Goal: Task Accomplishment & Management: Use online tool/utility

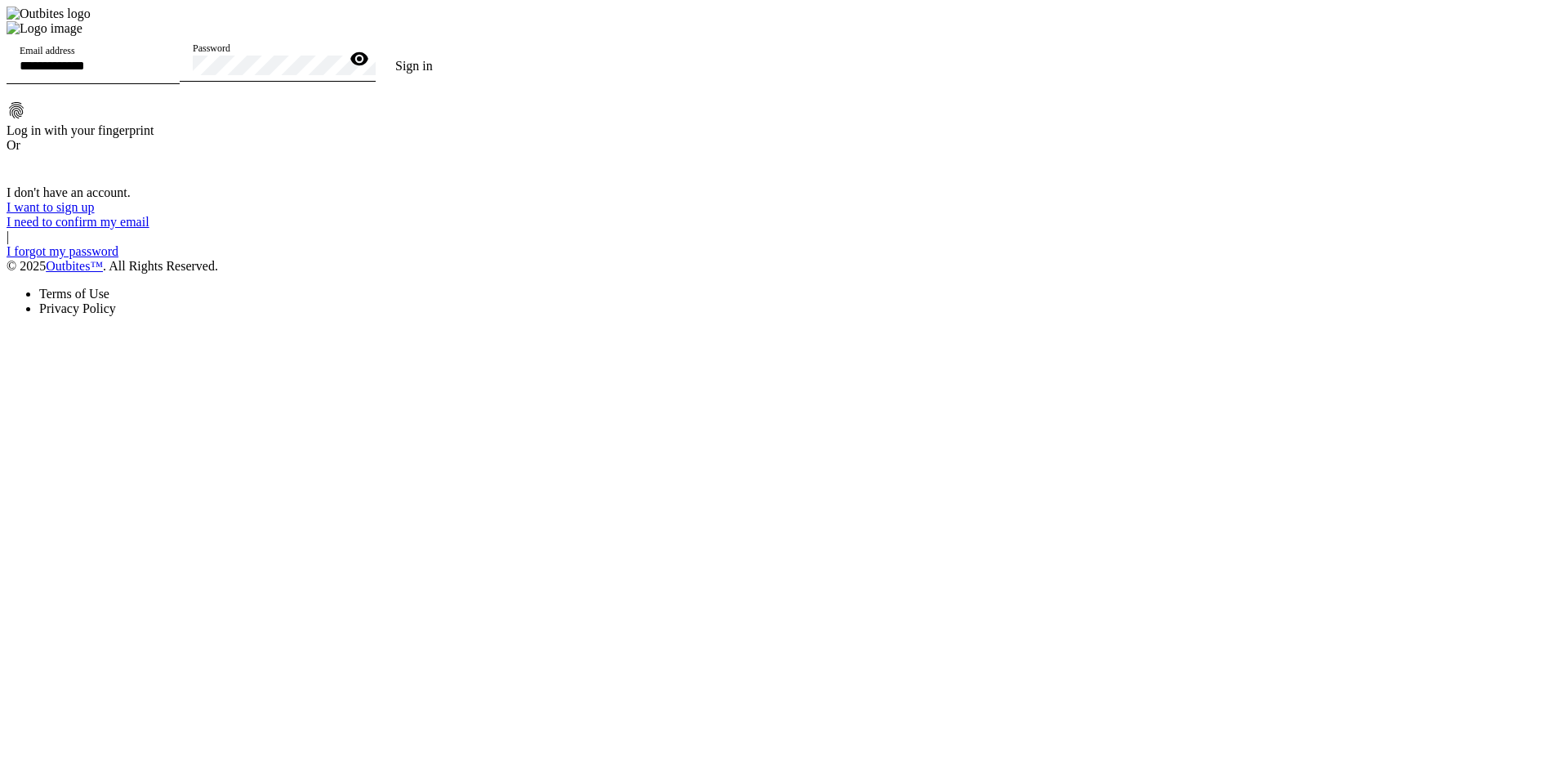
click at [167, 84] on div "Email address" at bounding box center [93, 62] width 147 height 46
type input "**********"
click at [376, 50] on button "Sign in" at bounding box center [413, 66] width 77 height 33
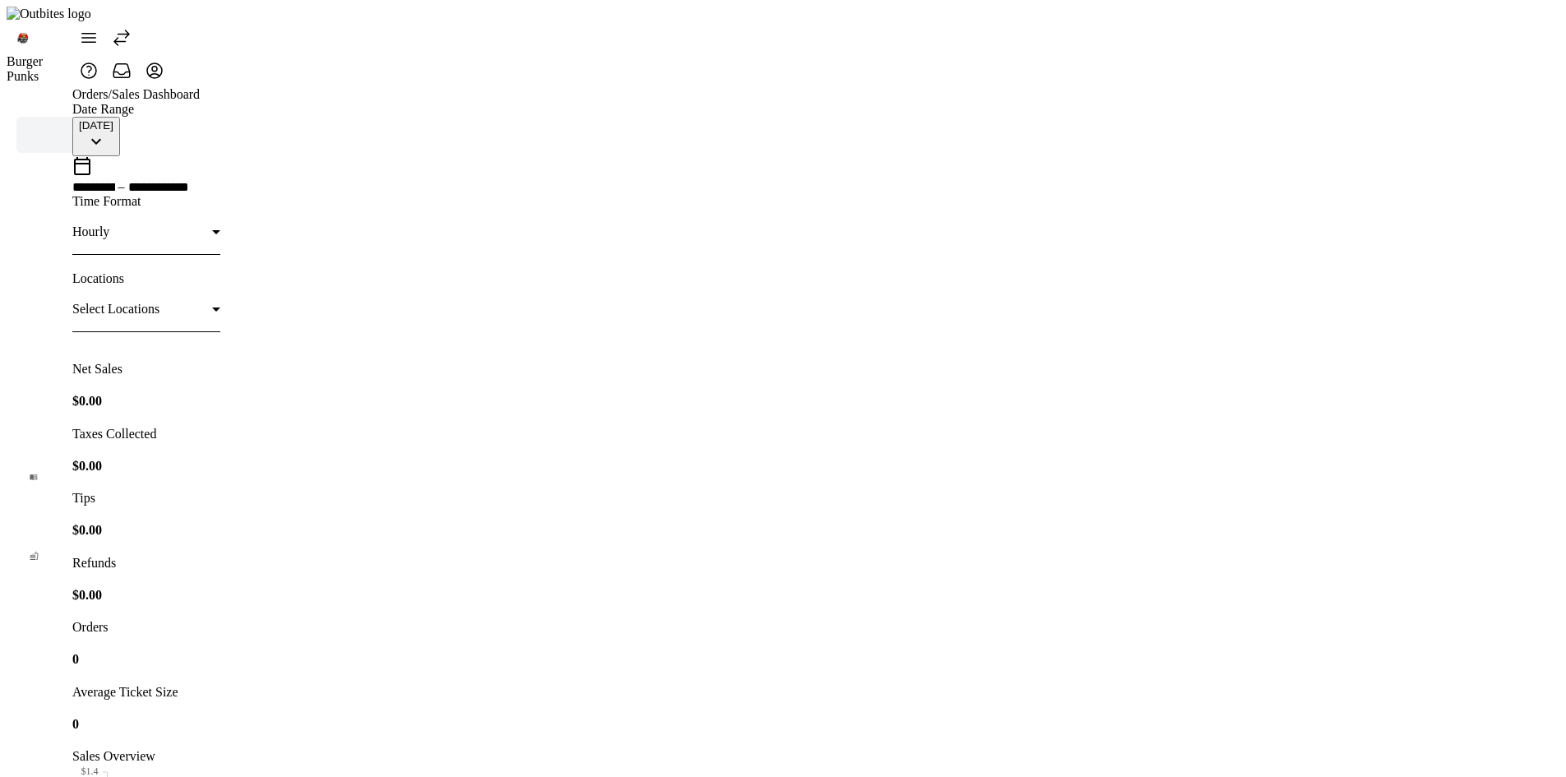
drag, startPoint x: 138, startPoint y: 35, endPoint x: 309, endPoint y: 37, distance: 171.0
click at [131, 35] on icon at bounding box center [122, 38] width 20 height 20
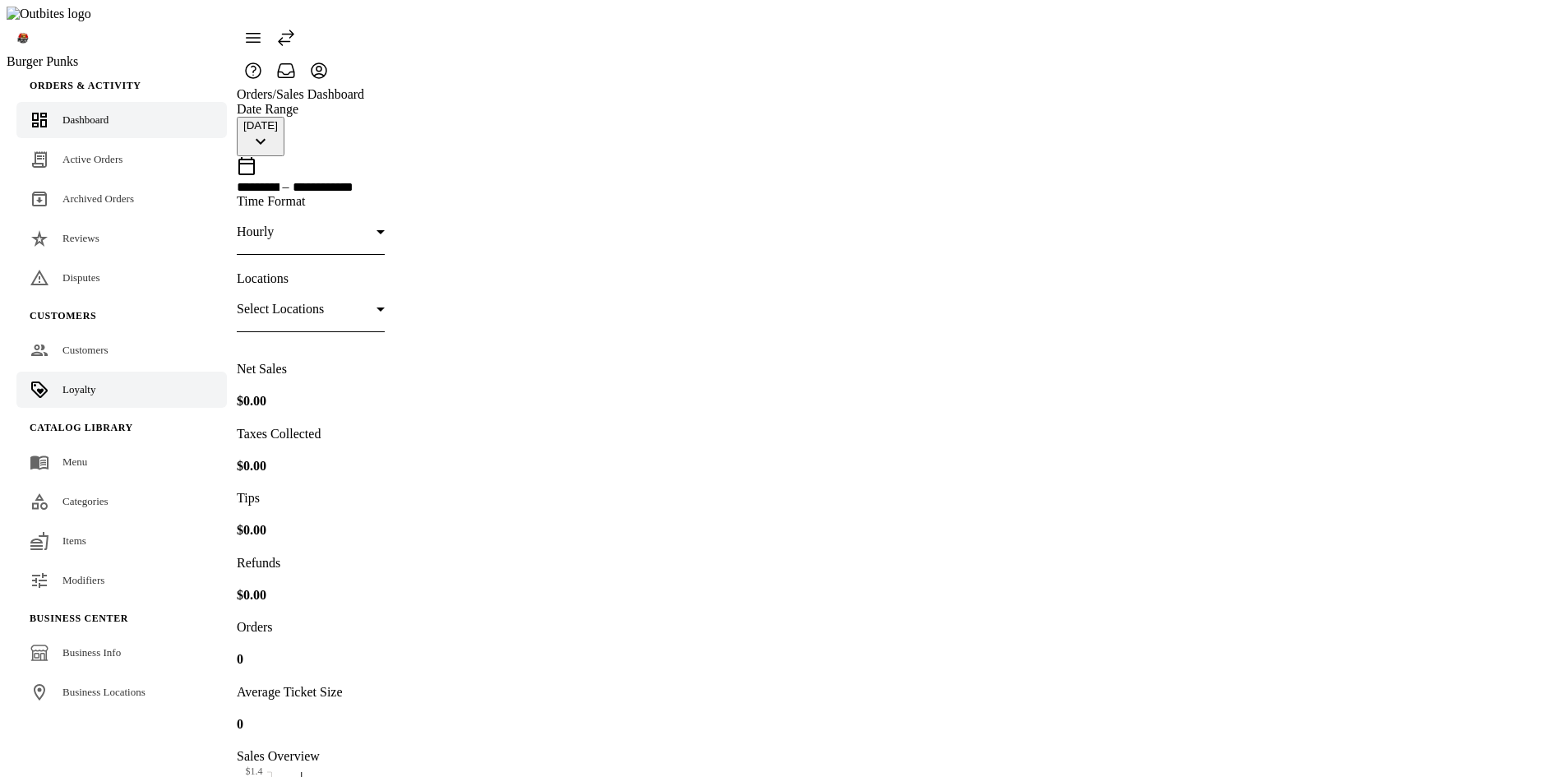
click at [52, 371] on link "Loyalty" at bounding box center [121, 389] width 210 height 36
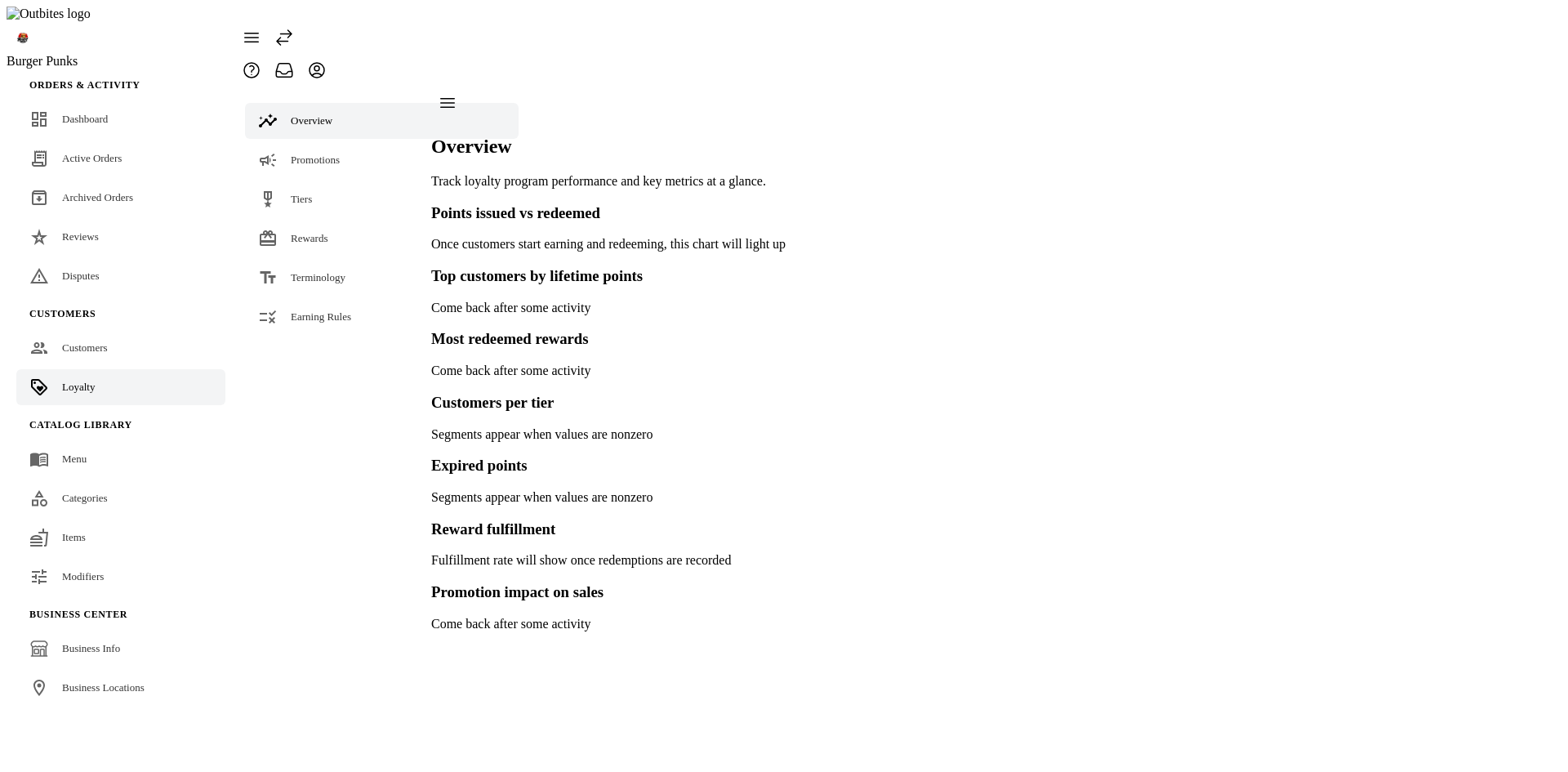
click at [284, 301] on fuse-vertical-navigation-group-item "Overview Promotions Tiers Rewards Terminology Earning Rules" at bounding box center [382, 212] width 293 height 251
click at [290, 299] on link "Earning Rules" at bounding box center [382, 317] width 273 height 36
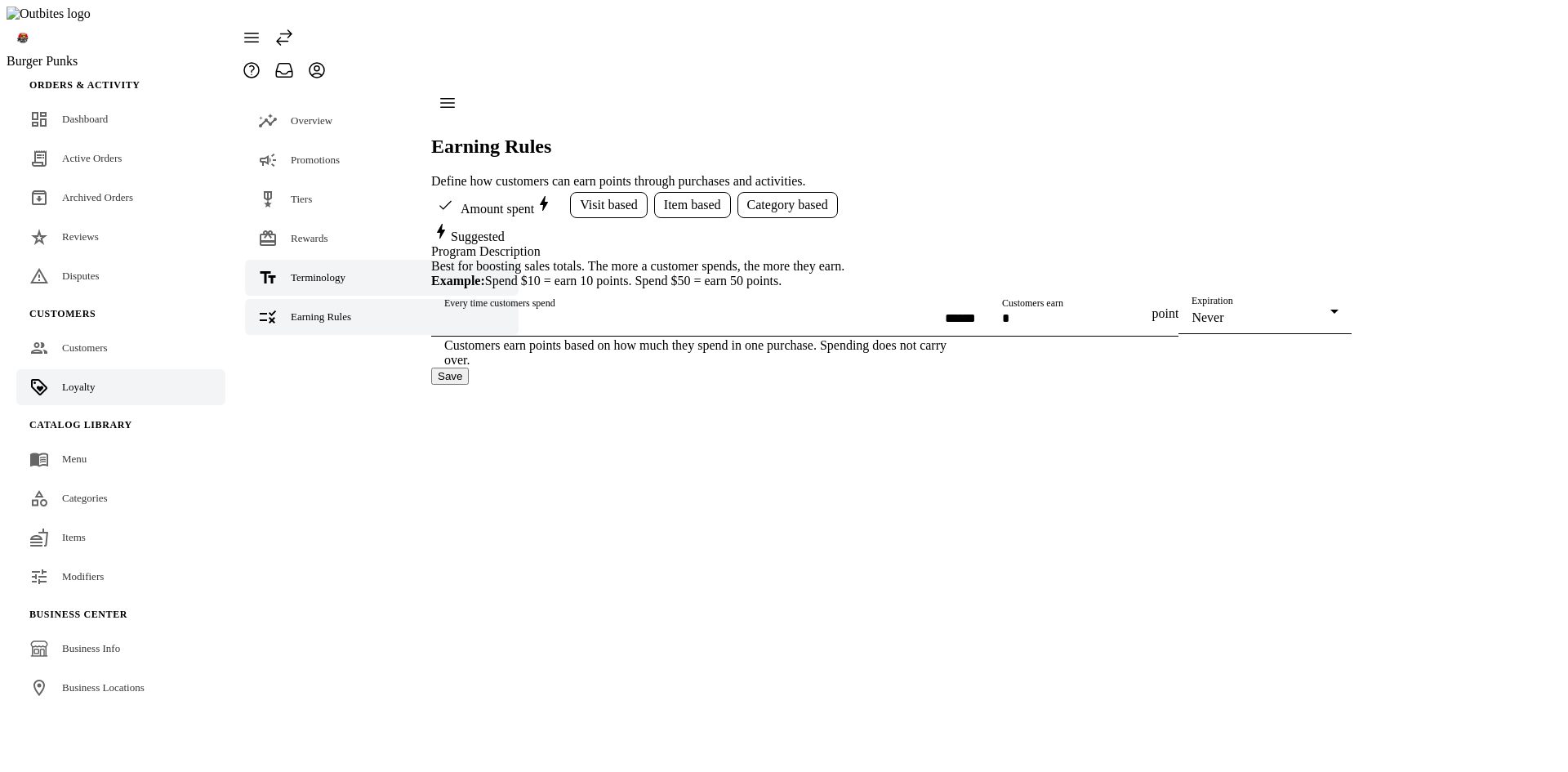
click at [303, 269] on div "Terminology" at bounding box center [318, 277] width 55 height 16
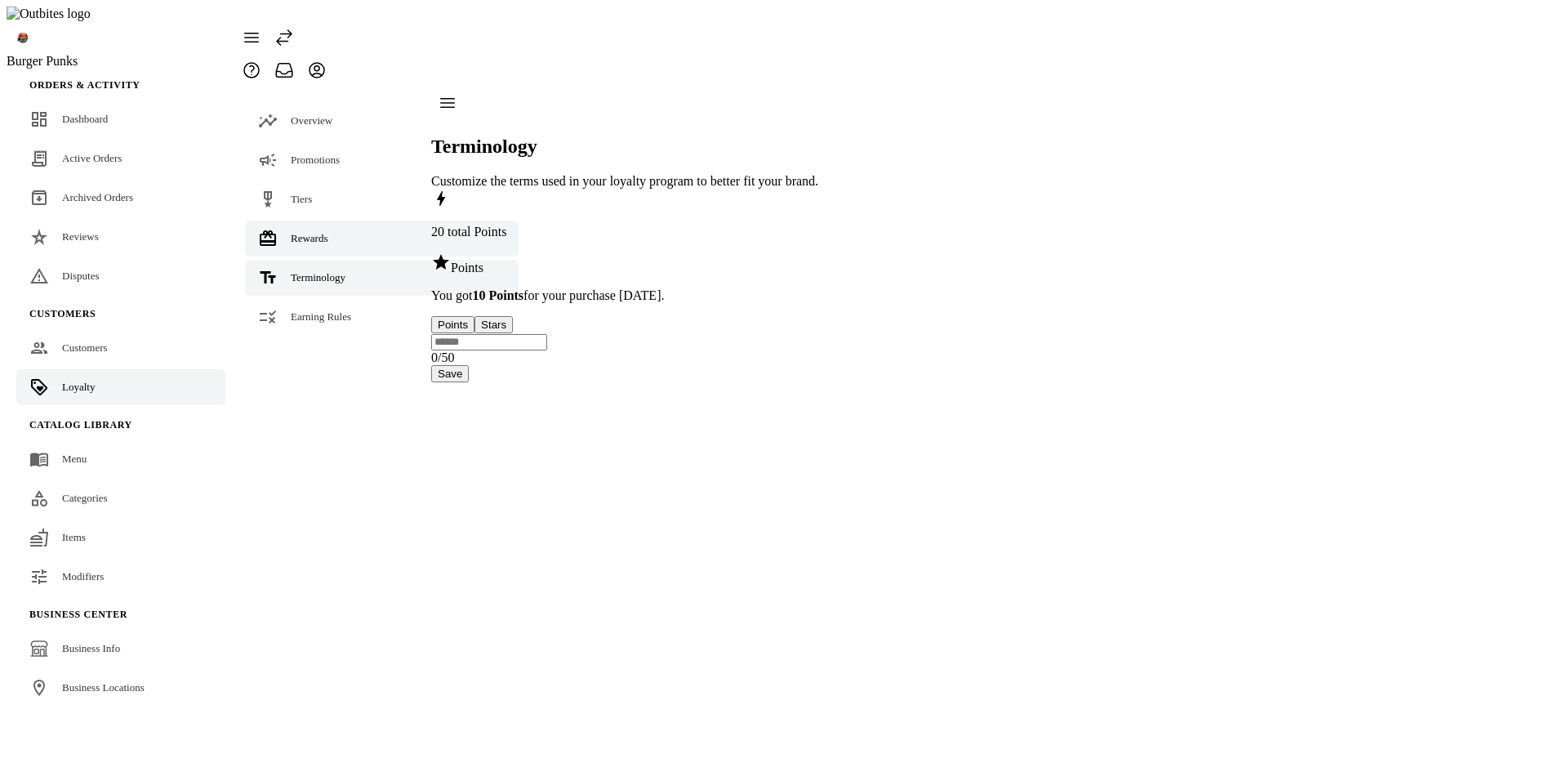
click at [312, 232] on span "Rewards" at bounding box center [310, 237] width 38 height 12
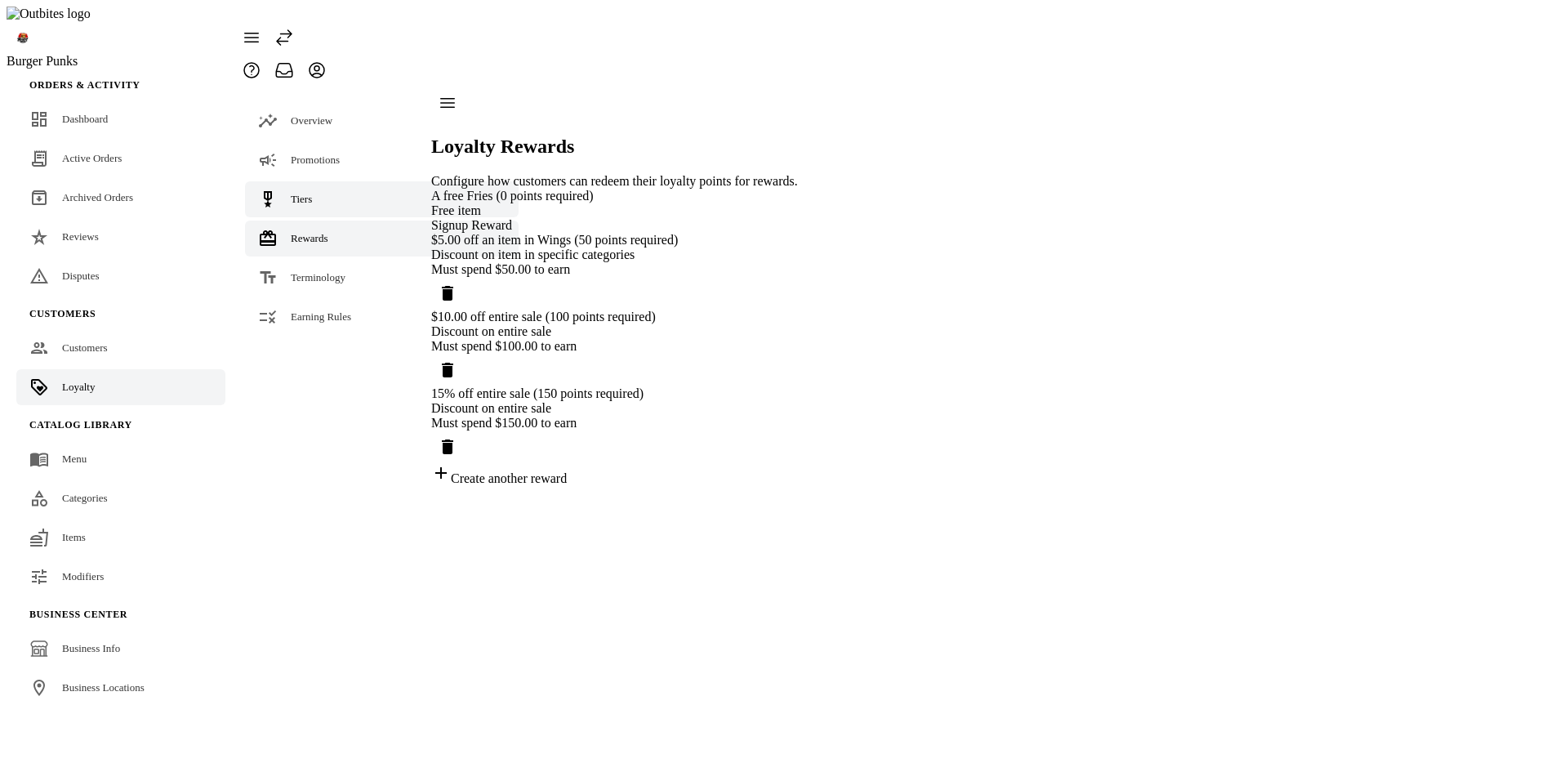
click at [302, 193] on span "Tiers" at bounding box center [301, 199] width 21 height 12
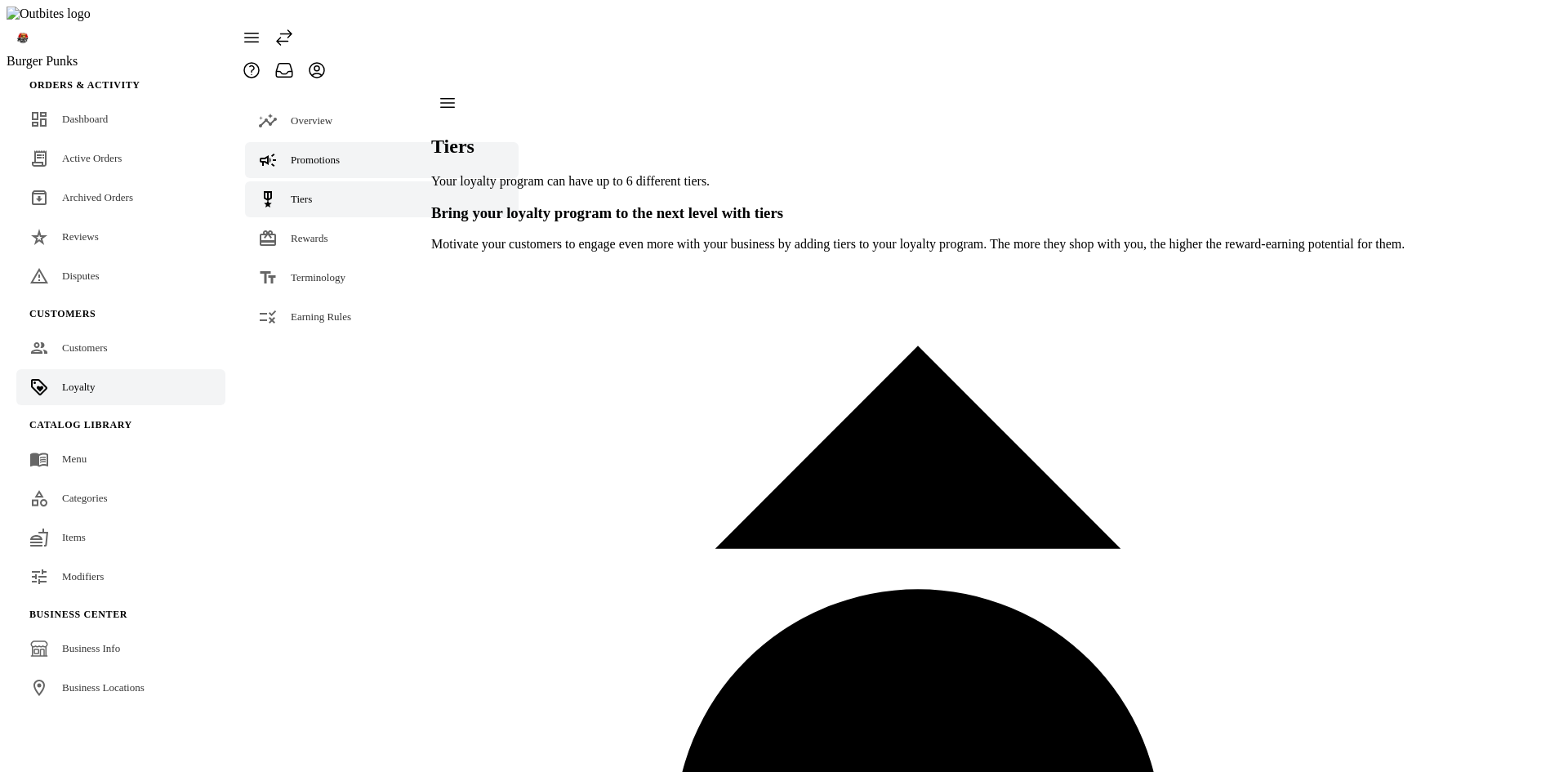
click at [302, 154] on span "Promotions" at bounding box center [315, 160] width 49 height 12
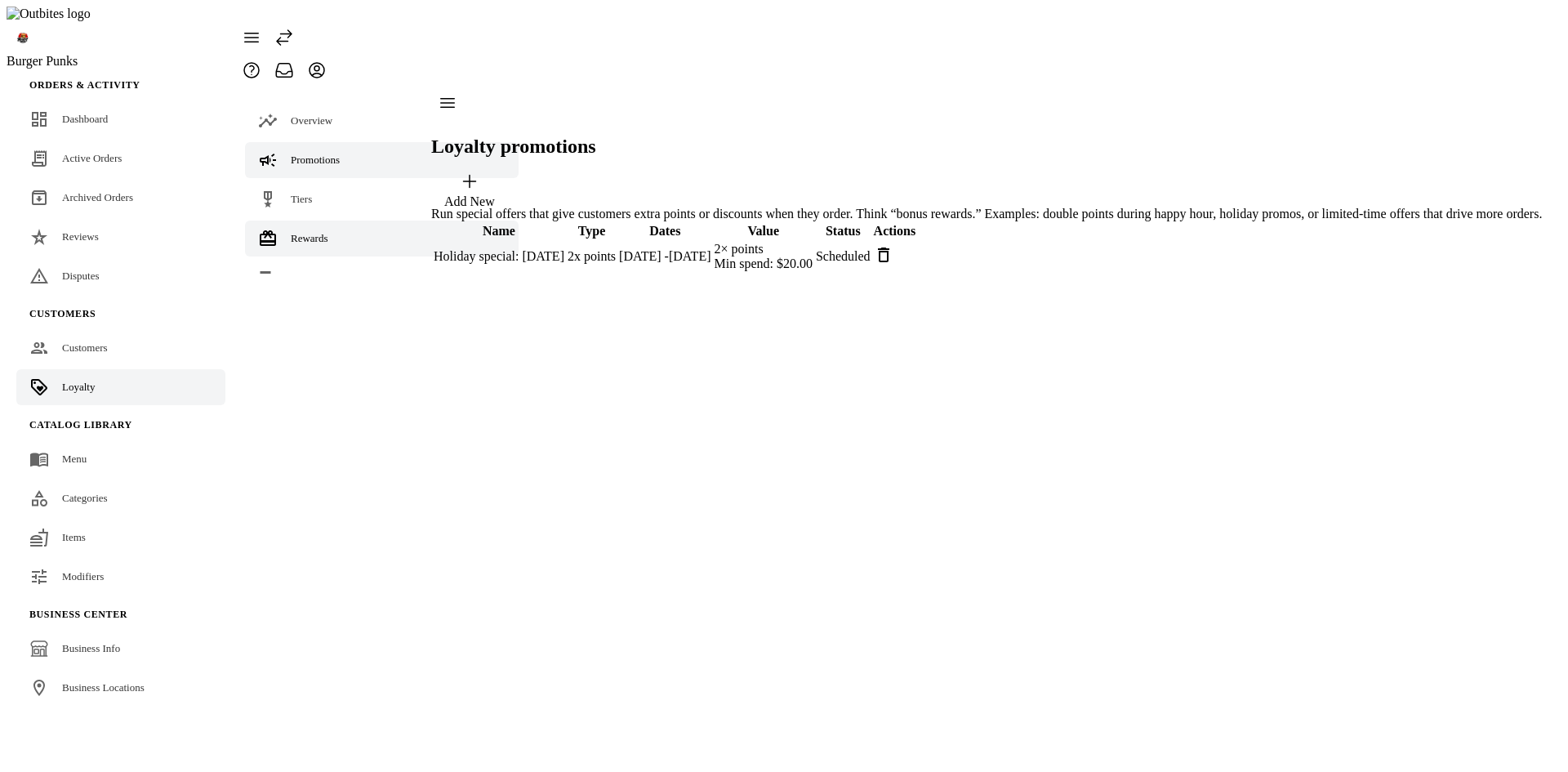
drag, startPoint x: 306, startPoint y: 208, endPoint x: 337, endPoint y: 214, distance: 31.6
click at [306, 232] on span "Rewards" at bounding box center [310, 237] width 38 height 12
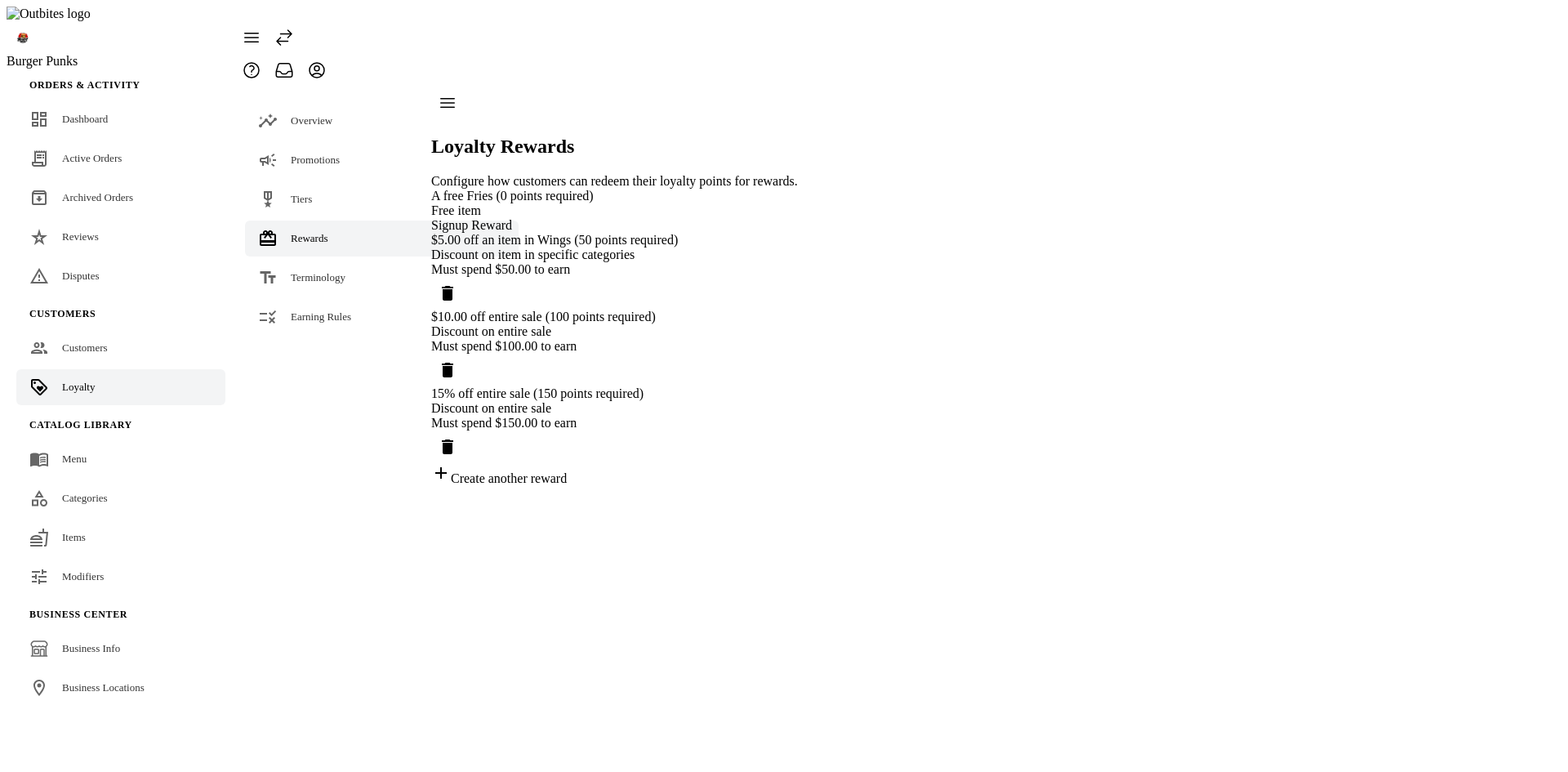
click at [798, 482] on div "A free Fries (0 points required) Free item Signup Reward $5.00 off an item in W…" at bounding box center [614, 337] width 367 height 297
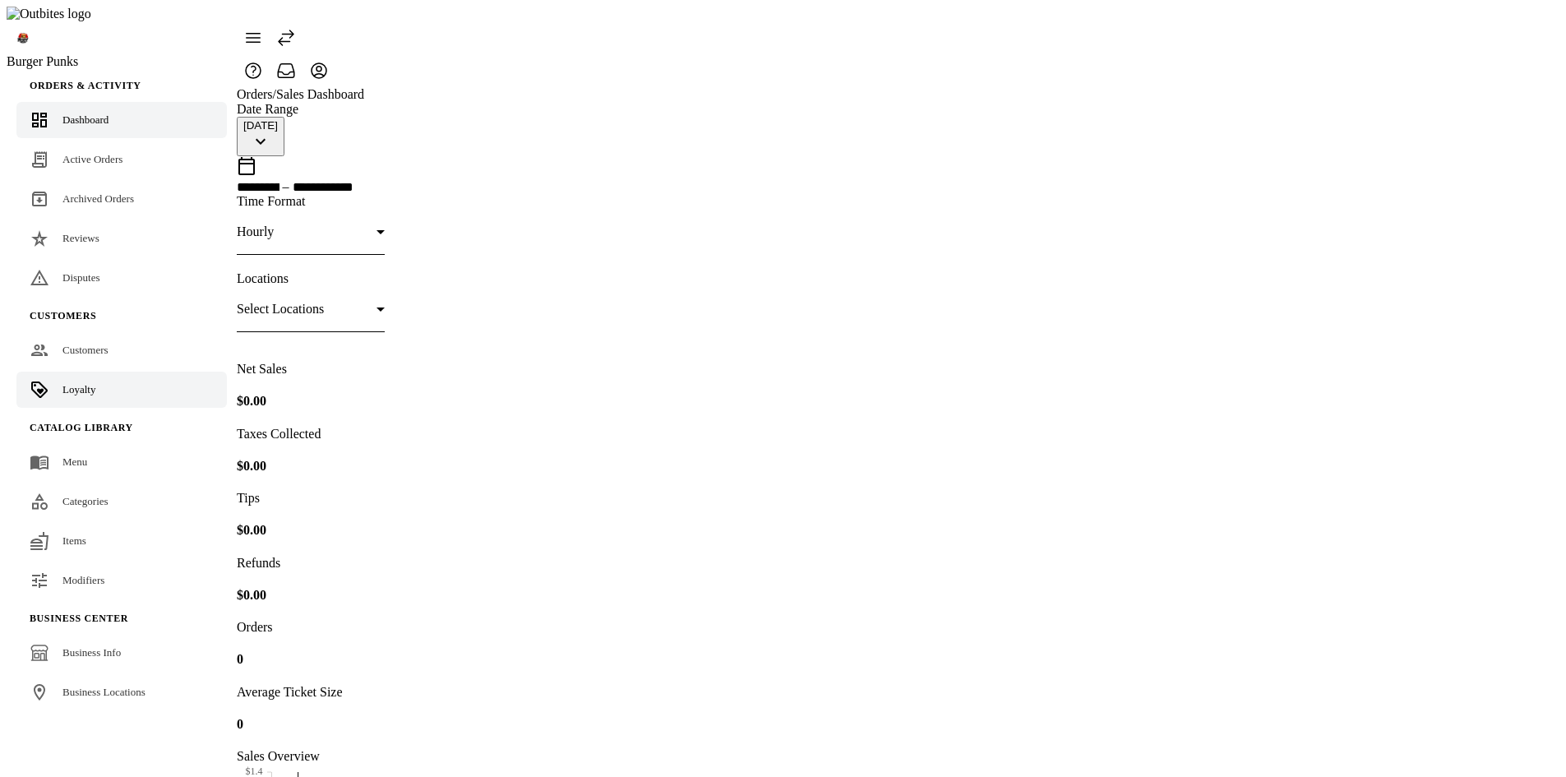
click at [95, 371] on link "Loyalty" at bounding box center [121, 389] width 210 height 36
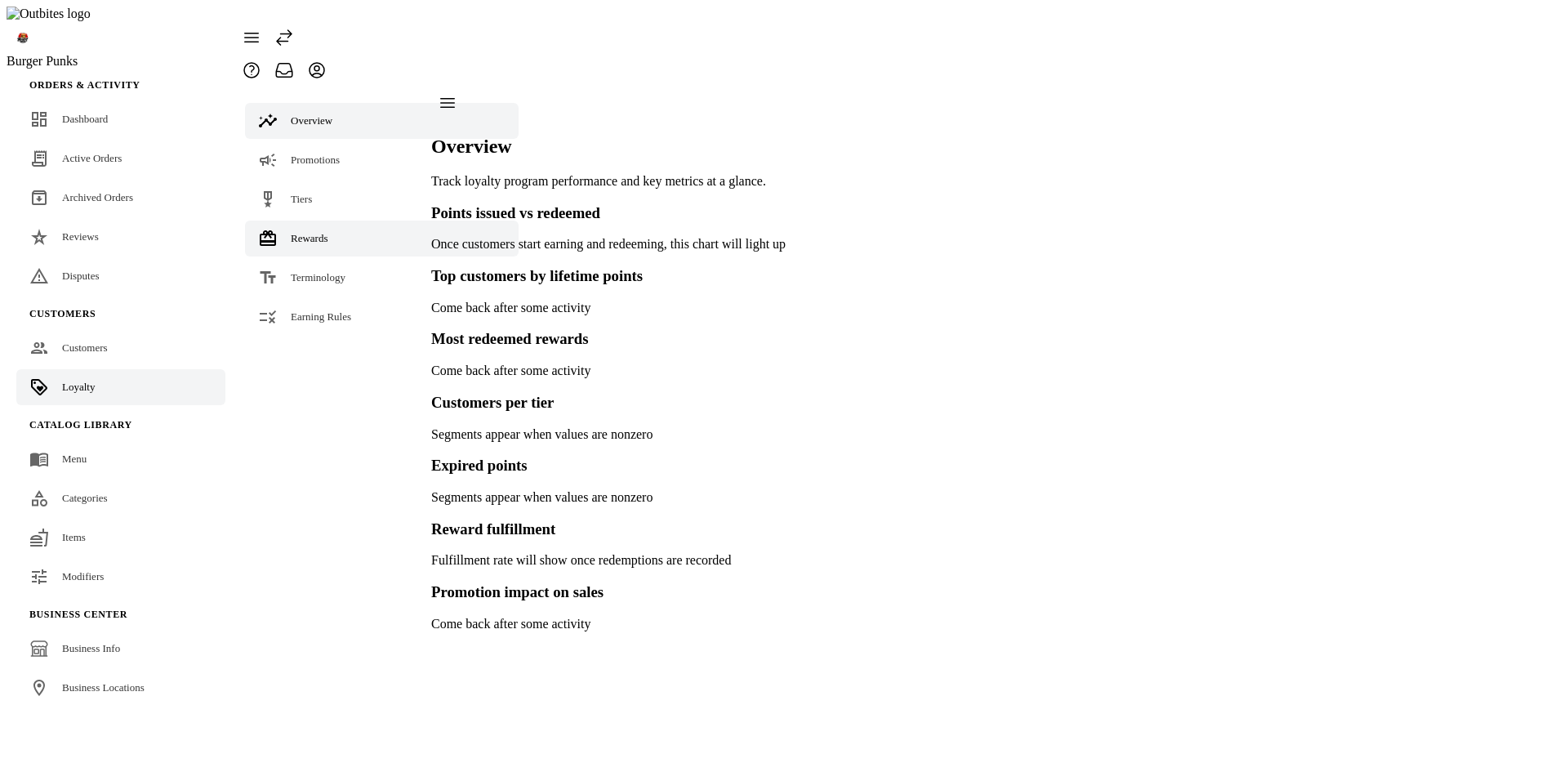
click at [326, 232] on span "Rewards" at bounding box center [310, 237] width 38 height 12
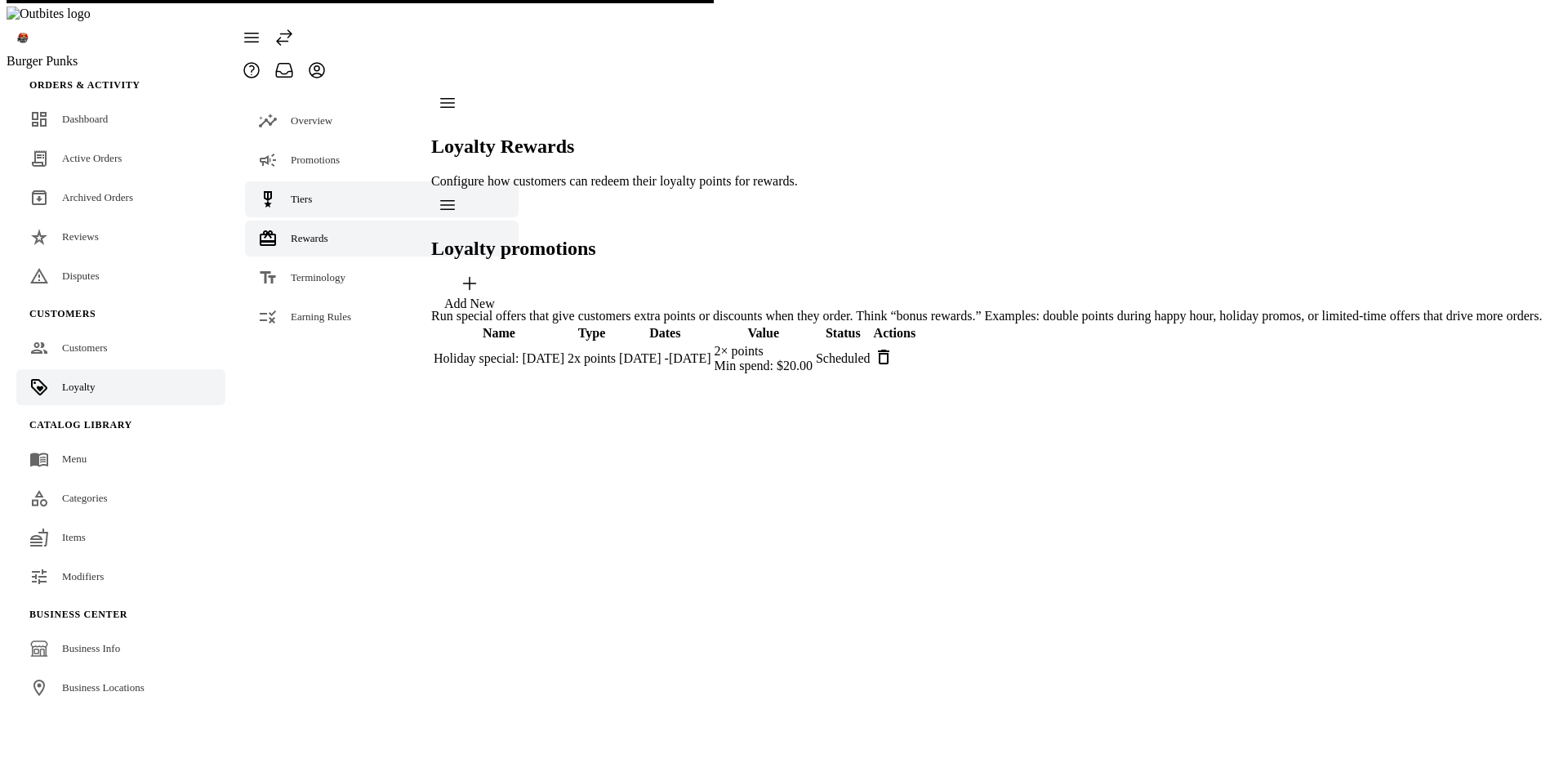
click at [319, 181] on link "Tiers" at bounding box center [382, 199] width 273 height 36
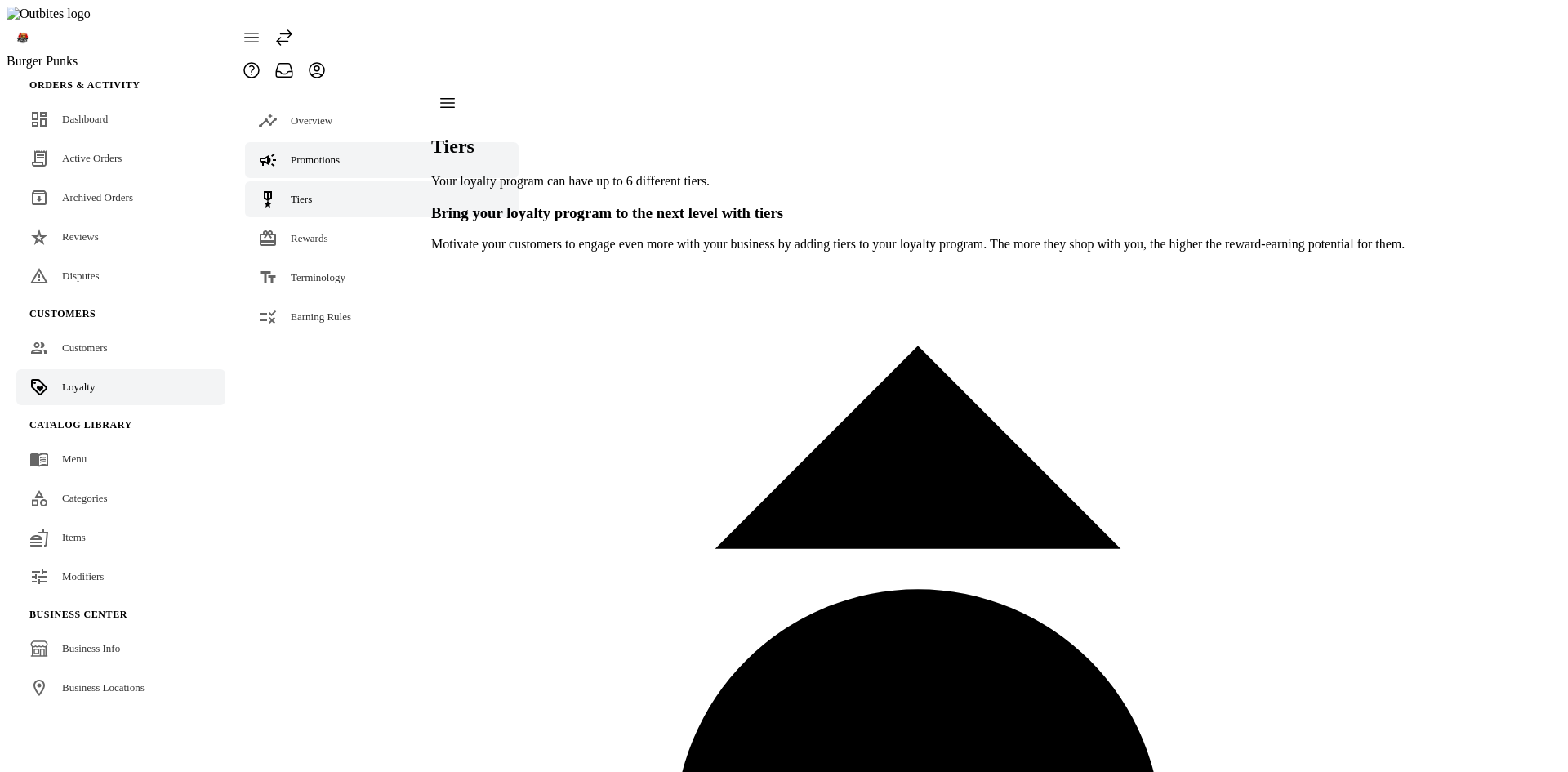
click at [316, 142] on link "Promotions" at bounding box center [382, 160] width 273 height 36
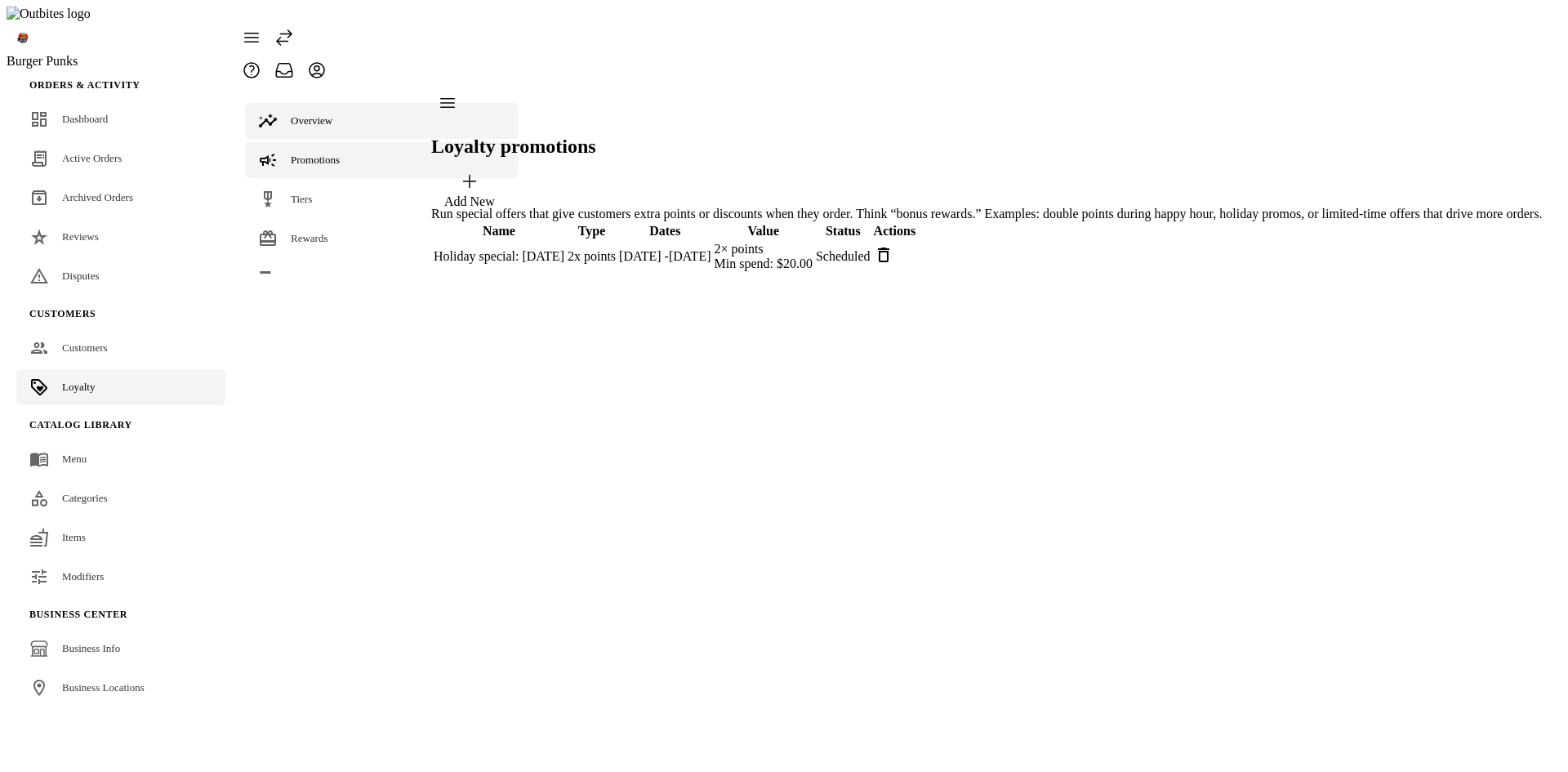
click at [311, 103] on link "Overview" at bounding box center [382, 121] width 273 height 36
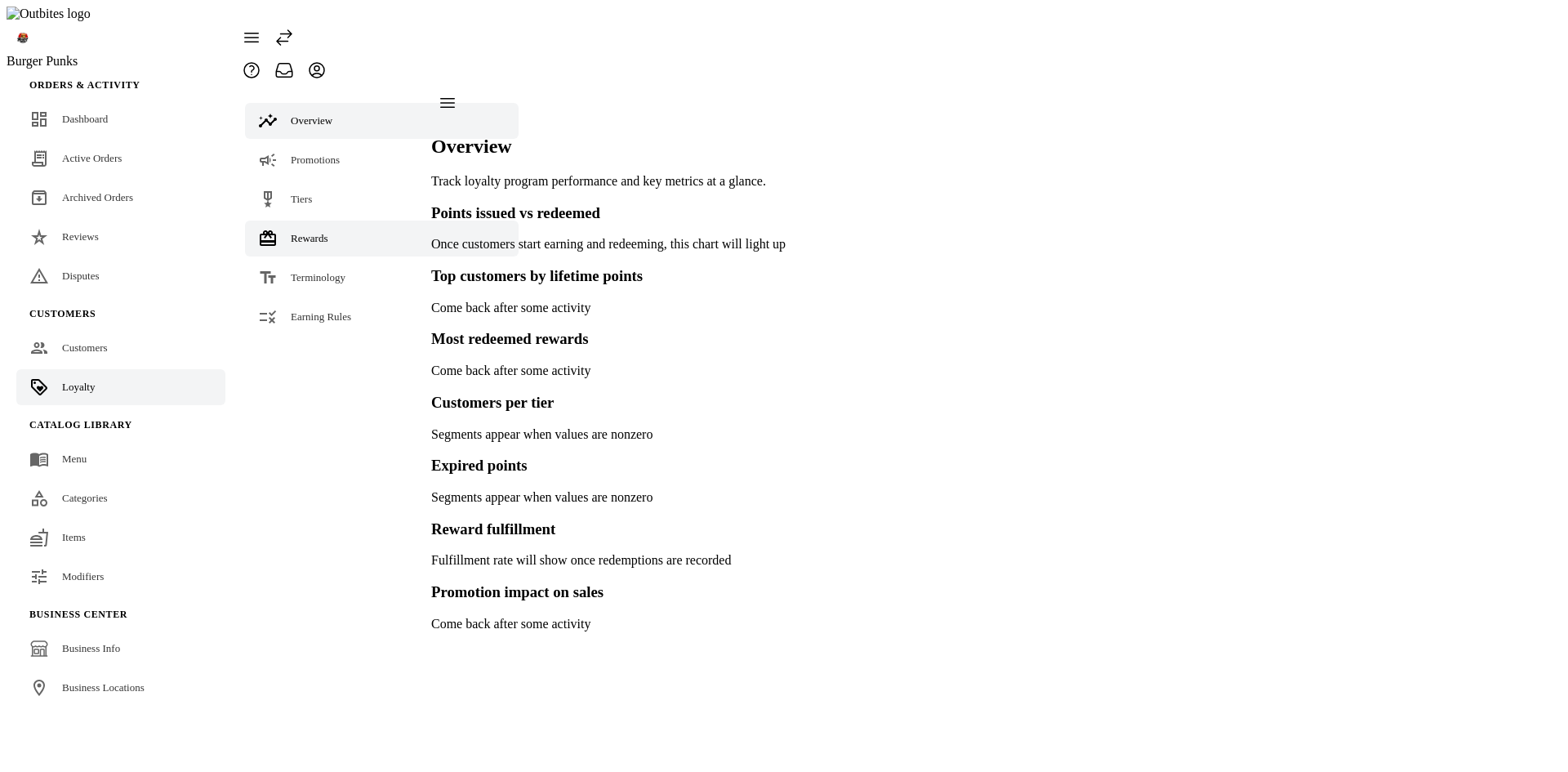
drag, startPoint x: 313, startPoint y: 204, endPoint x: 312, endPoint y: 215, distance: 11.0
click at [313, 232] on span "Rewards" at bounding box center [310, 237] width 38 height 12
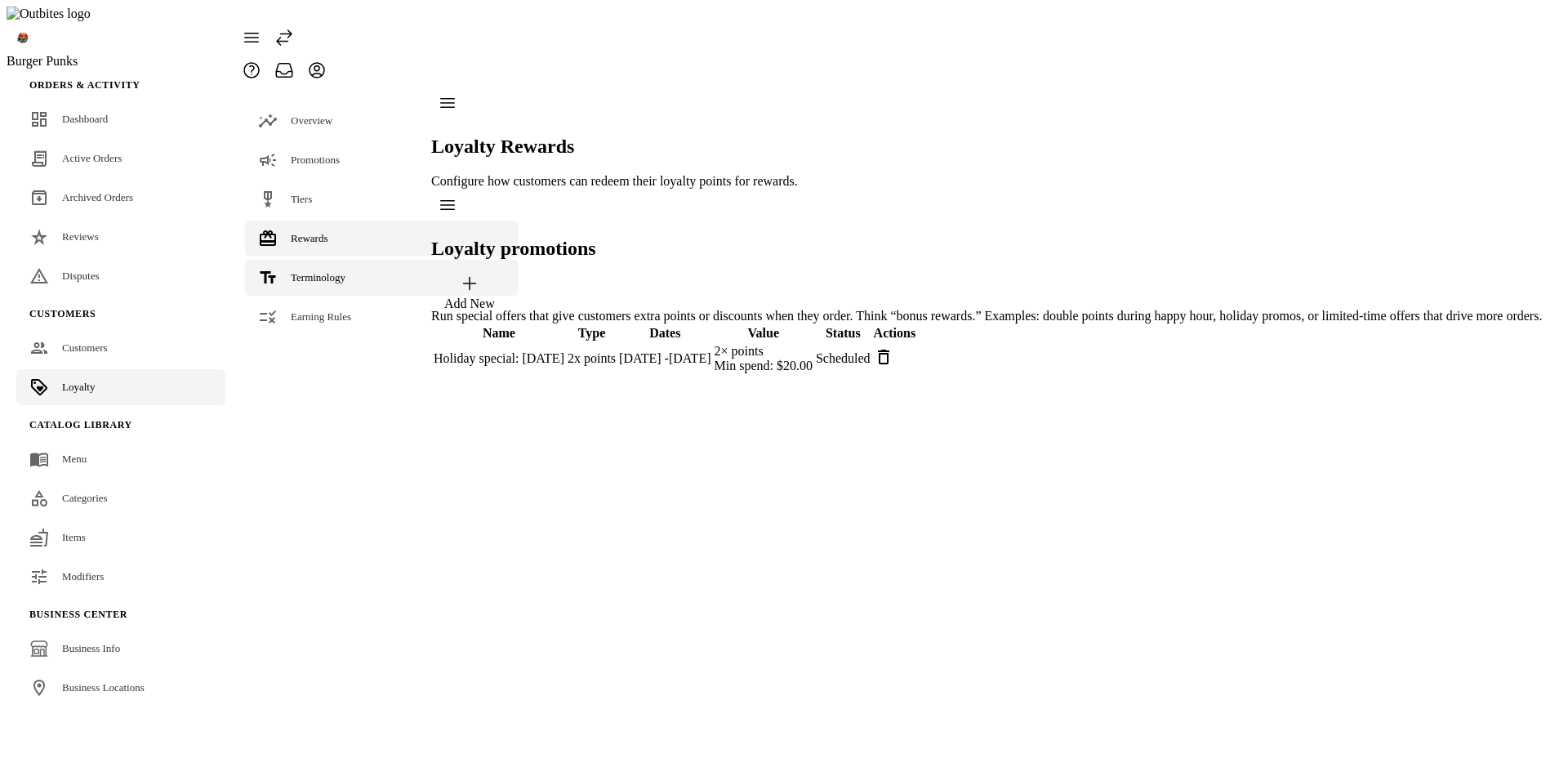
click at [311, 259] on link "Terminology" at bounding box center [382, 277] width 273 height 36
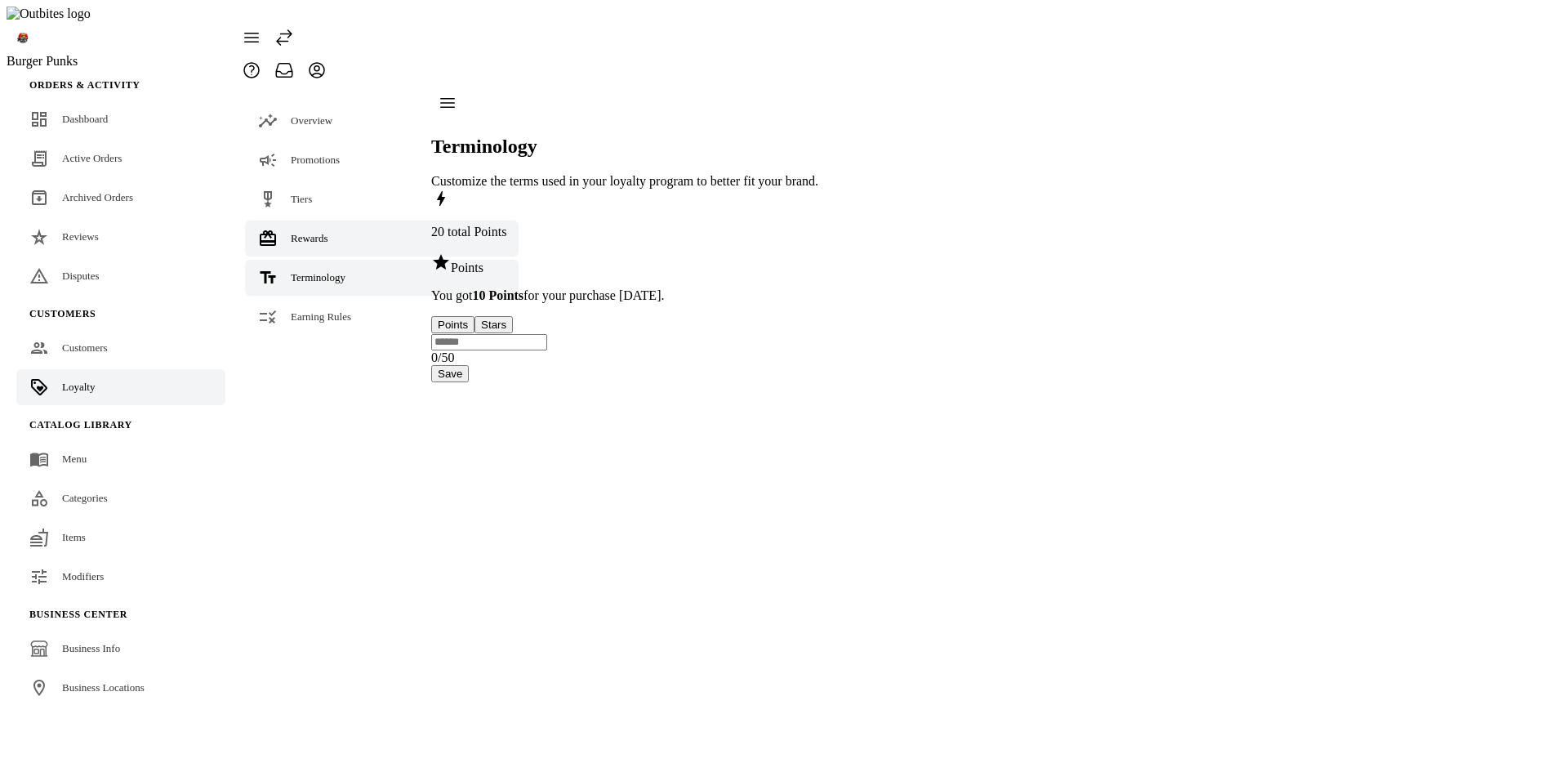
click at [315, 232] on span "Rewards" at bounding box center [310, 237] width 38 height 12
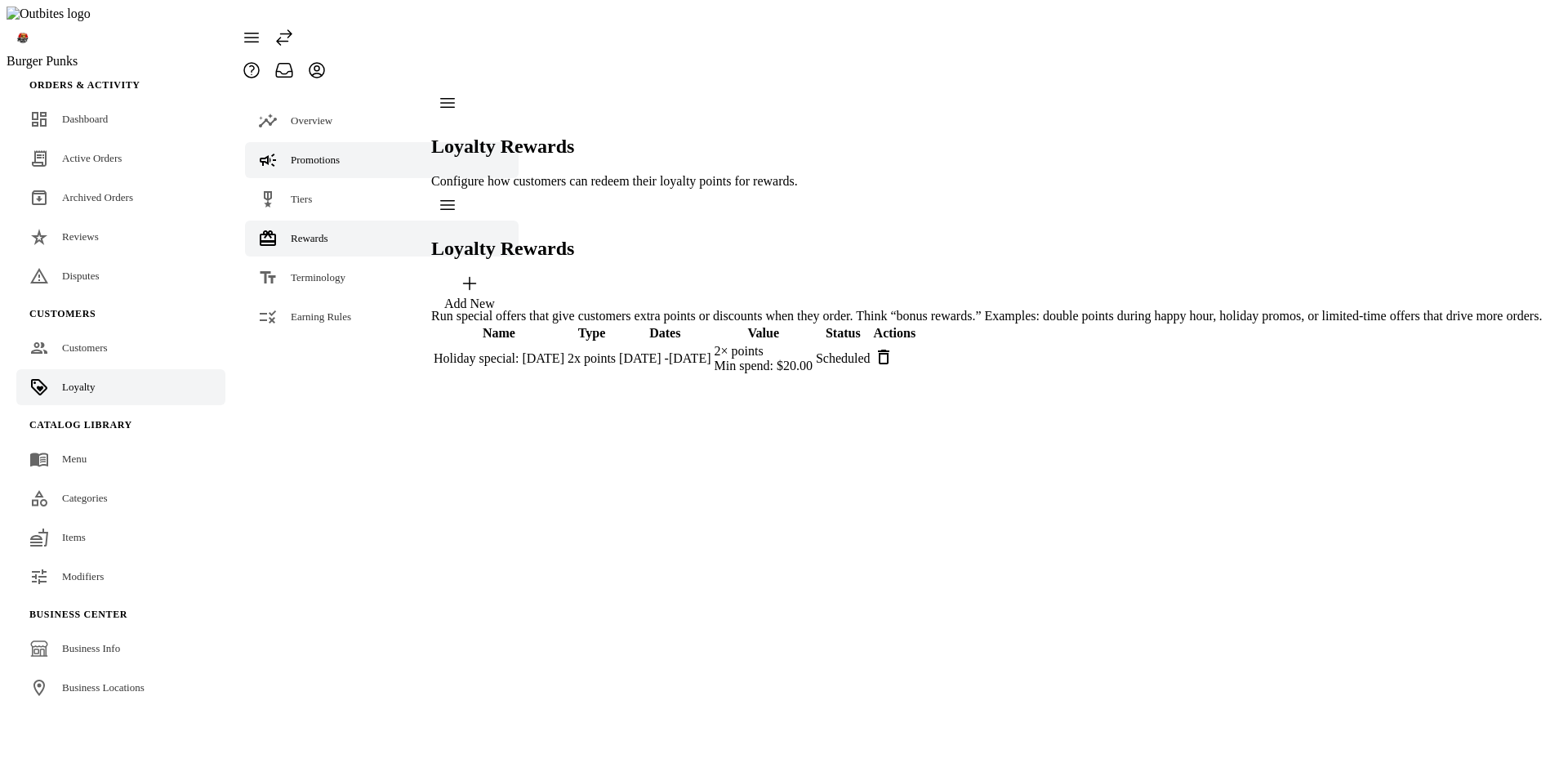
click at [311, 154] on span "Promotions" at bounding box center [315, 160] width 49 height 12
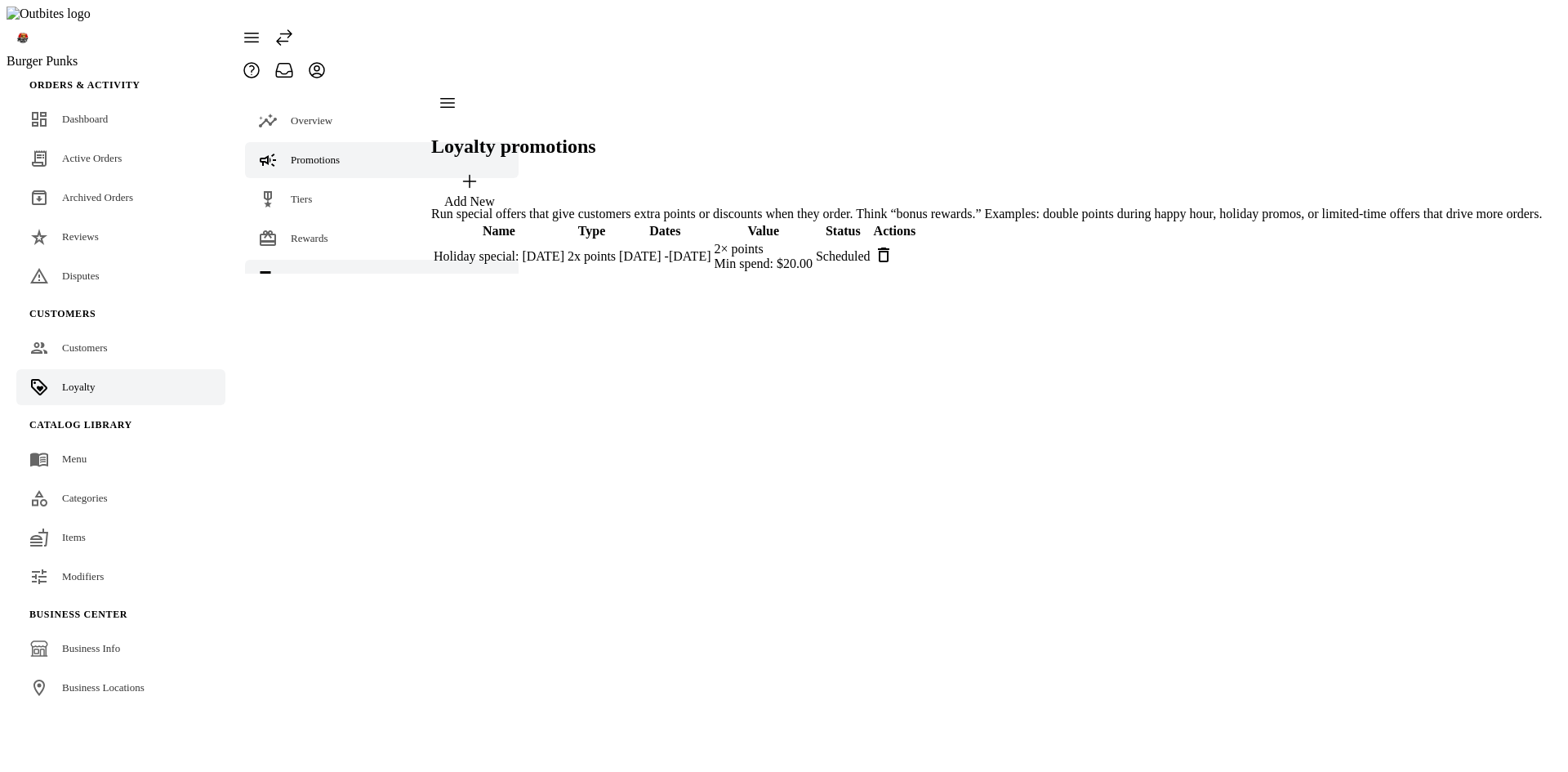
click at [309, 271] on span "Terminology" at bounding box center [318, 277] width 55 height 12
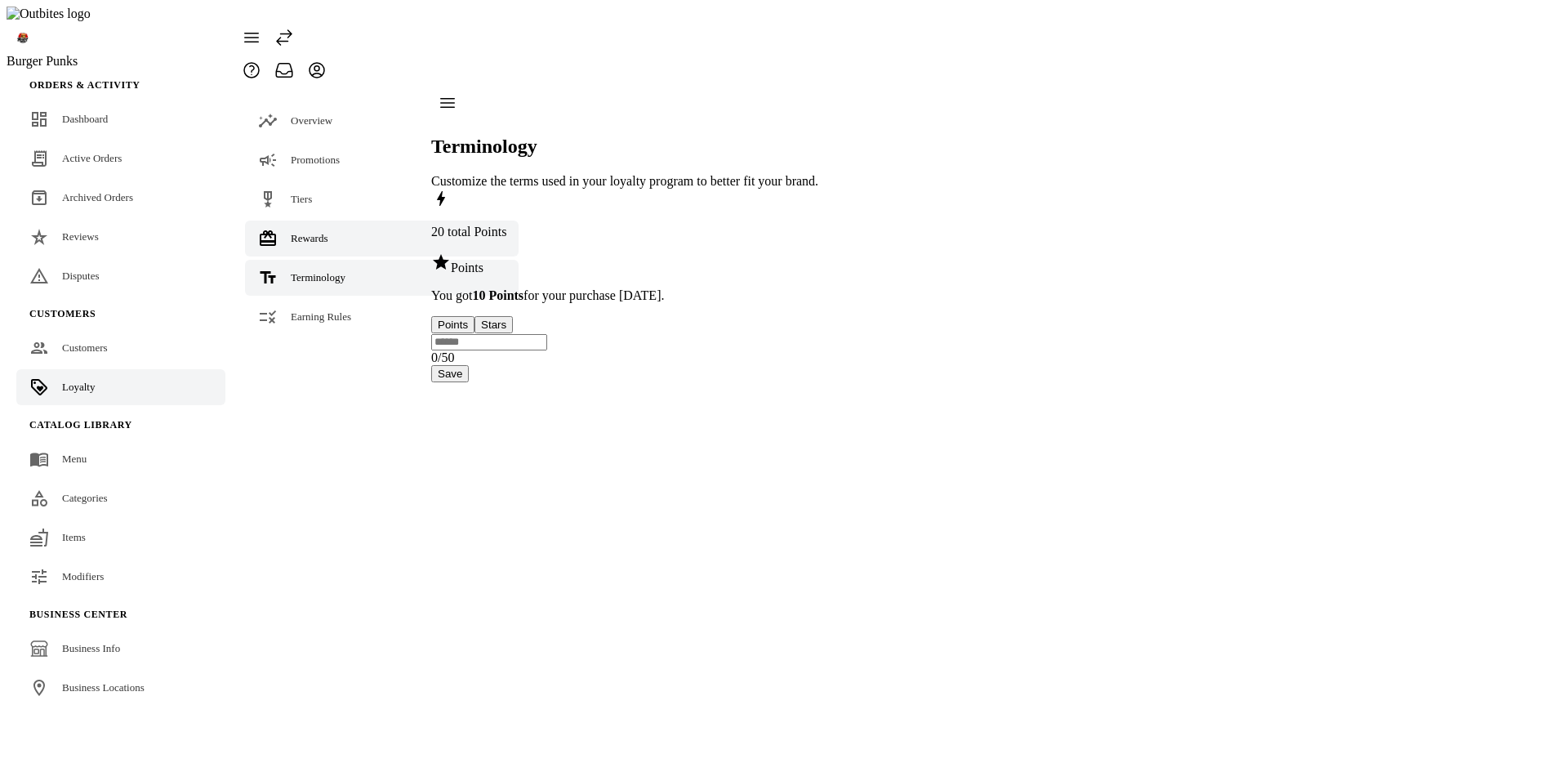
click at [305, 232] on span "Rewards" at bounding box center [310, 237] width 38 height 12
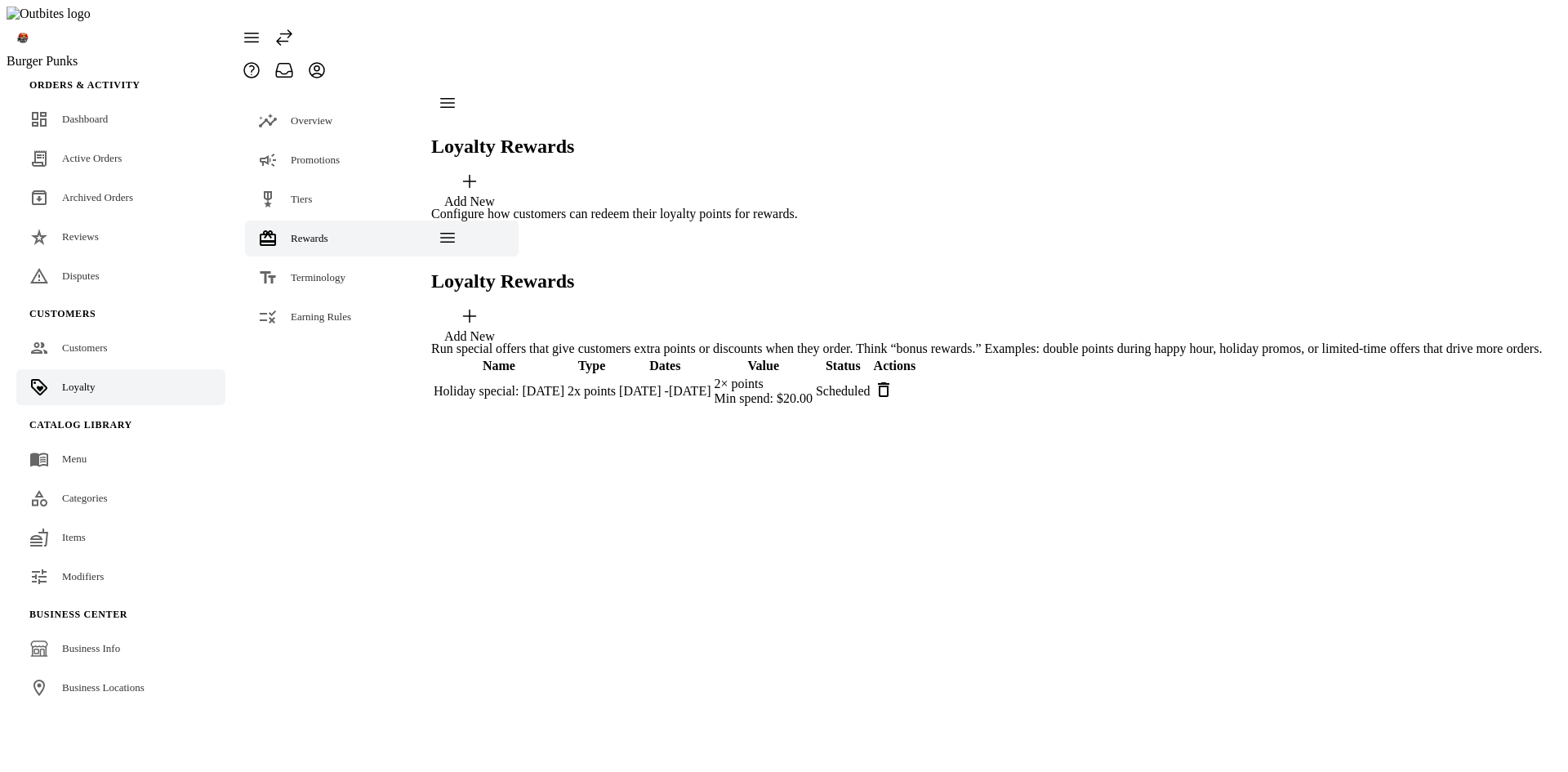
click at [495, 195] on div "Add New" at bounding box center [469, 202] width 51 height 15
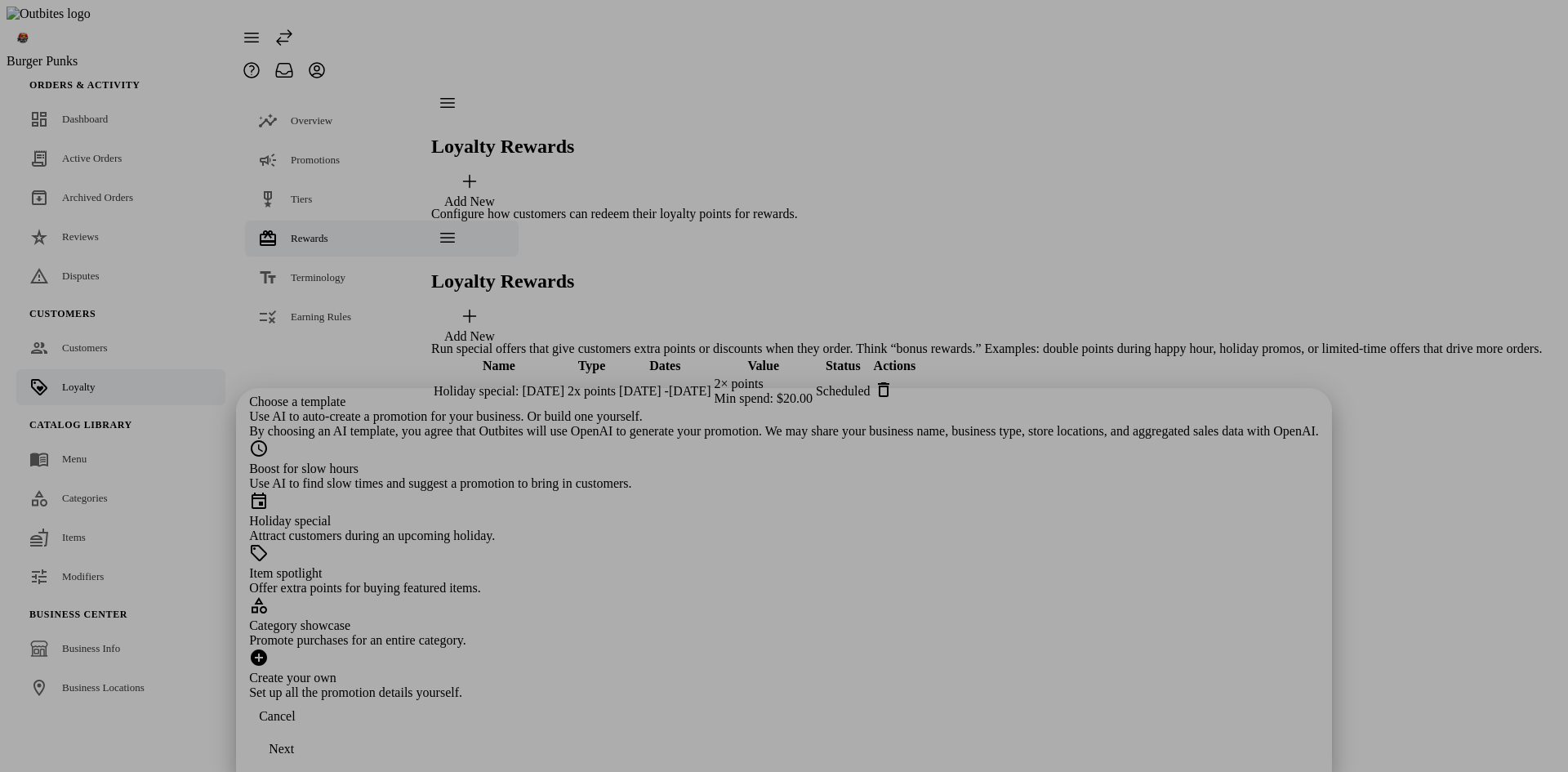
click at [1231, 452] on div at bounding box center [784, 386] width 1568 height 772
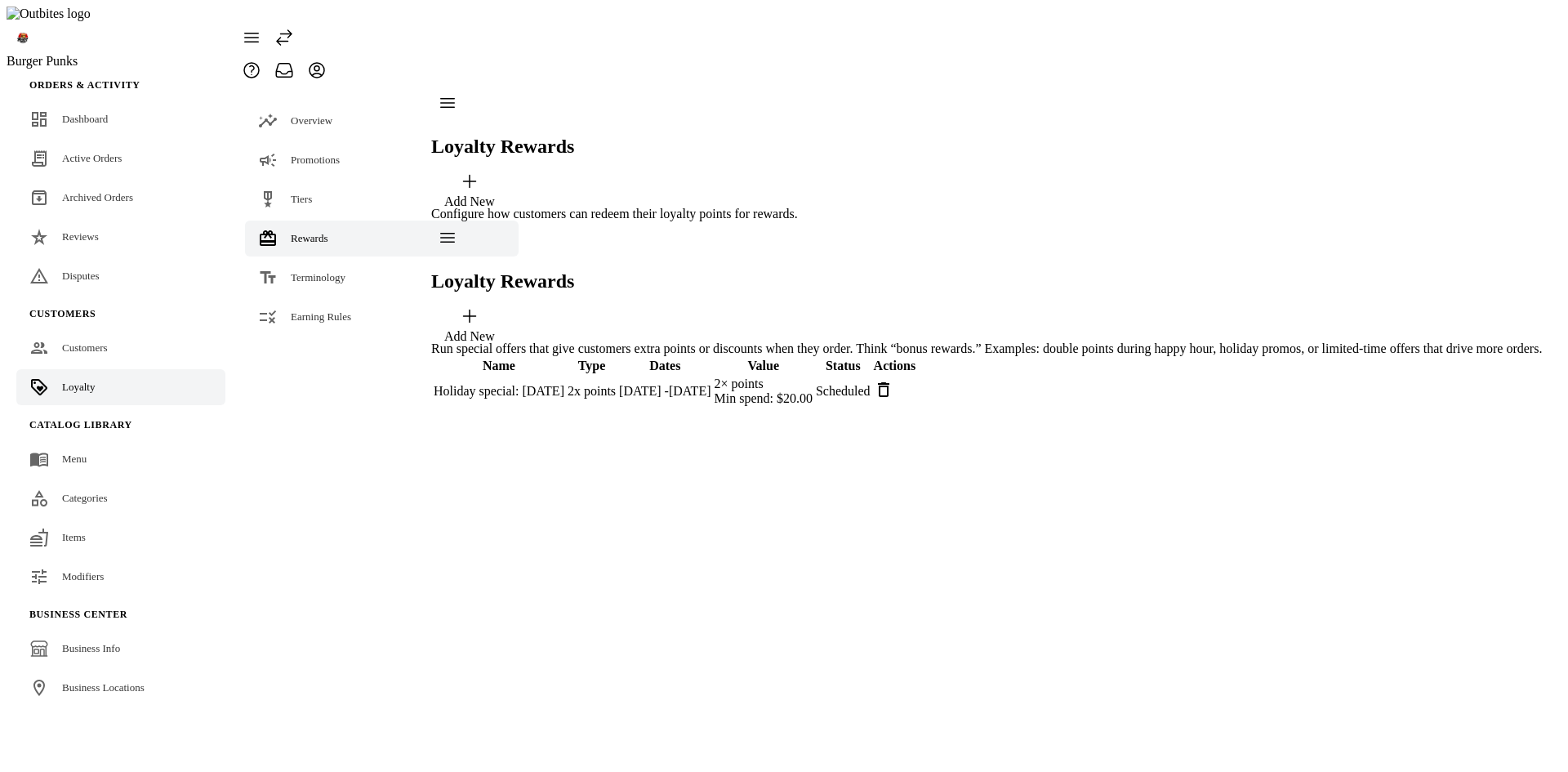
click at [1428, 408] on div "Loyalty Rewards Add New Configure how customers can redeem their loyalty points…" at bounding box center [987, 247] width 1111 height 322
click at [1371, 369] on div "Loyalty Rewards Add New Configure how customers can redeem their loyalty points…" at bounding box center [987, 247] width 1111 height 322
click at [329, 114] on span "Overview" at bounding box center [312, 120] width 42 height 12
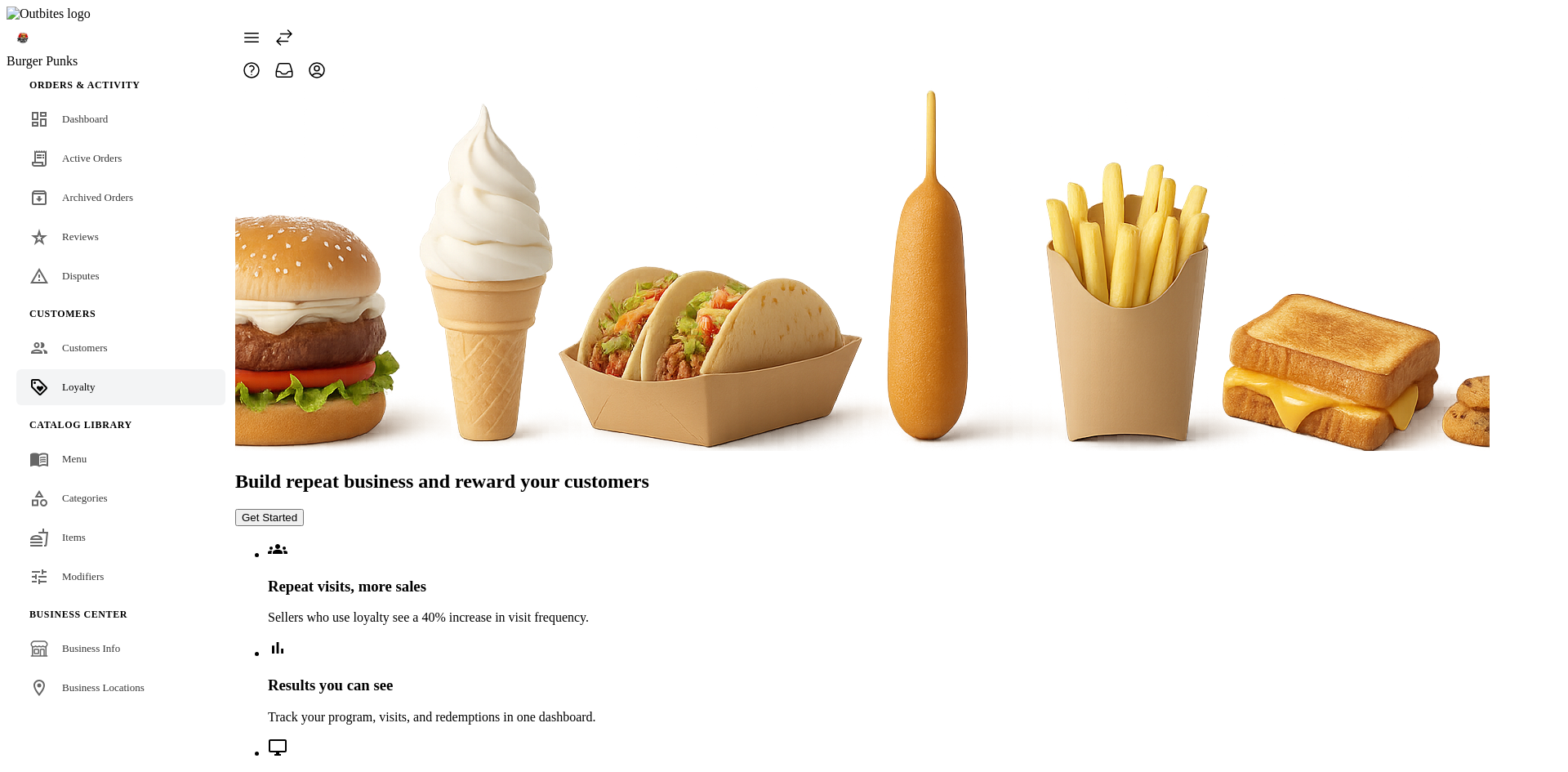
click at [304, 509] on button "Get Started" at bounding box center [269, 517] width 69 height 17
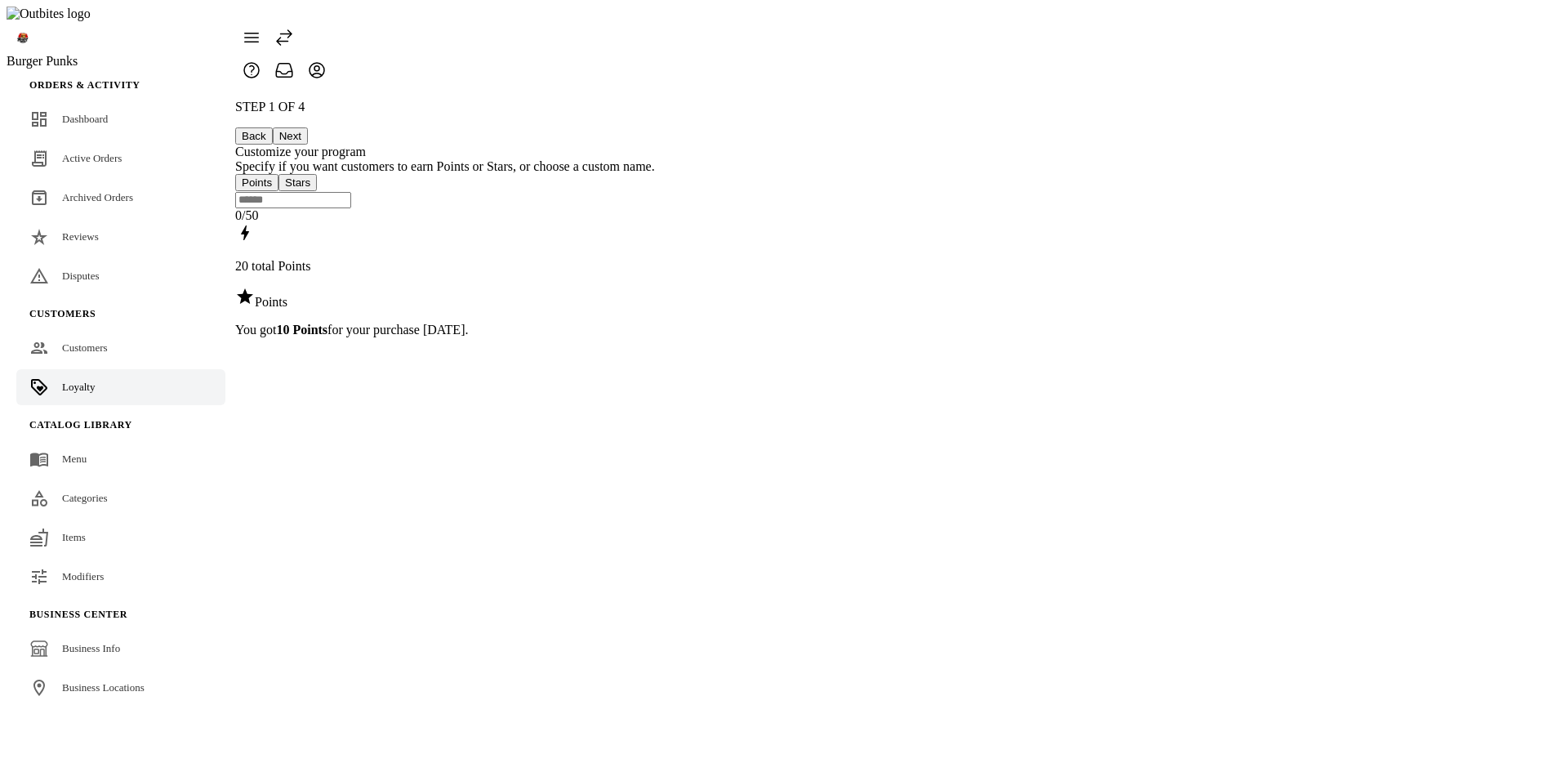
click at [308, 127] on button "Next" at bounding box center [290, 135] width 35 height 17
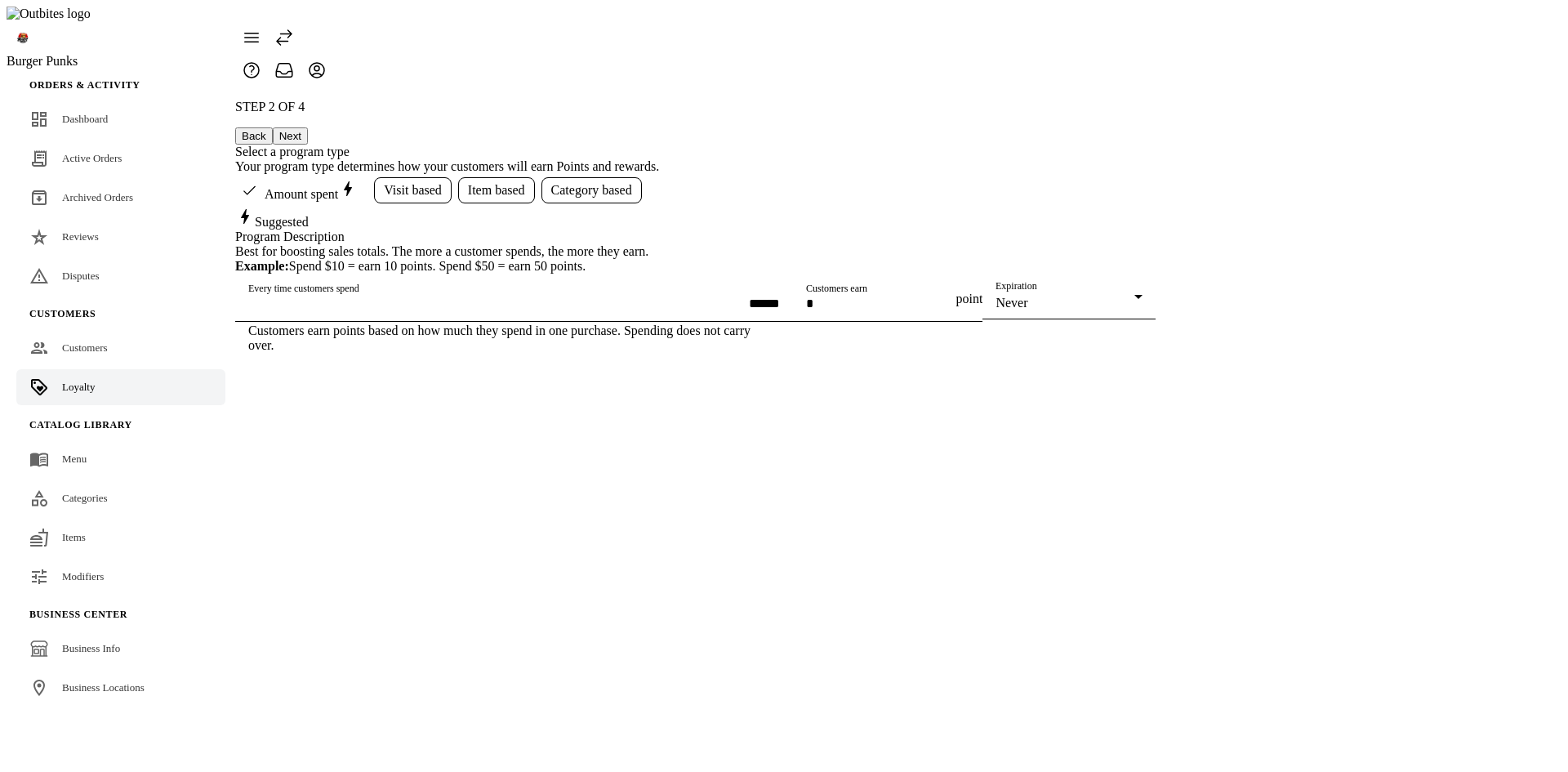
click at [308, 127] on button "Next" at bounding box center [290, 135] width 35 height 17
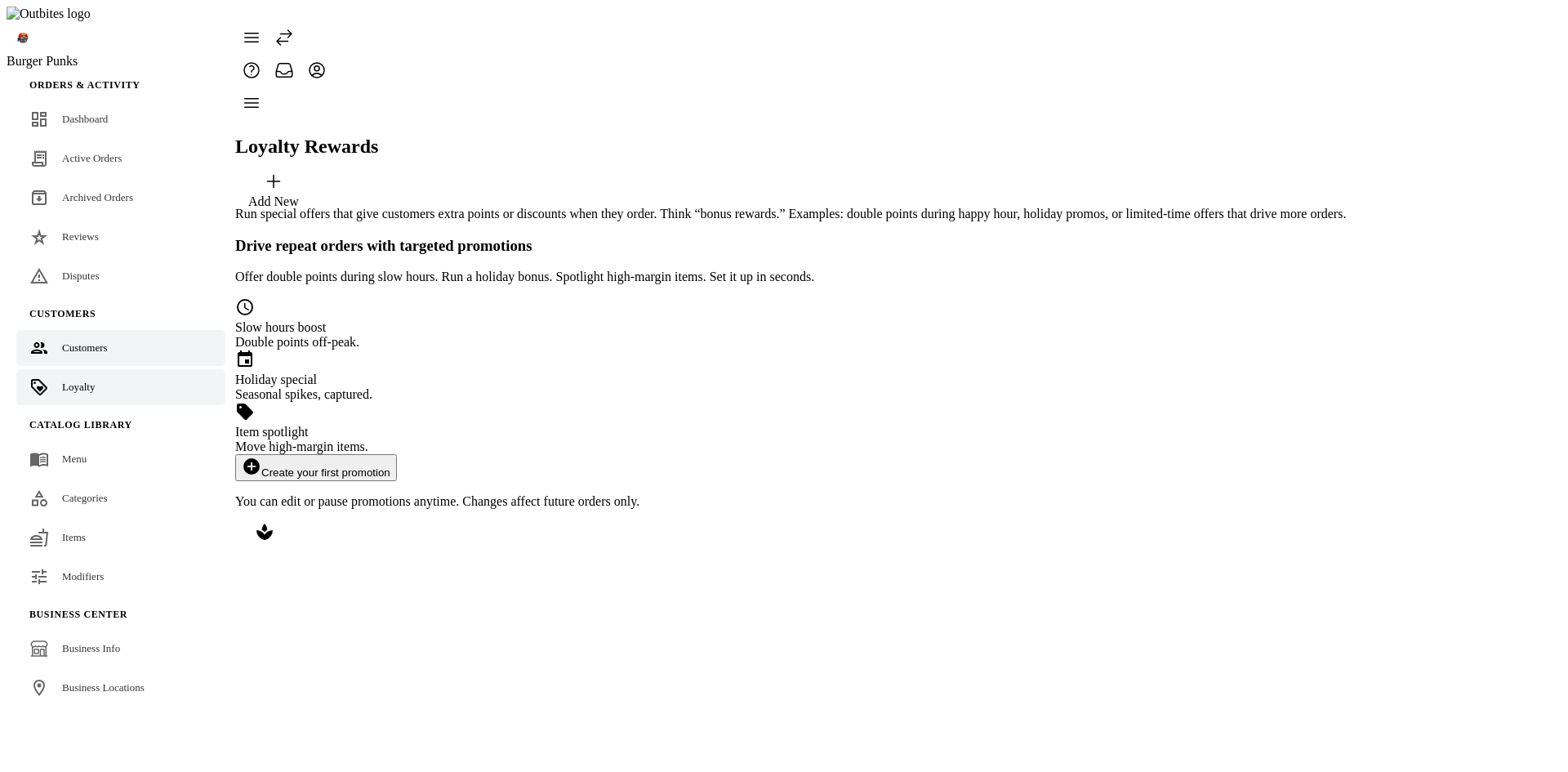
click at [76, 342] on span "Customers" at bounding box center [84, 348] width 46 height 12
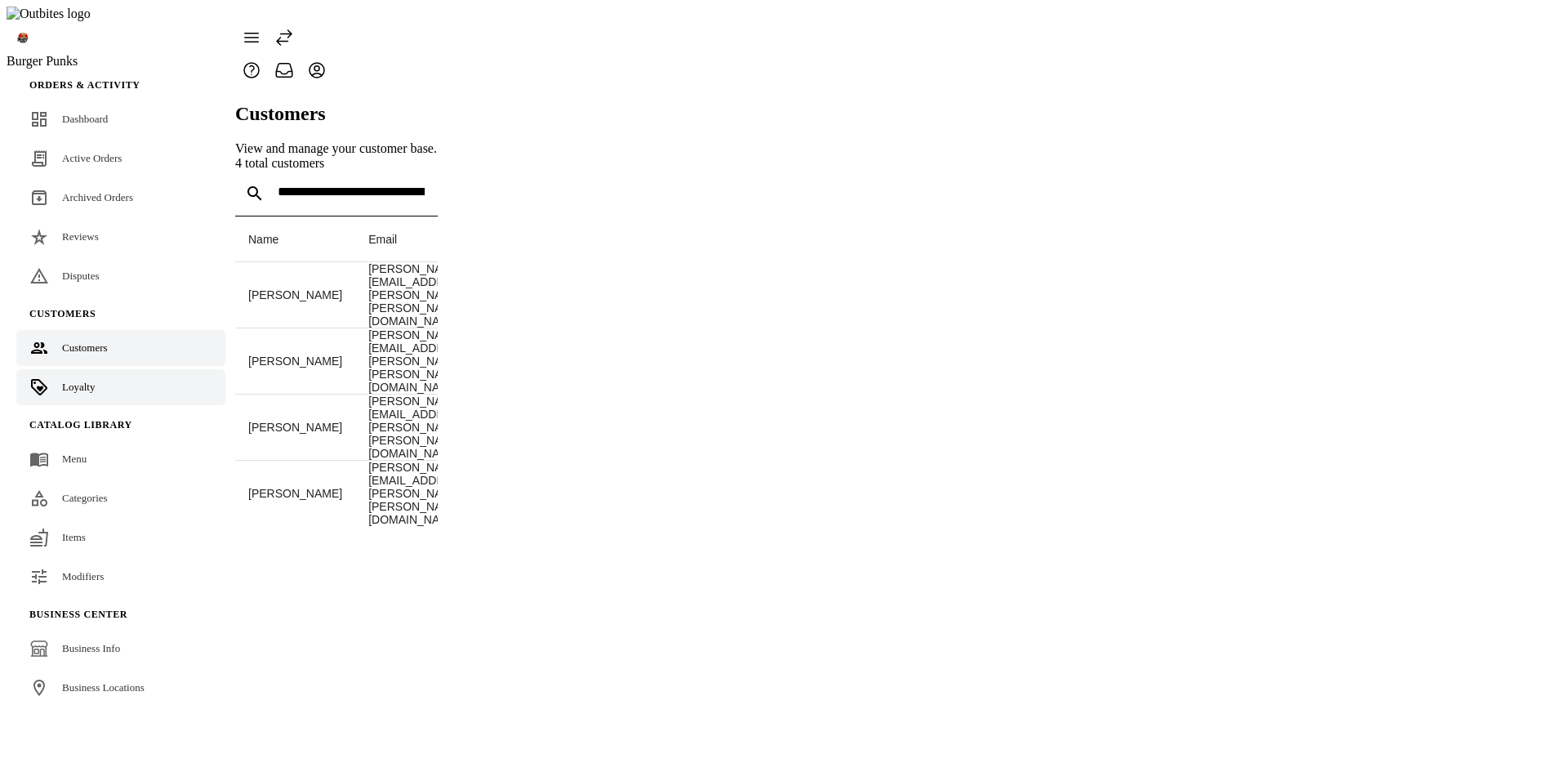
click at [80, 381] on span "Loyalty" at bounding box center [78, 386] width 33 height 12
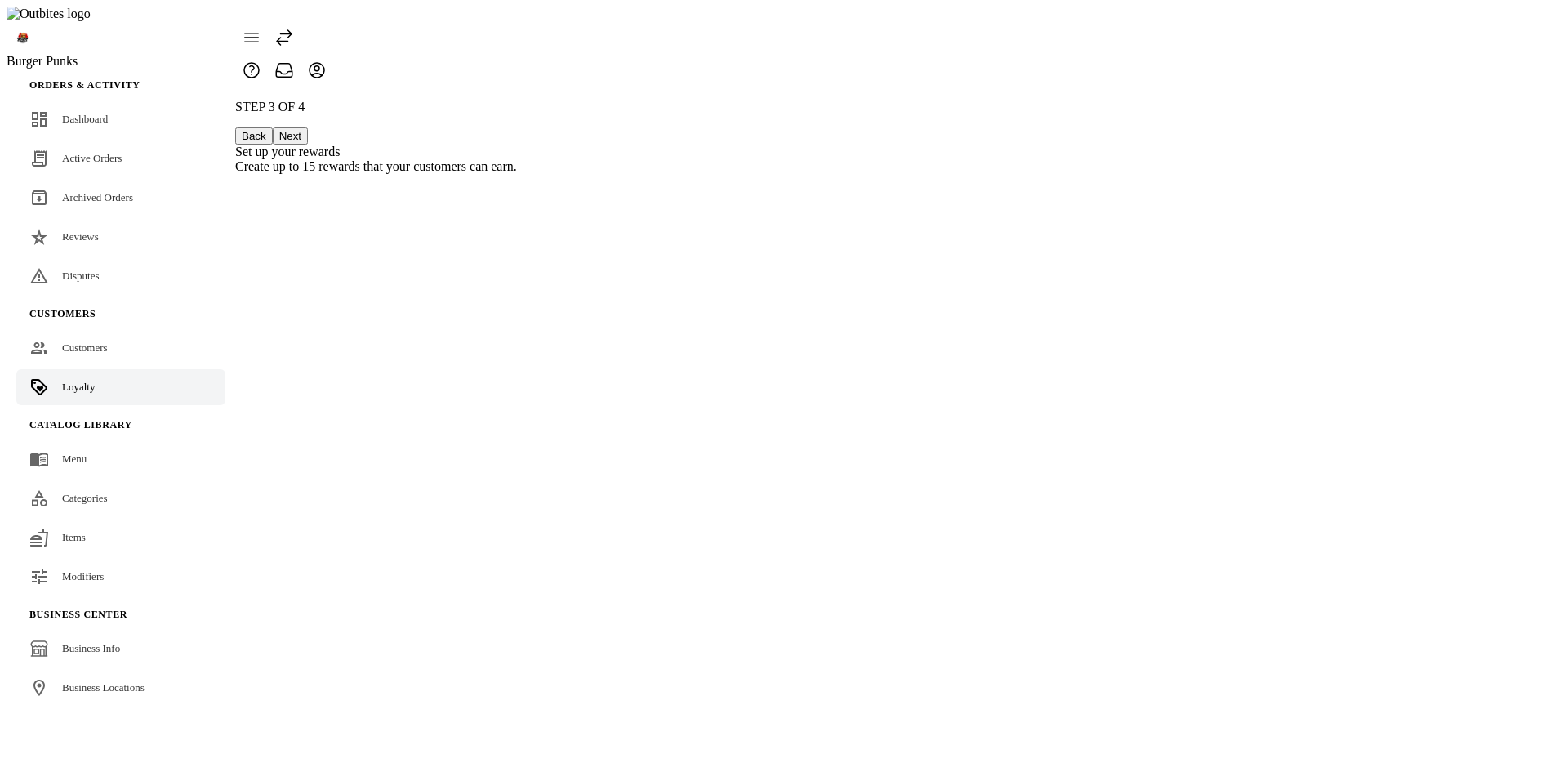
click at [273, 127] on button "Back" at bounding box center [254, 135] width 38 height 17
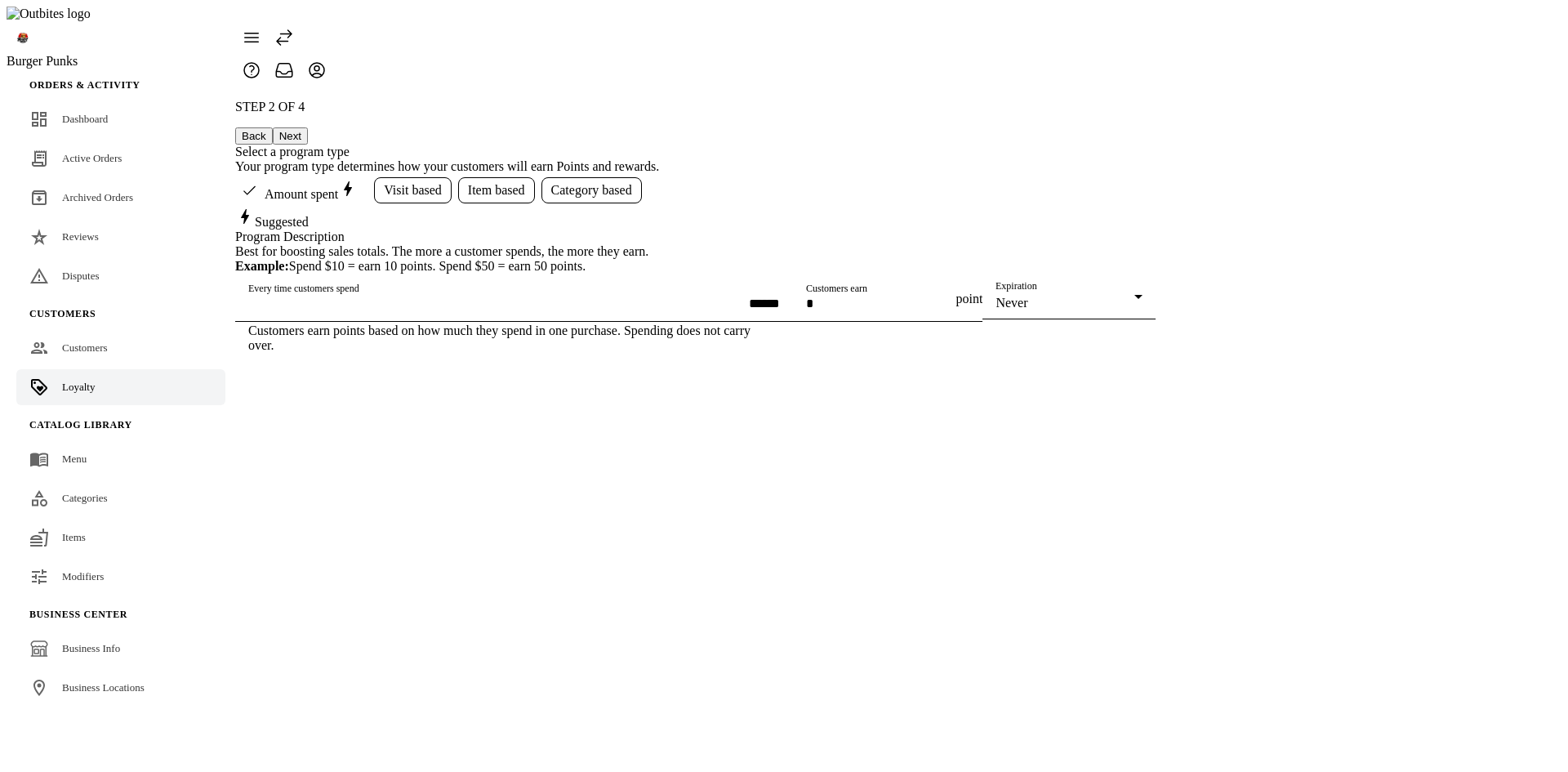
click at [308, 127] on button "Next" at bounding box center [290, 135] width 35 height 17
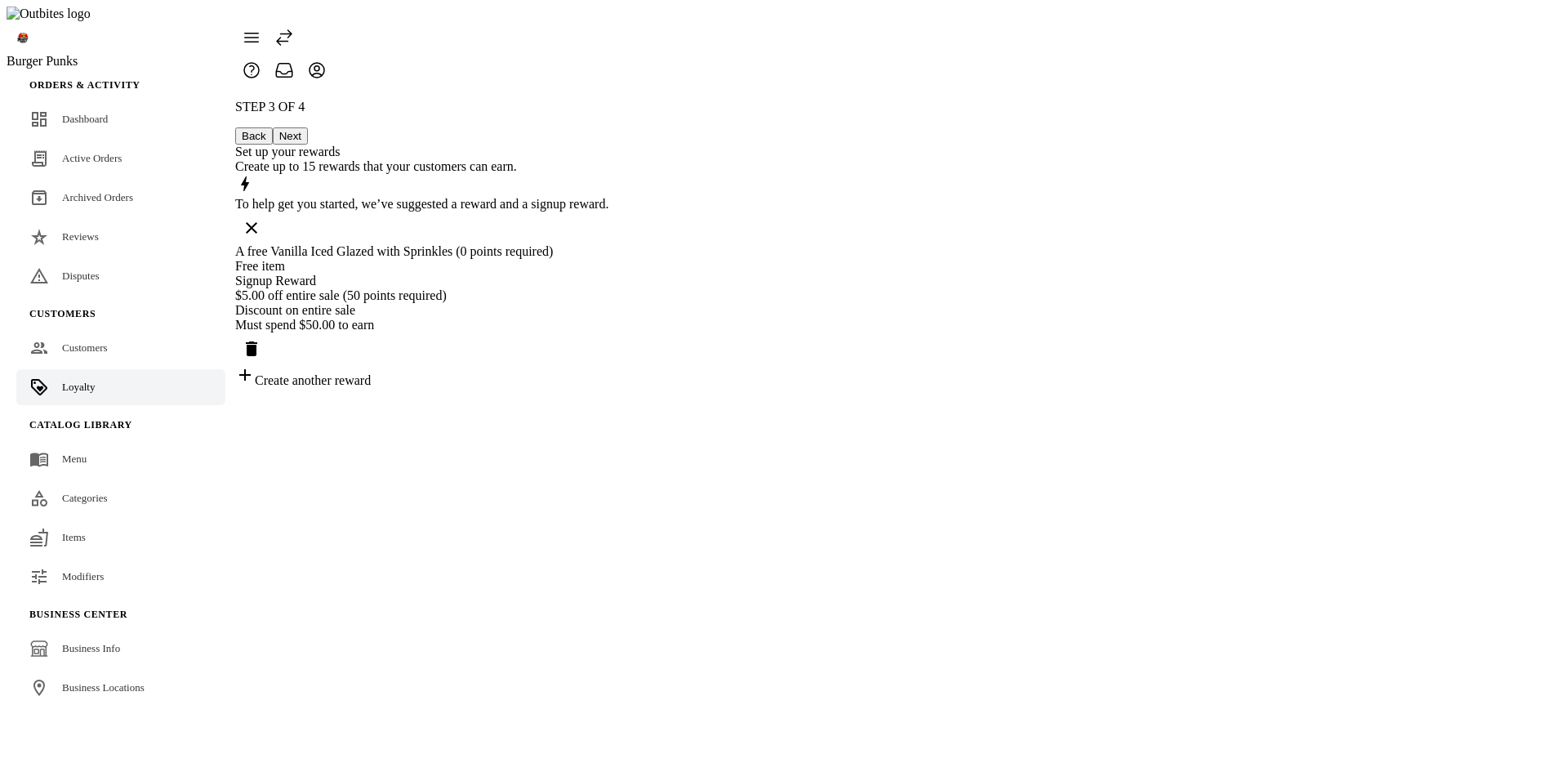
click at [608, 303] on div "$5.00 off entire sale (50 points required)" at bounding box center [422, 295] width 374 height 15
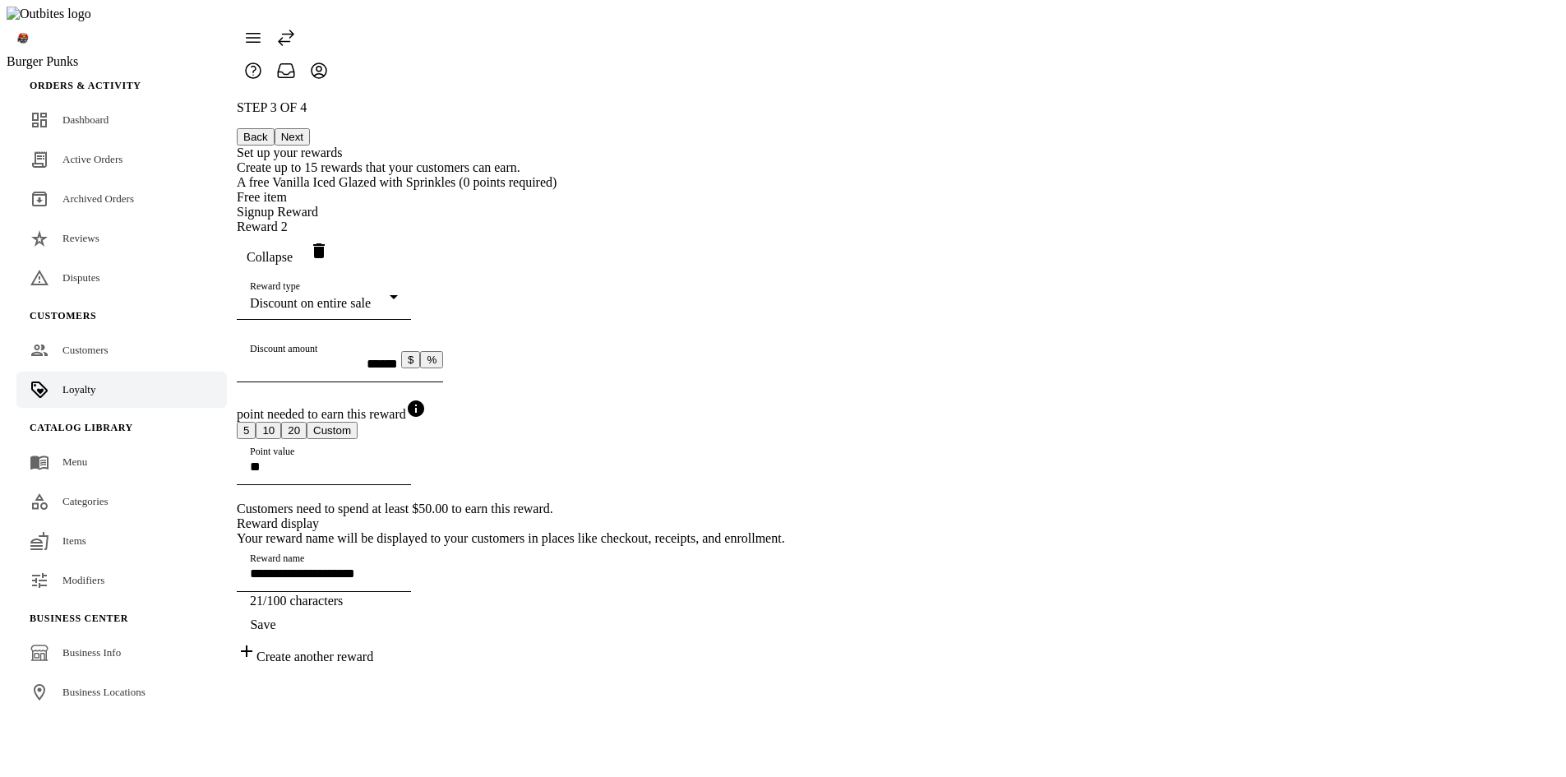
click at [293, 265] on span "Collapse" at bounding box center [270, 257] width 46 height 15
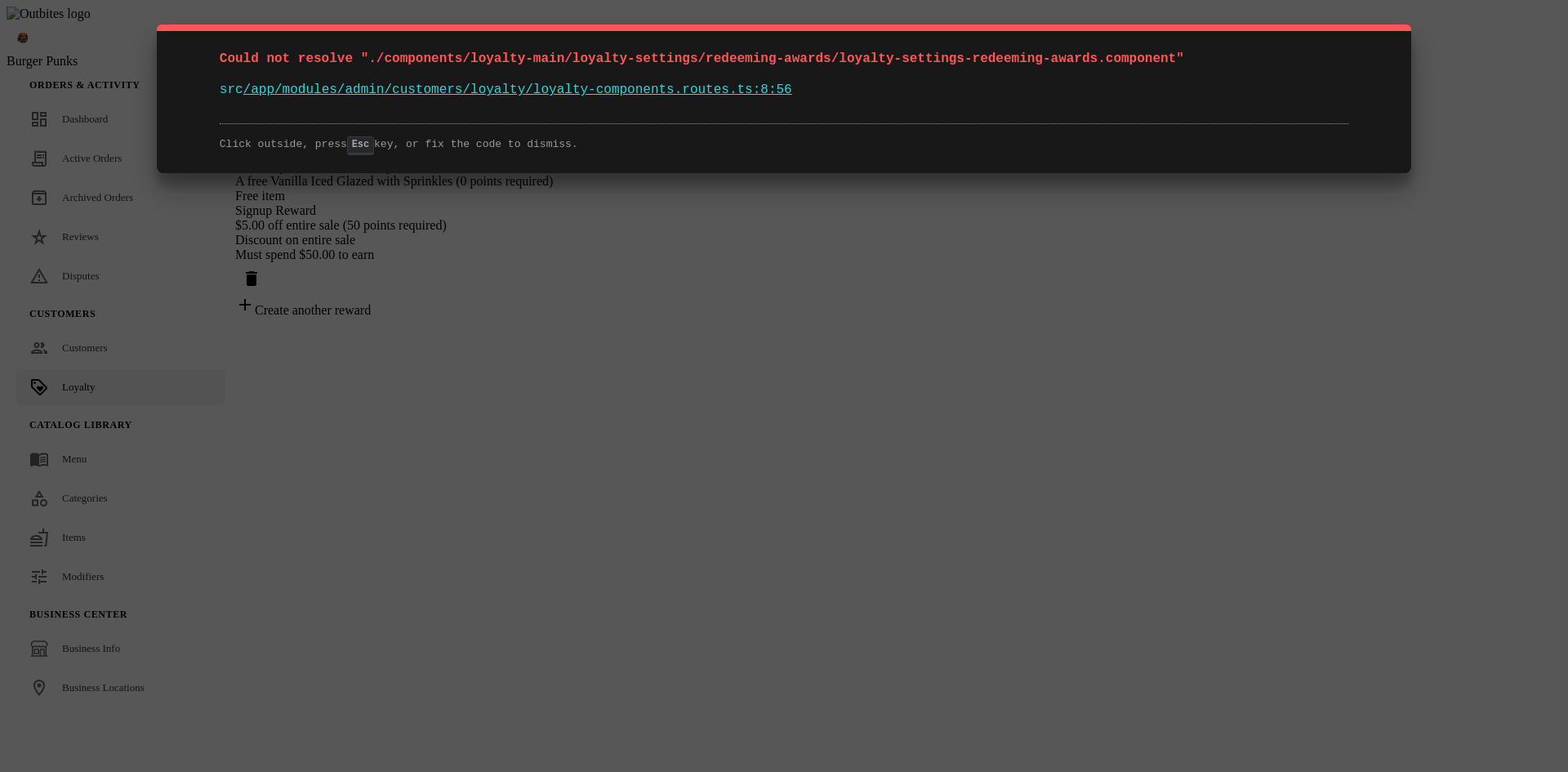
click at [1098, 447] on div "Could not resolve "./components/loyalty-main/loyalty-settings/redeeming-awards/…" at bounding box center [784, 386] width 1568 height 772
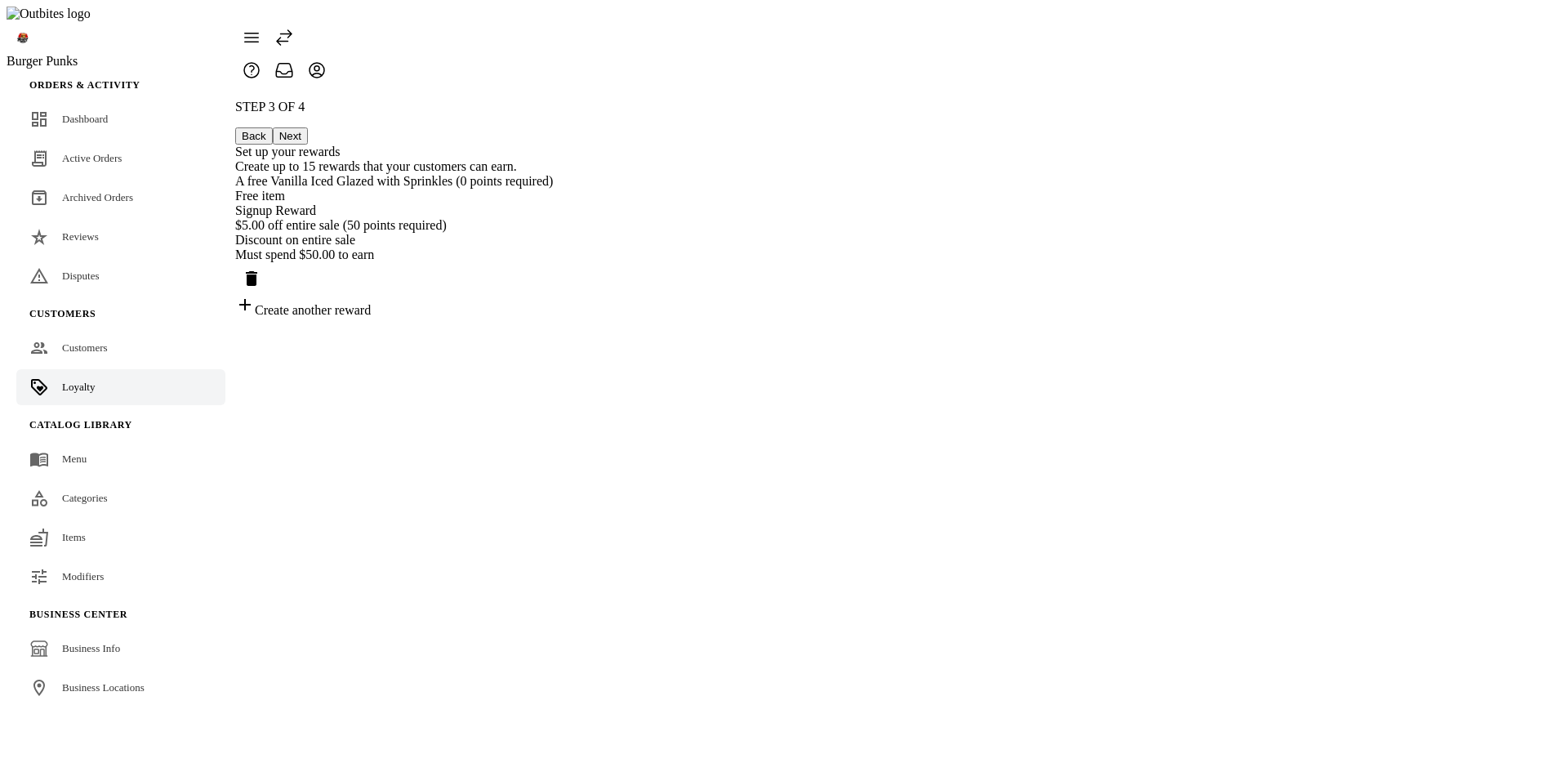
click at [552, 318] on div "Create another reward" at bounding box center [394, 306] width 318 height 23
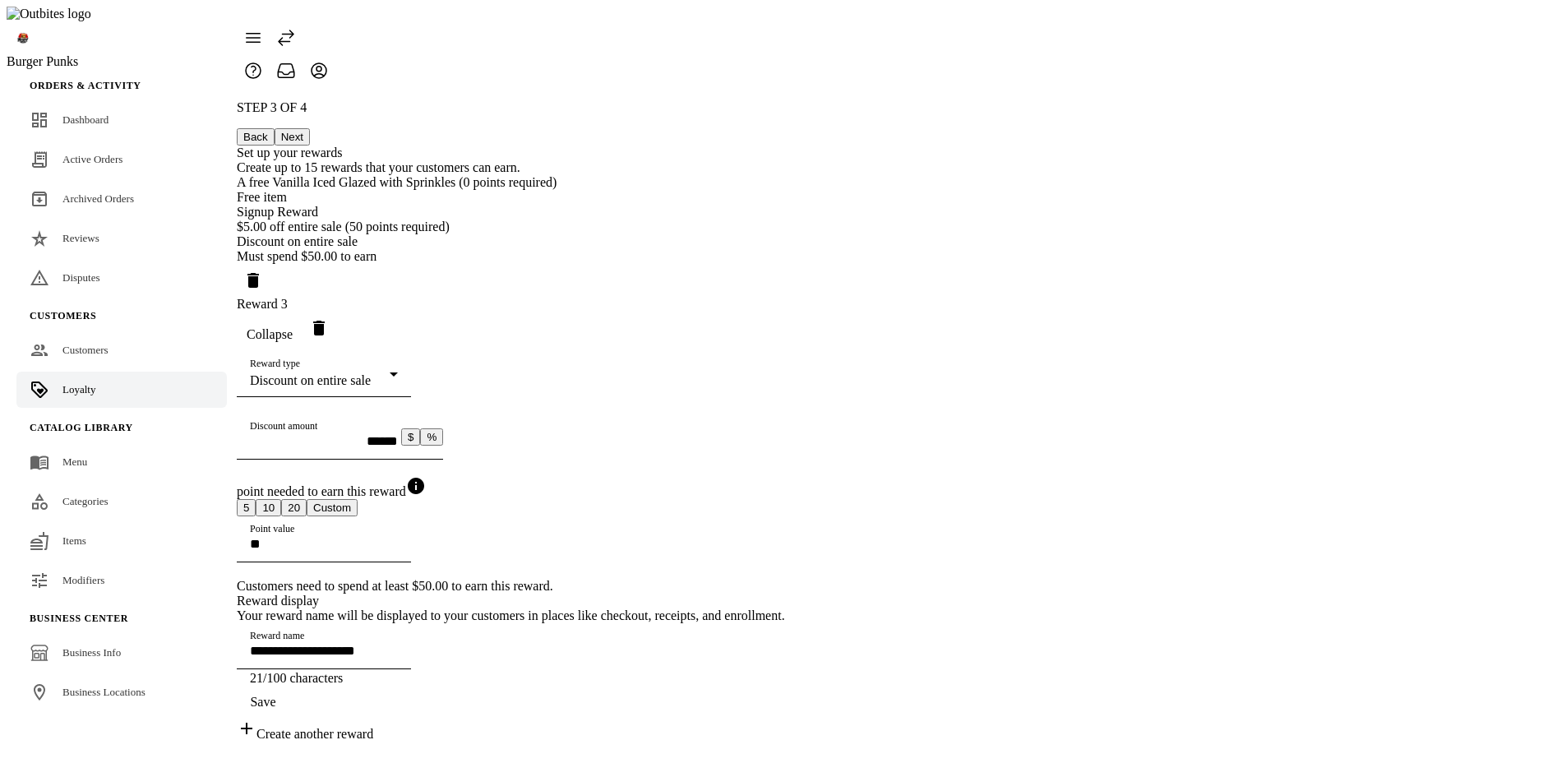
click at [339, 348] on span "Delete reward" at bounding box center [318, 327] width 39 height 39
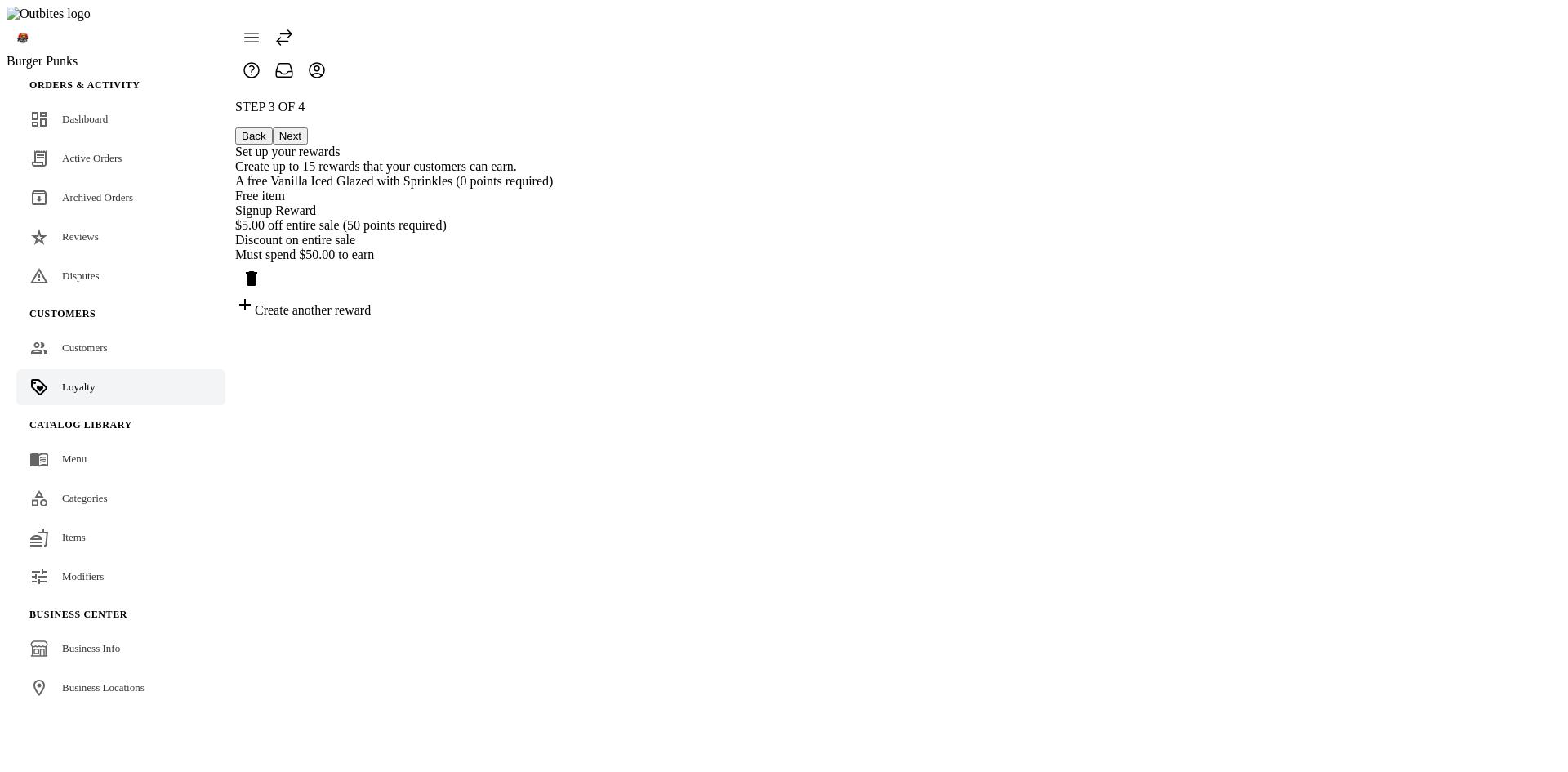
click at [552, 318] on div "STEP 3 OF 4 Back Next Set up your rewards Create up to 15 rewards that your cus…" at bounding box center [394, 208] width 318 height 218
click at [552, 189] on div "Free item" at bounding box center [394, 196] width 318 height 15
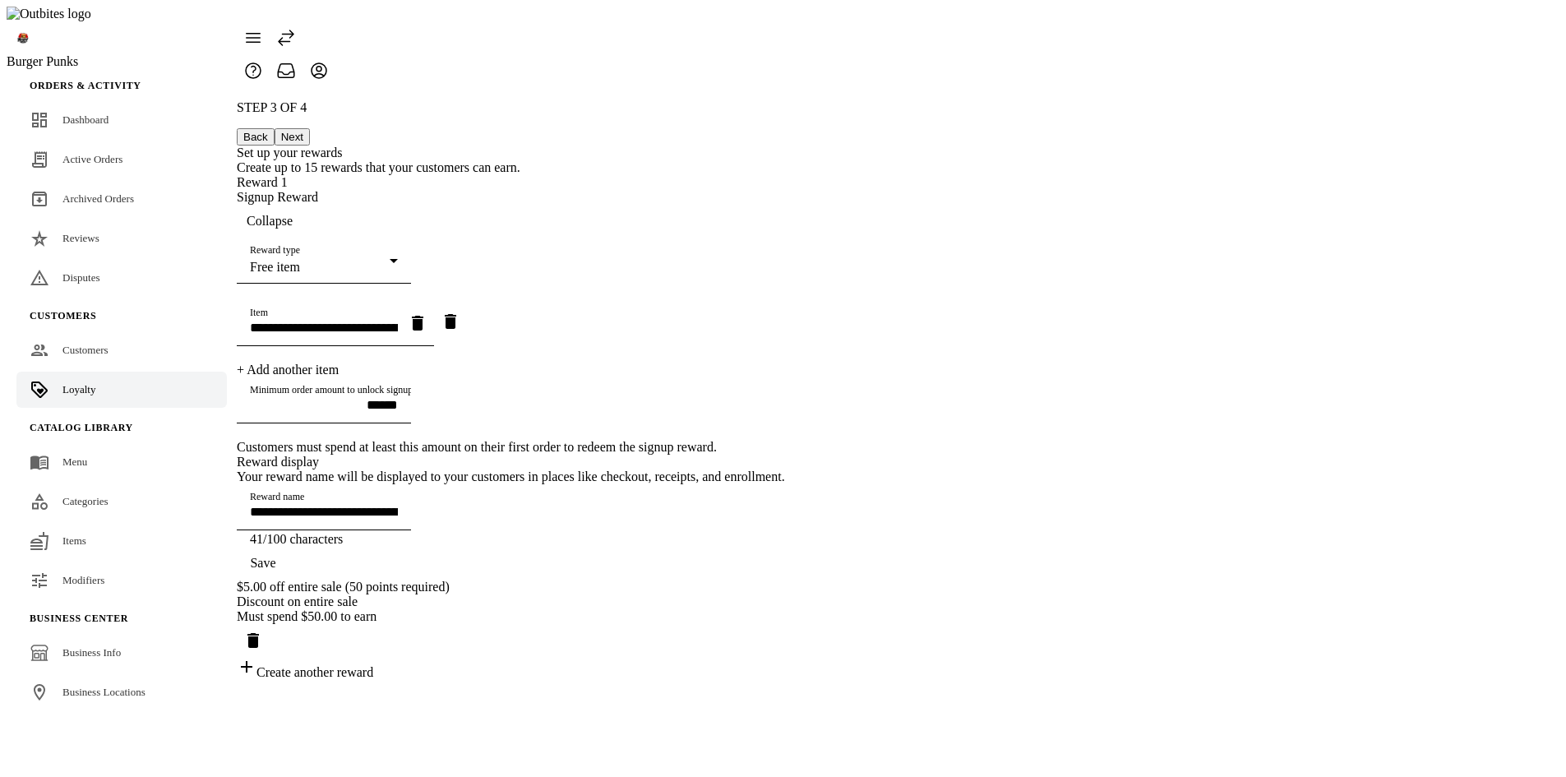
click at [293, 214] on span "Collapse" at bounding box center [270, 221] width 46 height 15
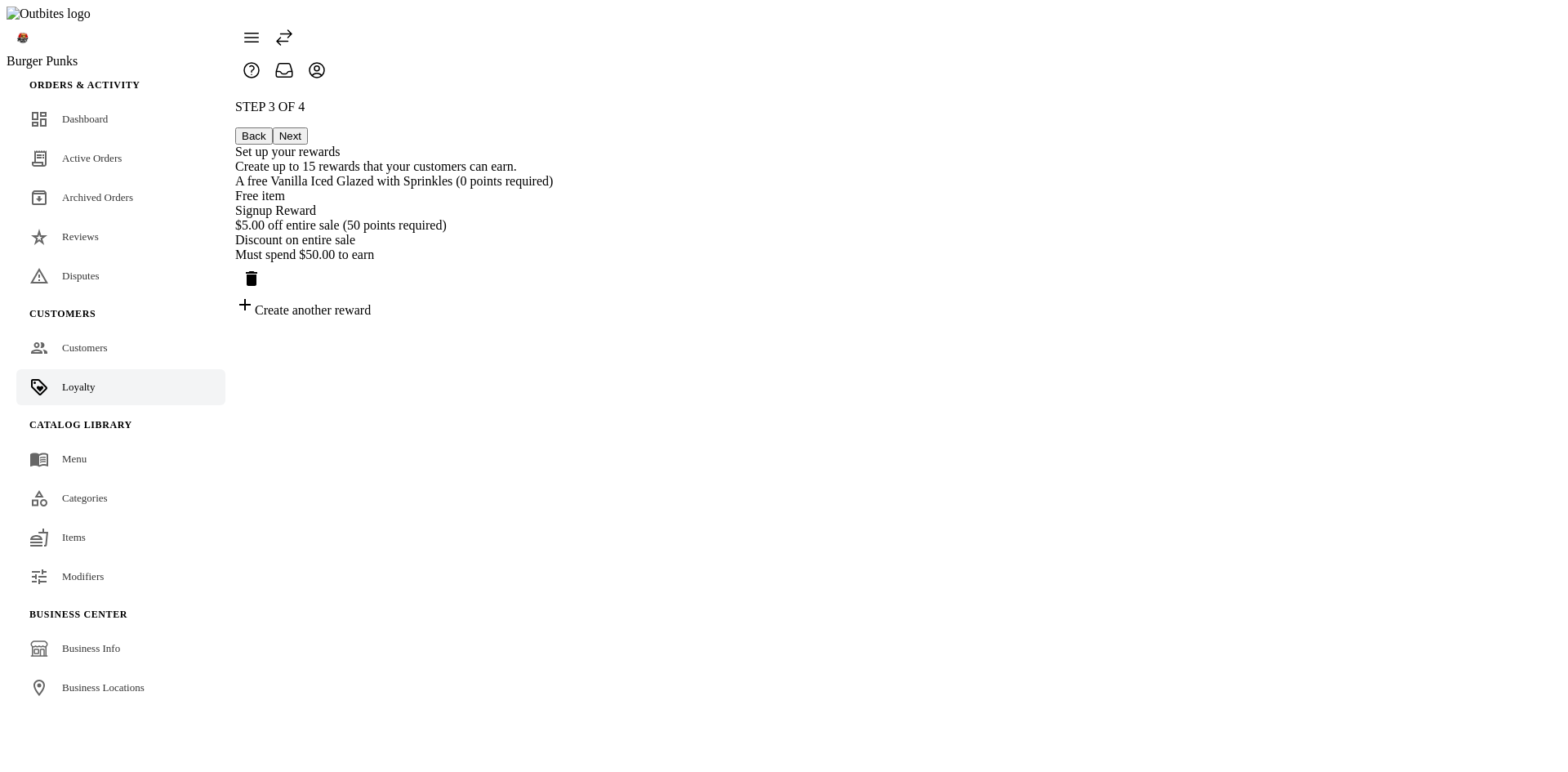
click at [552, 318] on div "Create another reward" at bounding box center [394, 306] width 318 height 23
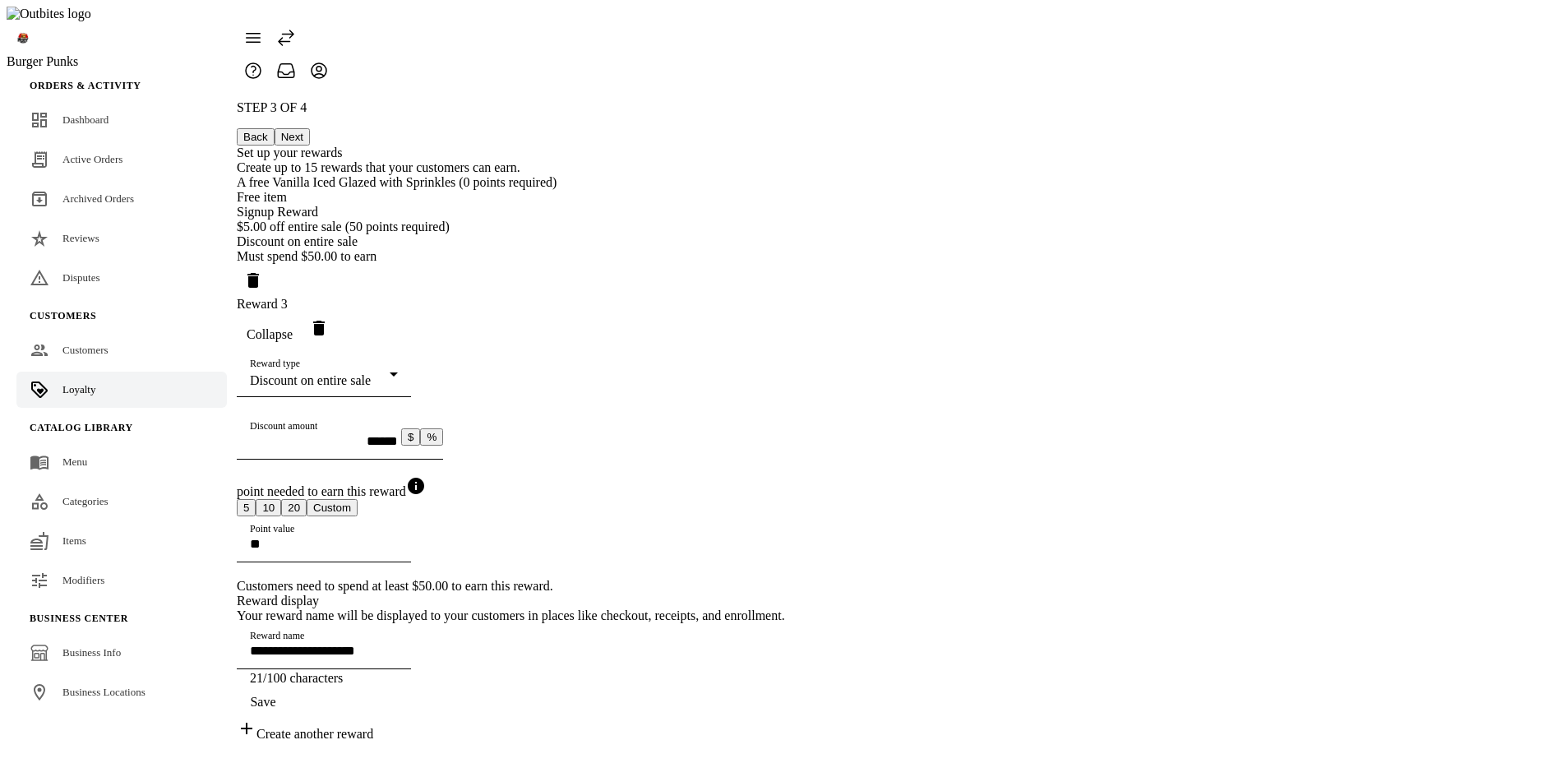
click at [325, 335] on icon "Delete reward" at bounding box center [319, 328] width 12 height 15
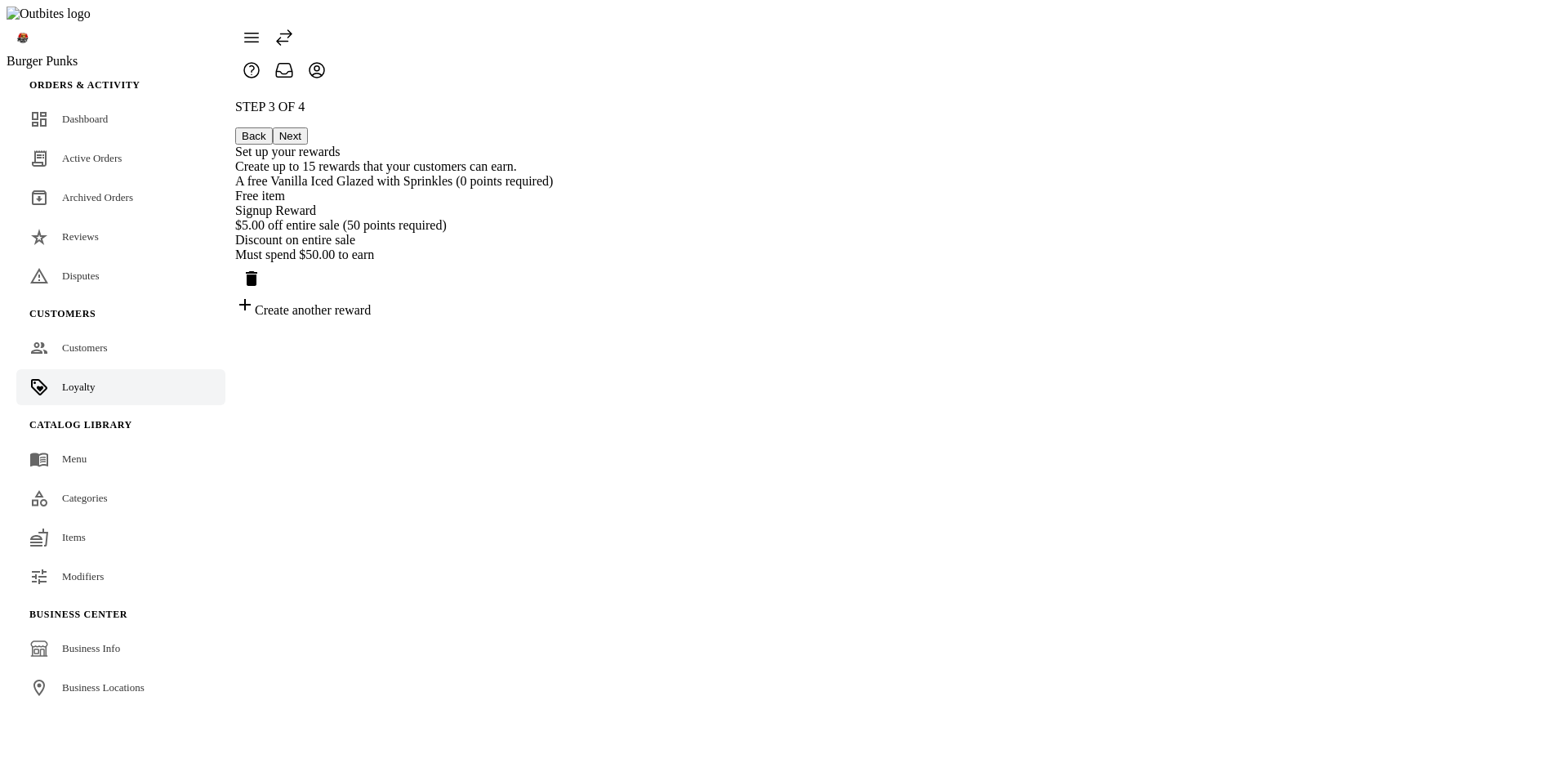
click at [552, 318] on div "STEP 3 OF 4 Back Next Set up your rewards Create up to 15 rewards that your cus…" at bounding box center [394, 208] width 318 height 218
click at [552, 318] on div "Create another reward" at bounding box center [394, 306] width 318 height 23
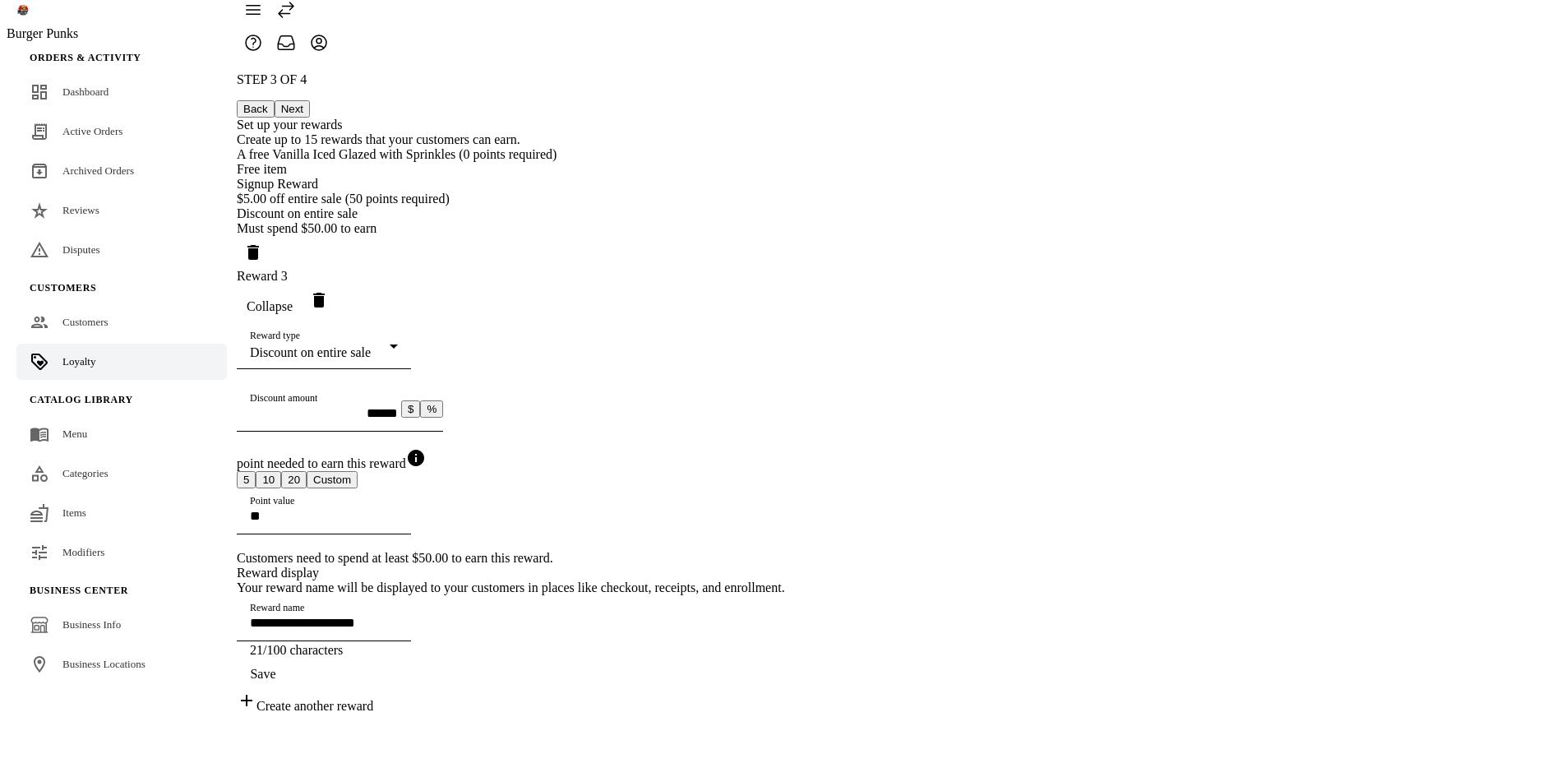
scroll to position [182, 0]
click at [275, 681] on span "Save" at bounding box center [262, 674] width 25 height 15
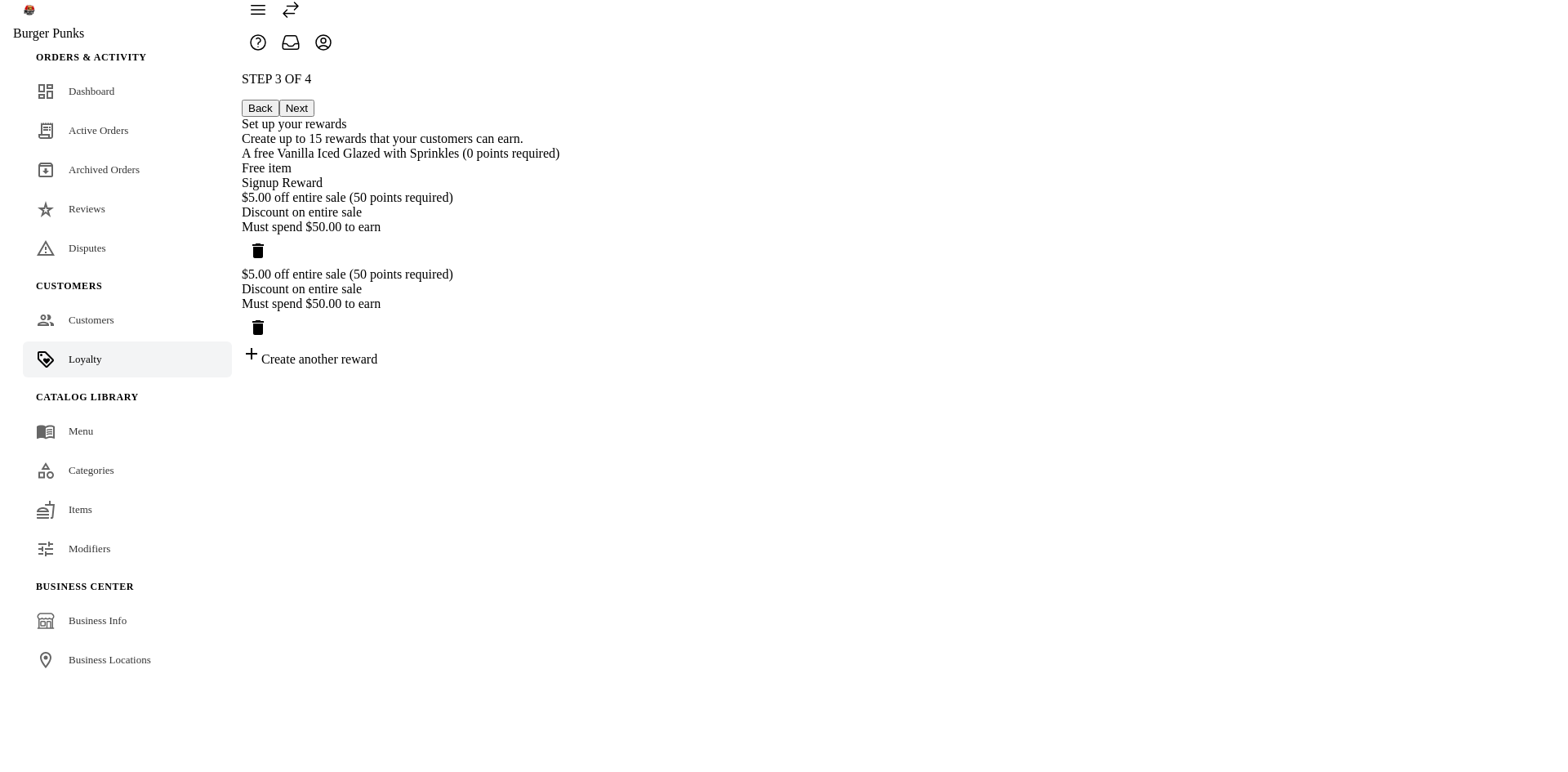
scroll to position [0, 0]
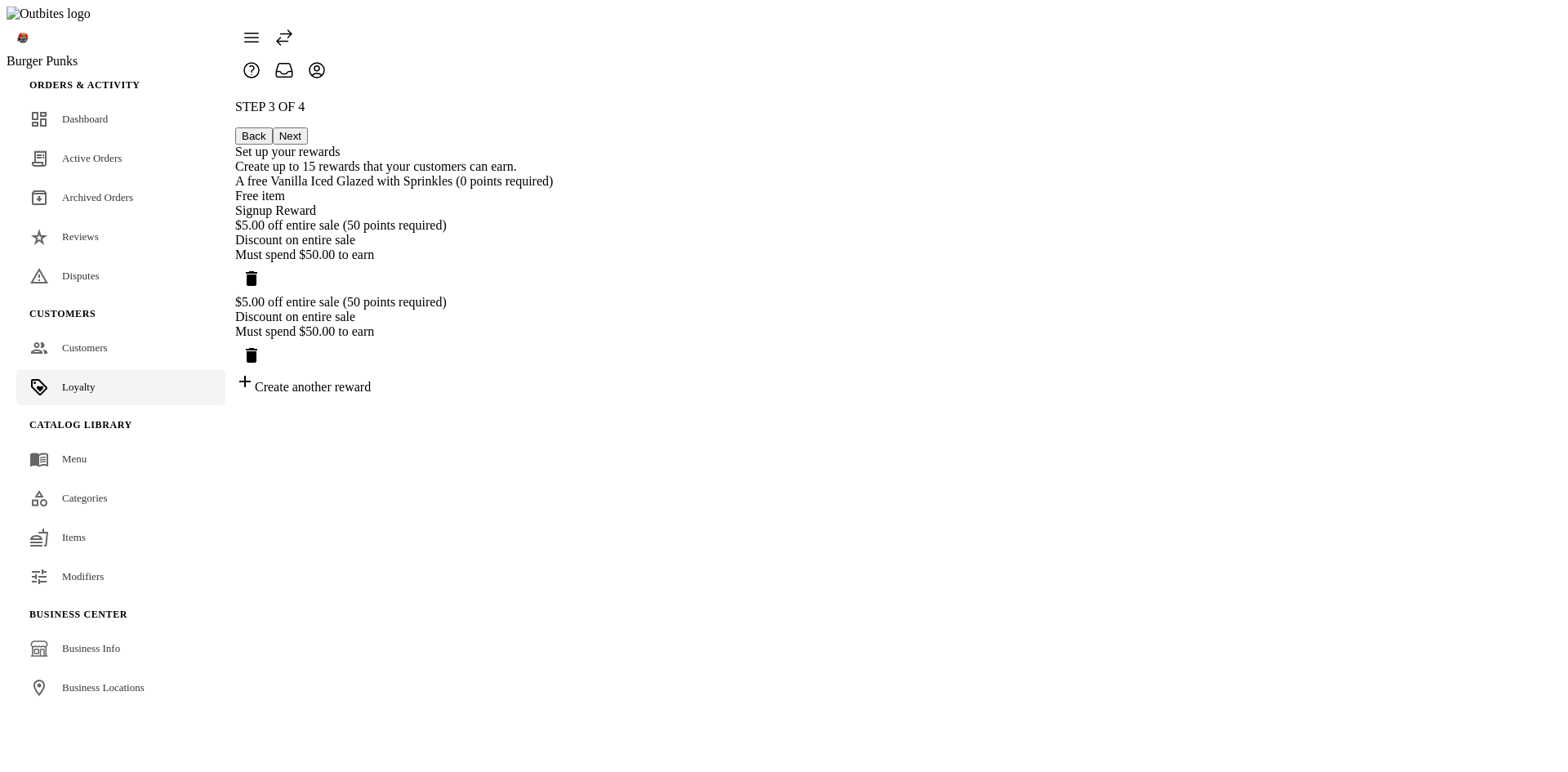
click at [308, 127] on button "Next" at bounding box center [290, 135] width 35 height 17
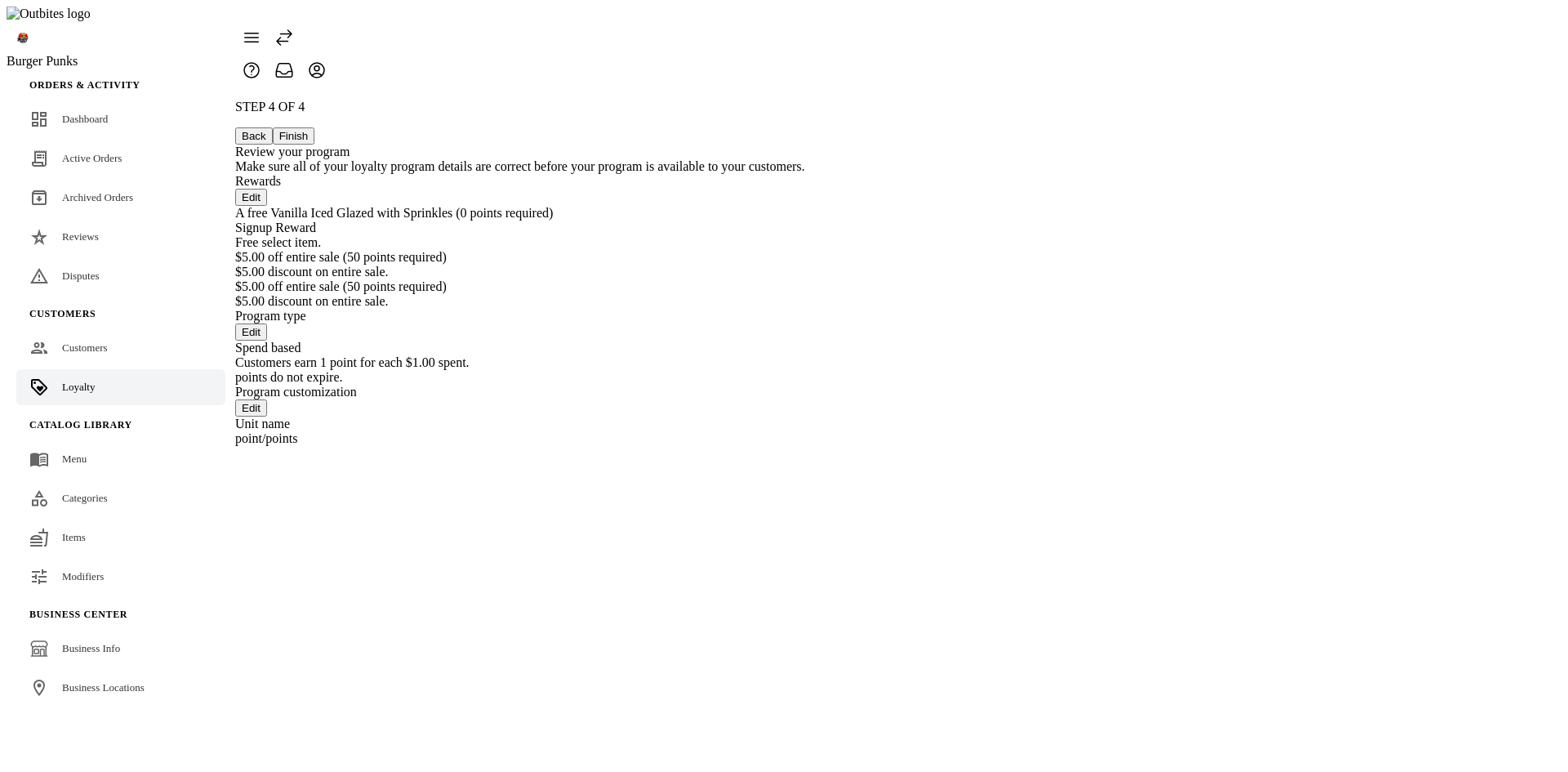
click at [273, 127] on button "Back" at bounding box center [254, 135] width 38 height 17
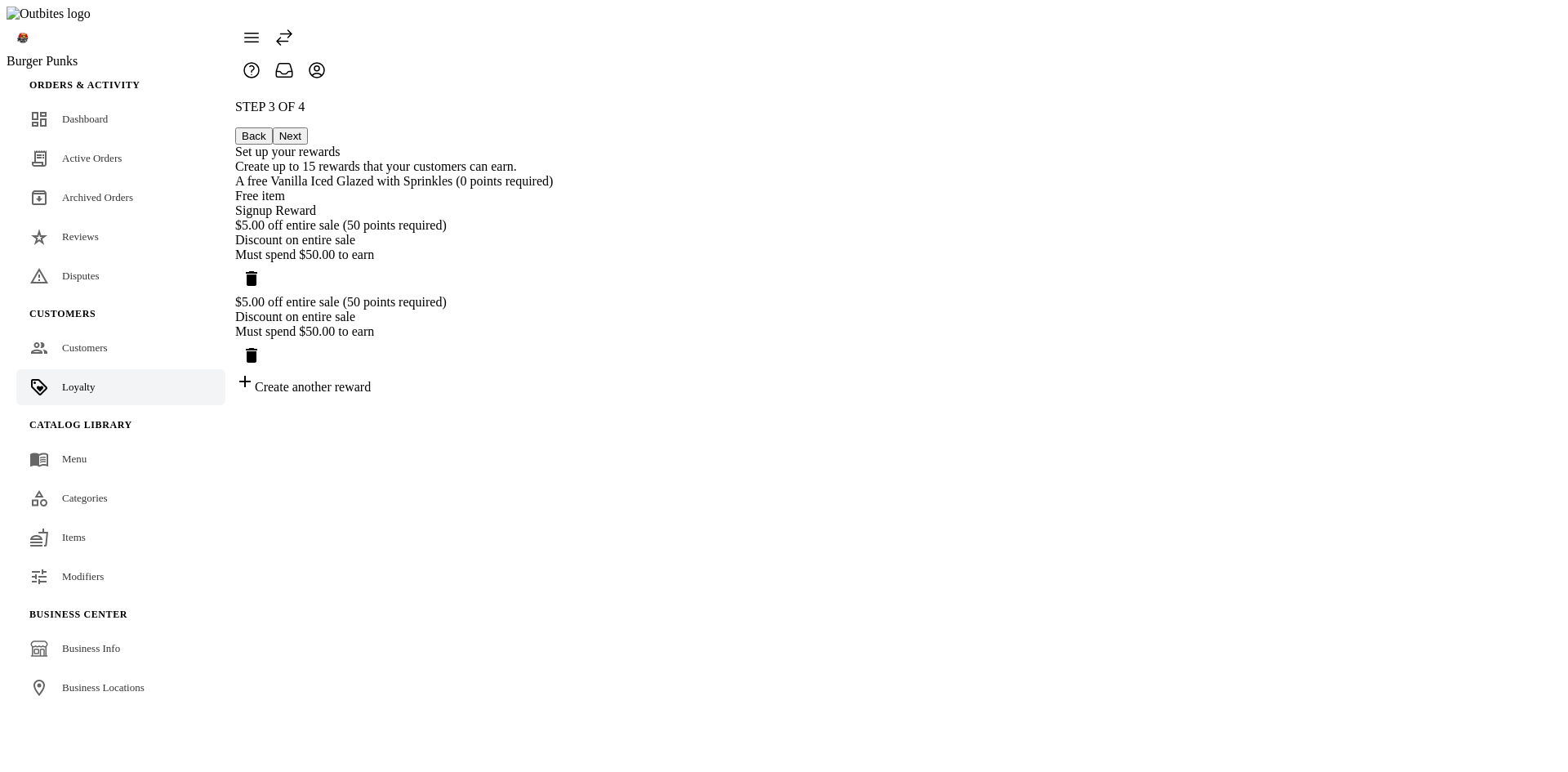
click at [261, 365] on icon "Delete reward" at bounding box center [251, 356] width 20 height 20
drag, startPoint x: 754, startPoint y: 350, endPoint x: 775, endPoint y: 352, distance: 21.1
click at [552, 318] on div "Create reward" at bounding box center [394, 306] width 318 height 23
click at [552, 318] on div "STEP 3 OF 4 Back Next Set up your rewards Create up to 15 rewards that your cus…" at bounding box center [394, 208] width 318 height 218
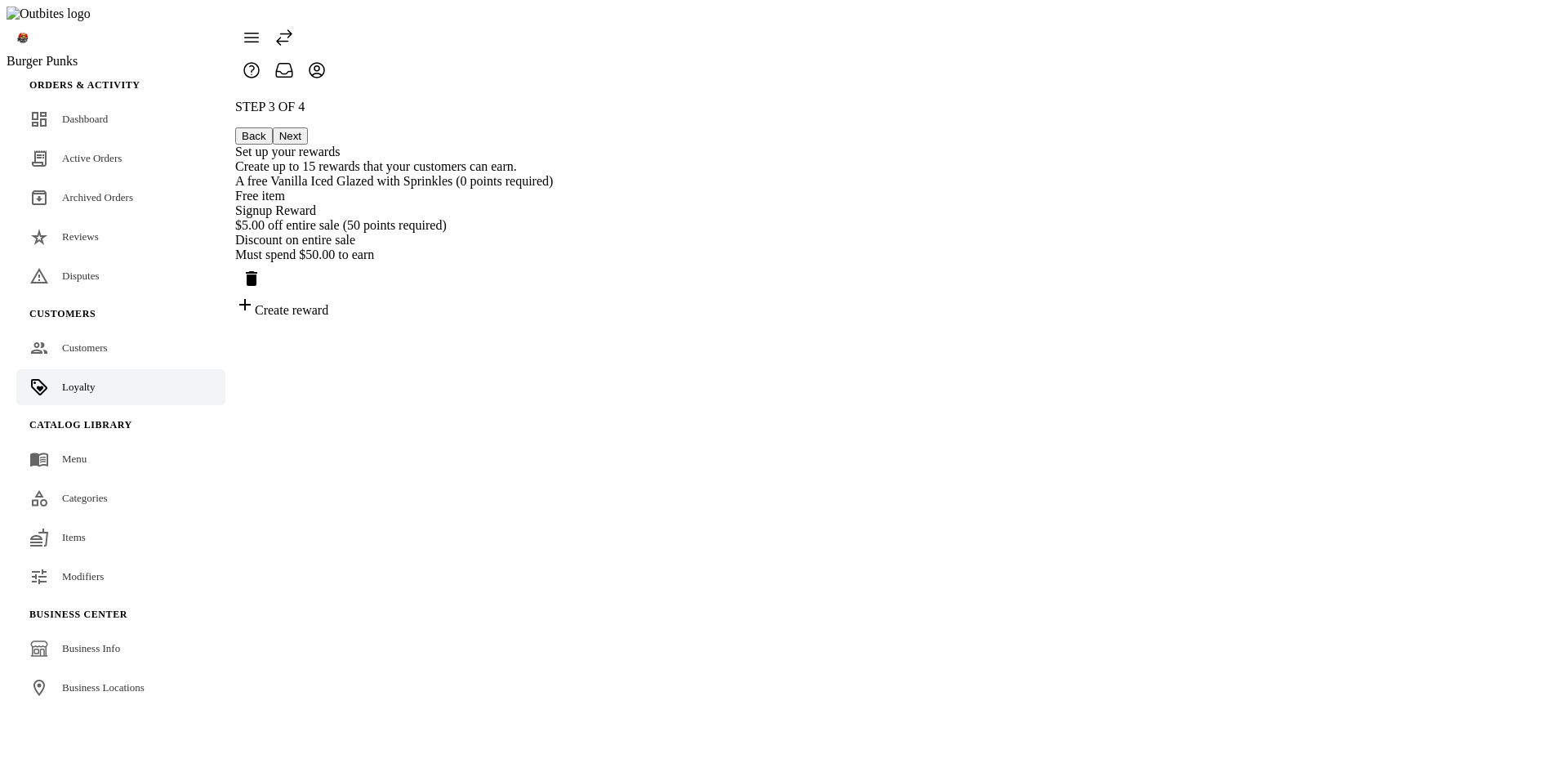
click at [552, 318] on div "Create reward" at bounding box center [394, 306] width 318 height 23
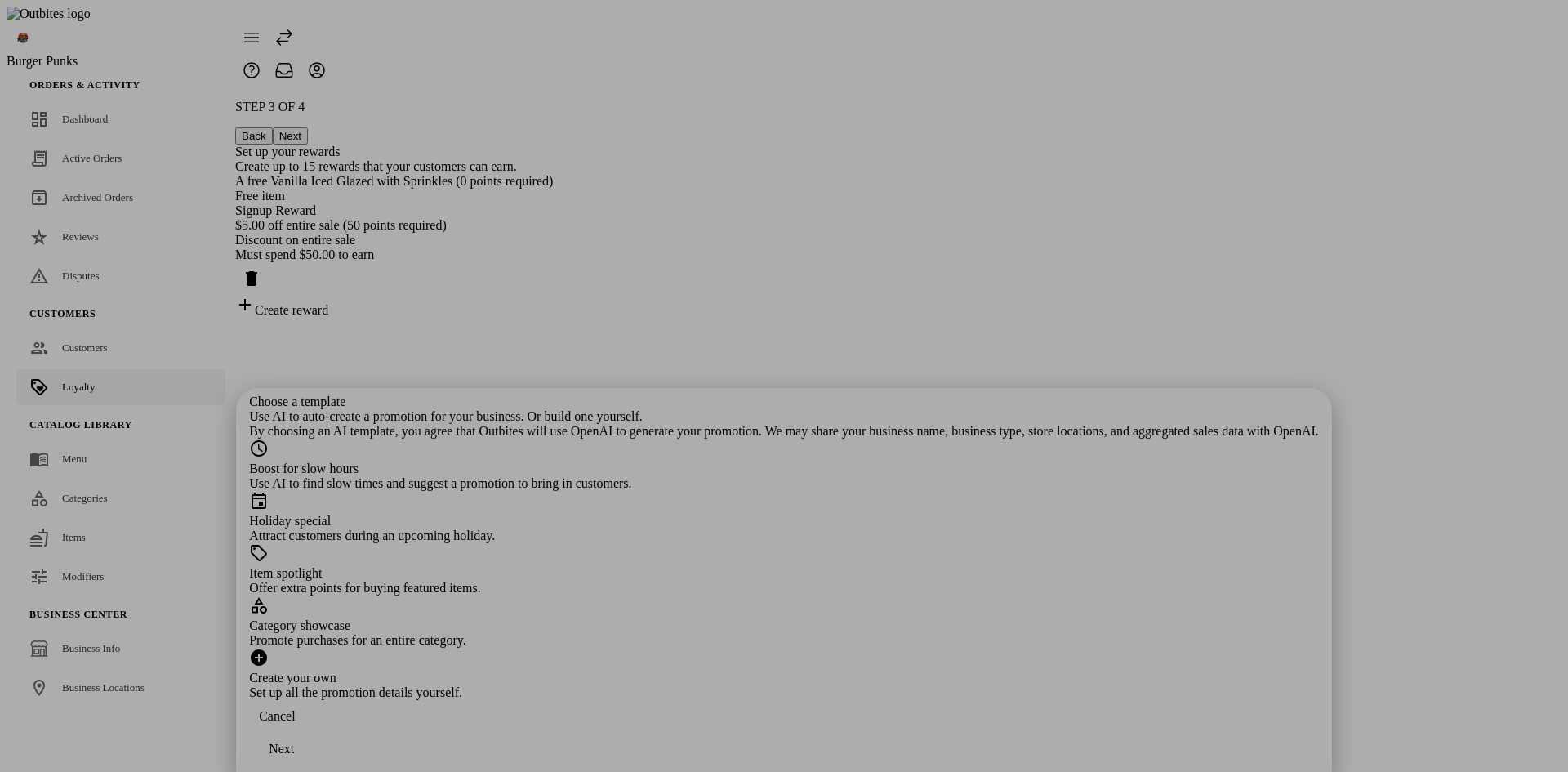
click at [305, 729] on span "button" at bounding box center [277, 715] width 56 height 39
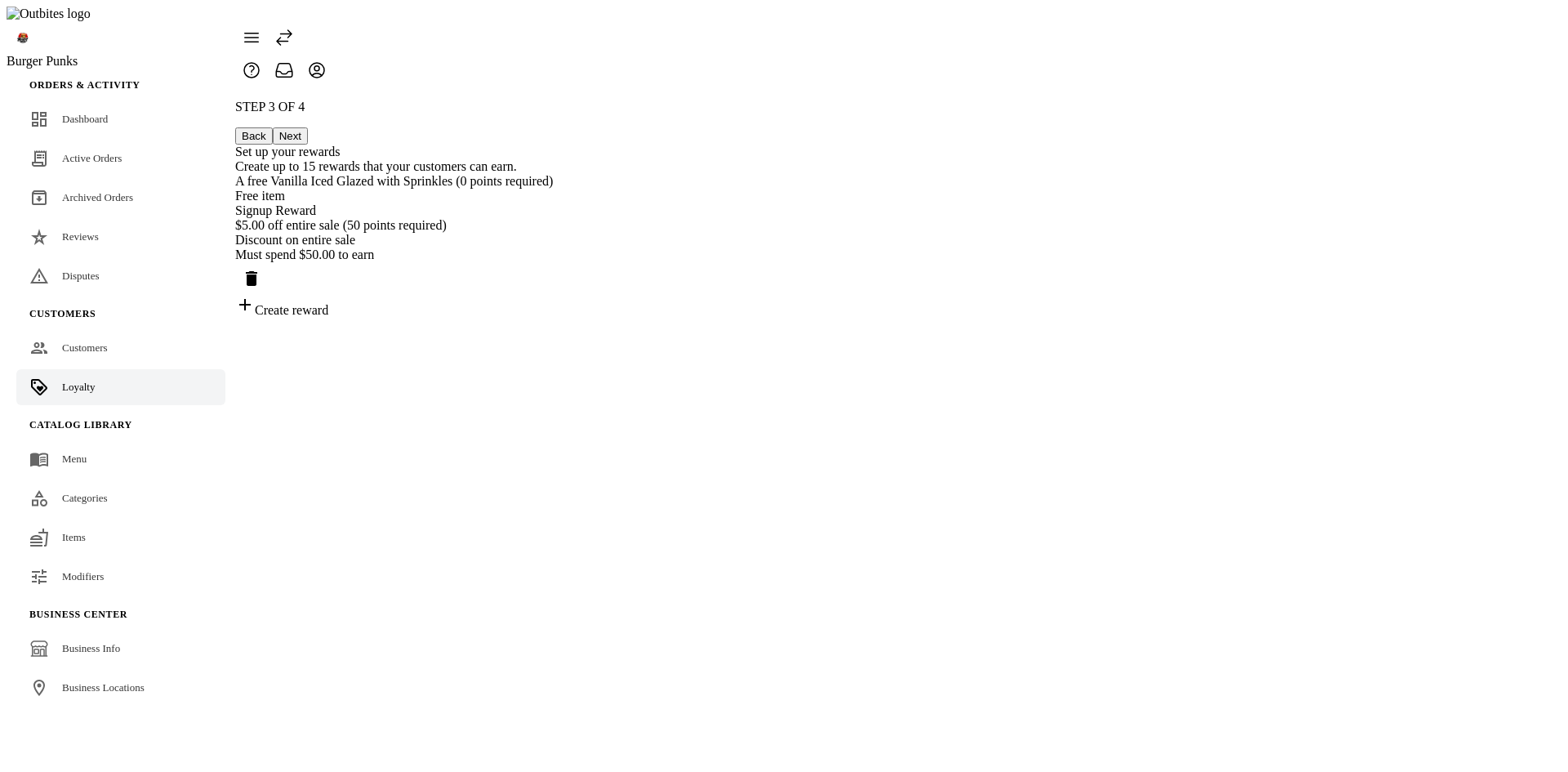
click at [552, 318] on div "Create reward" at bounding box center [394, 306] width 318 height 23
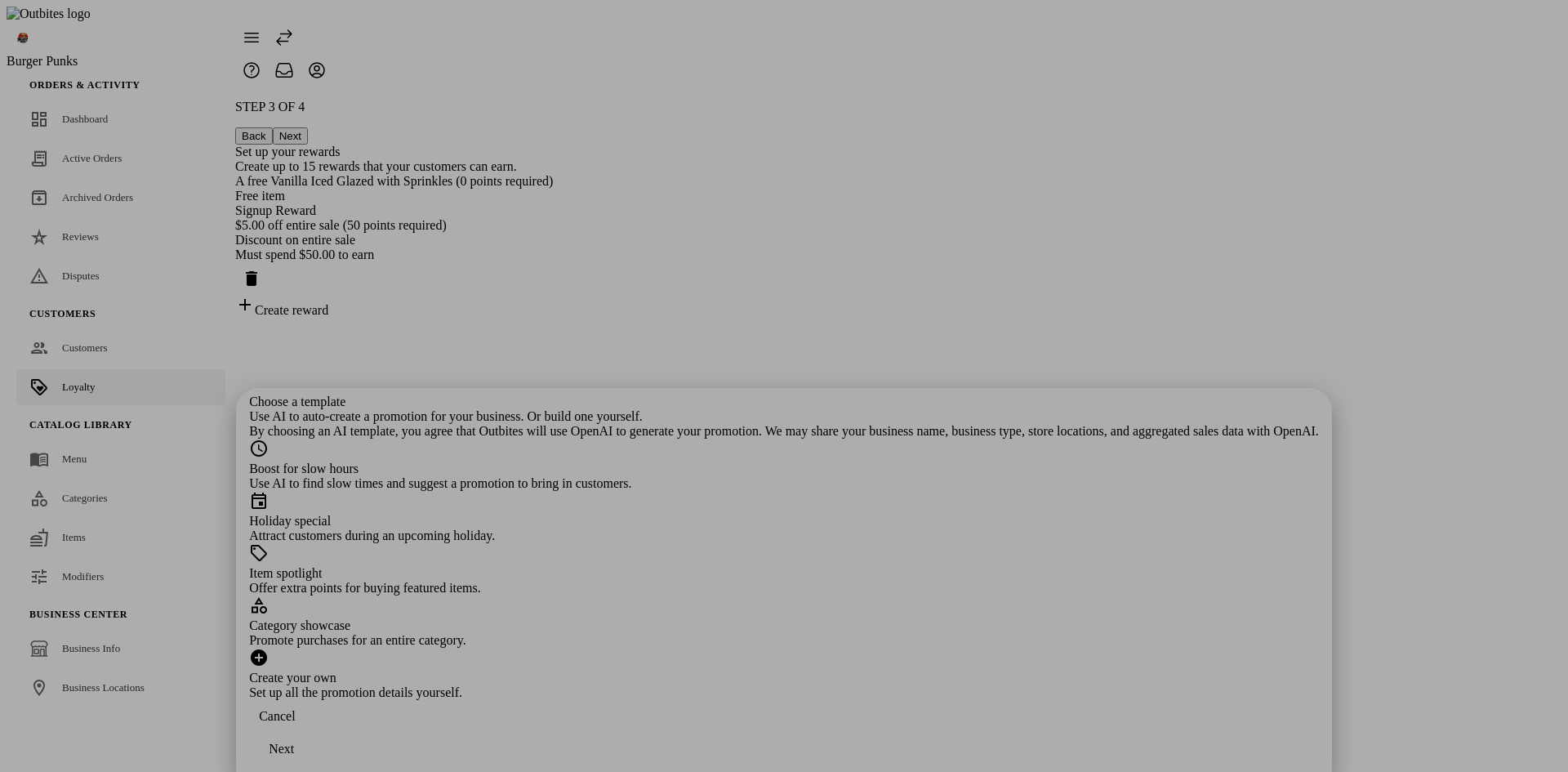
click at [295, 723] on span "Cancel" at bounding box center [277, 715] width 36 height 15
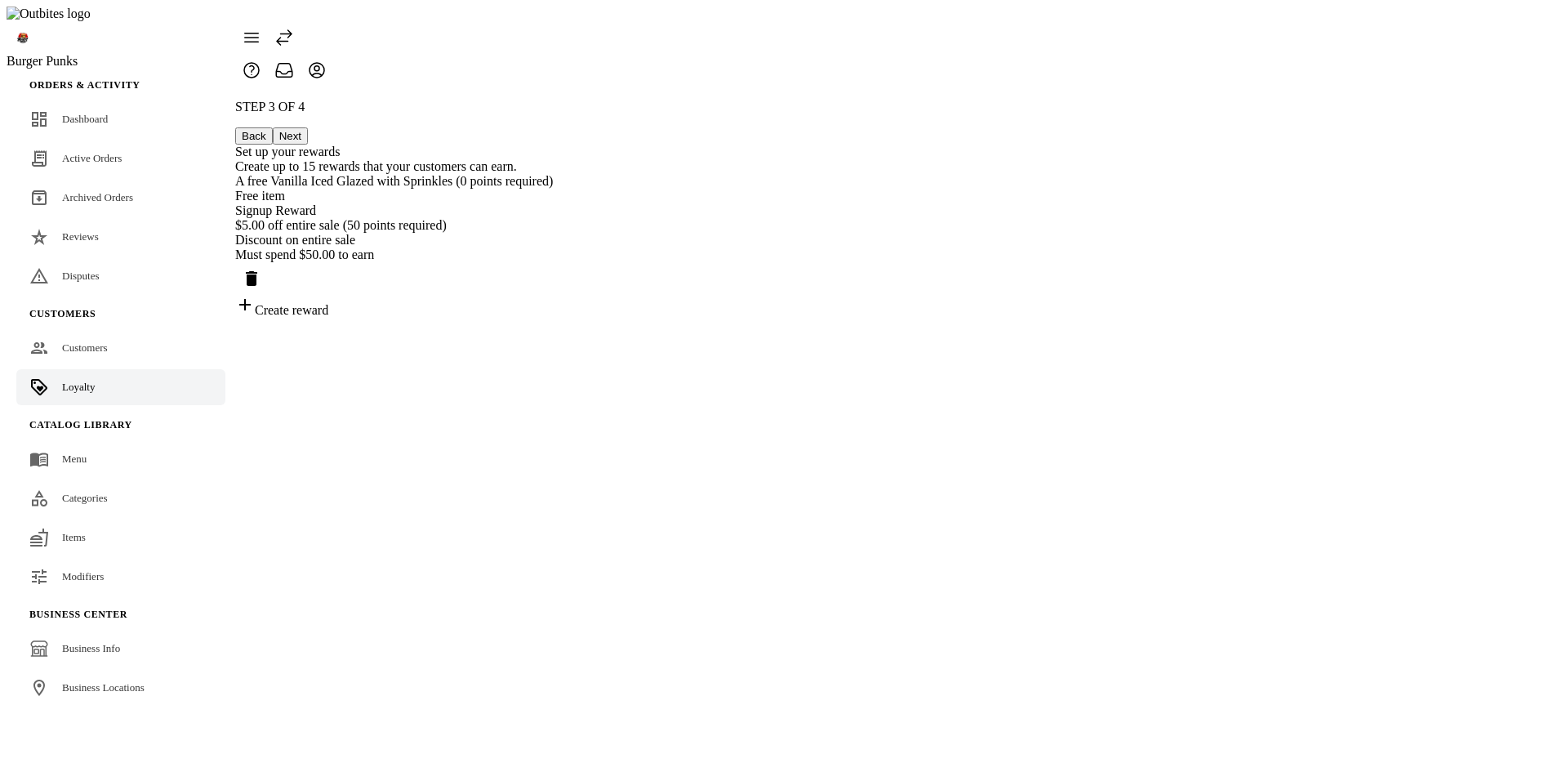
click at [552, 318] on div "Create reward" at bounding box center [394, 306] width 318 height 23
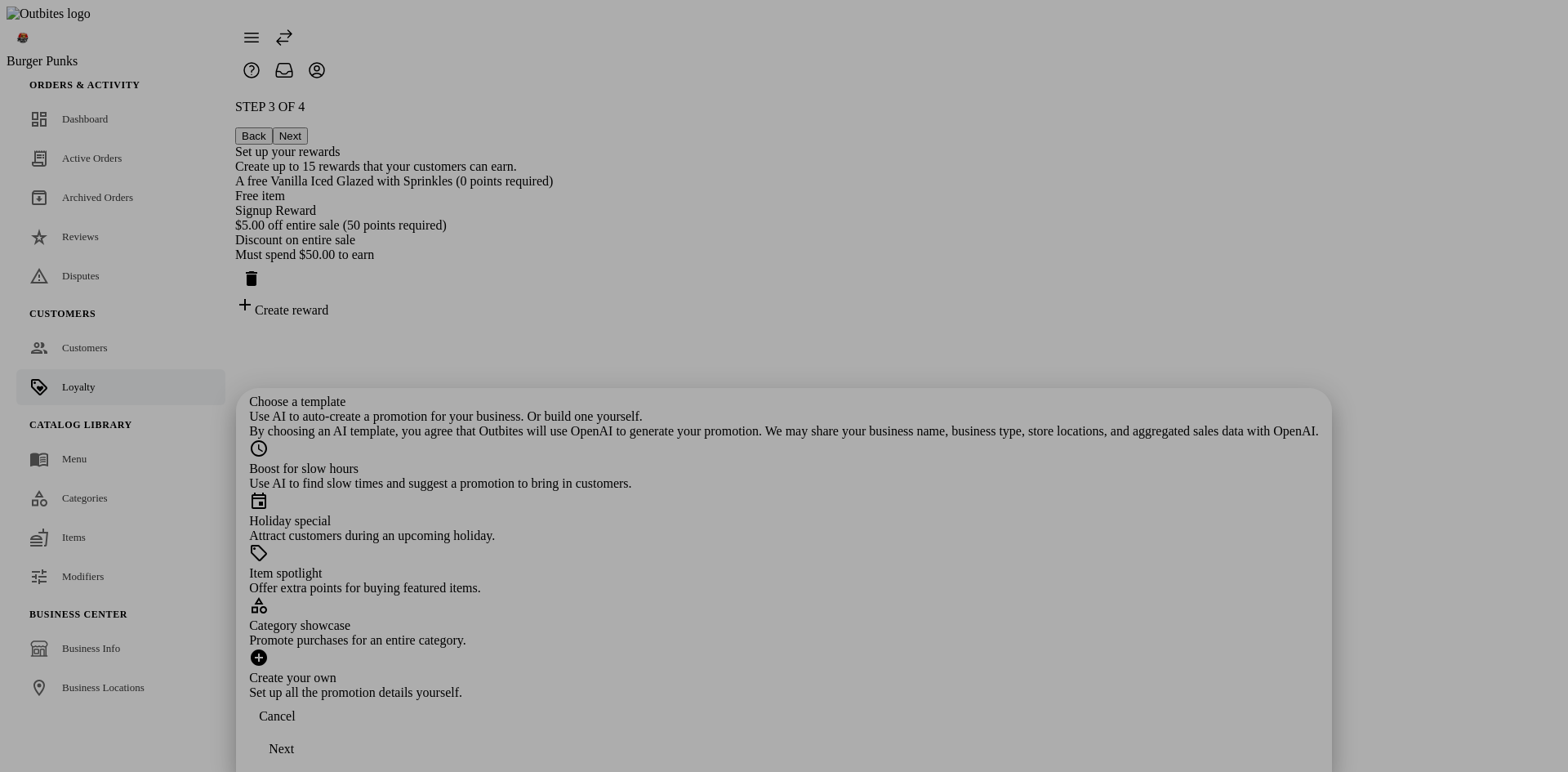
click at [1297, 431] on div at bounding box center [784, 386] width 1568 height 772
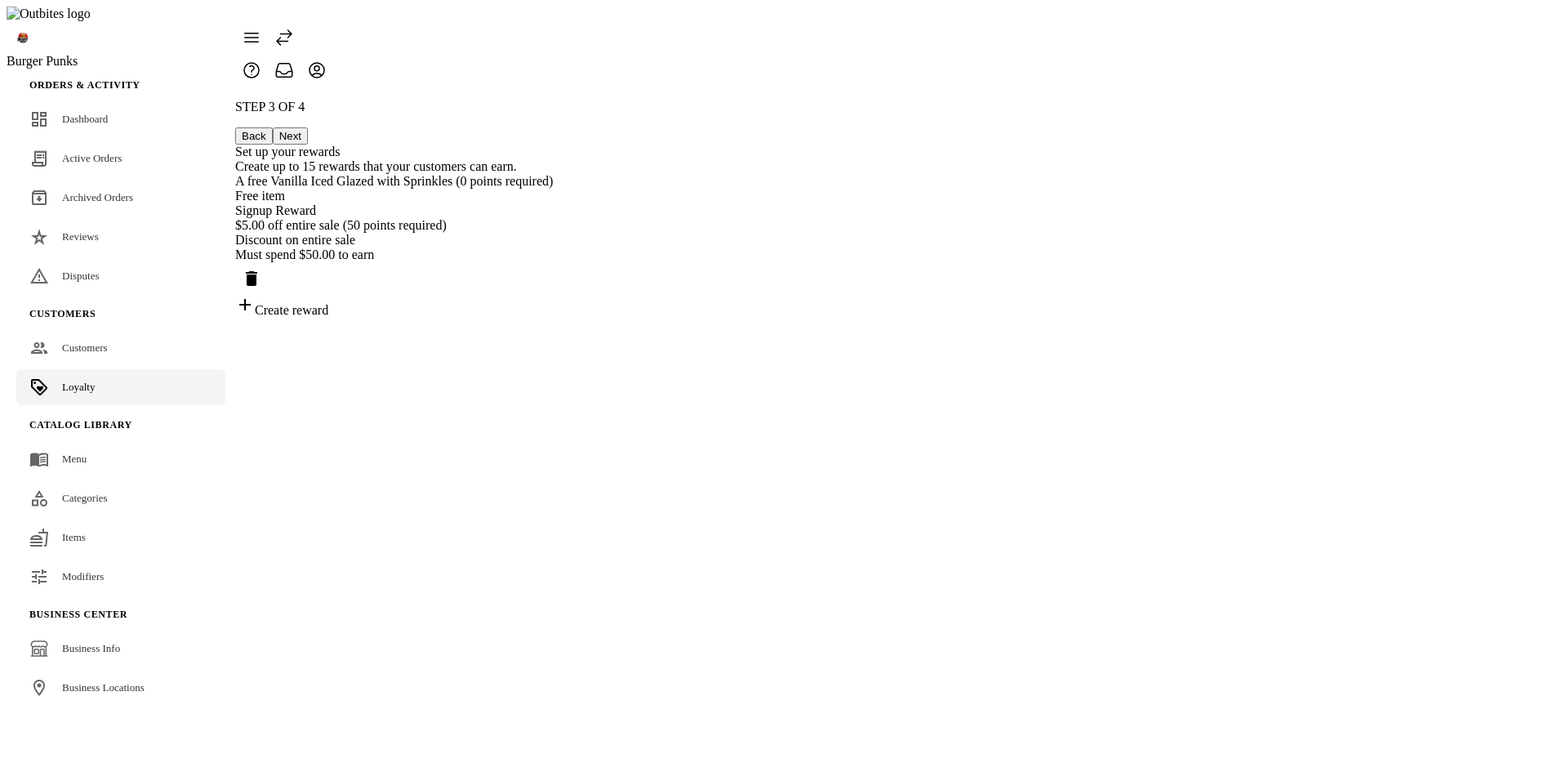
click at [552, 318] on div "Create reward" at bounding box center [394, 306] width 318 height 23
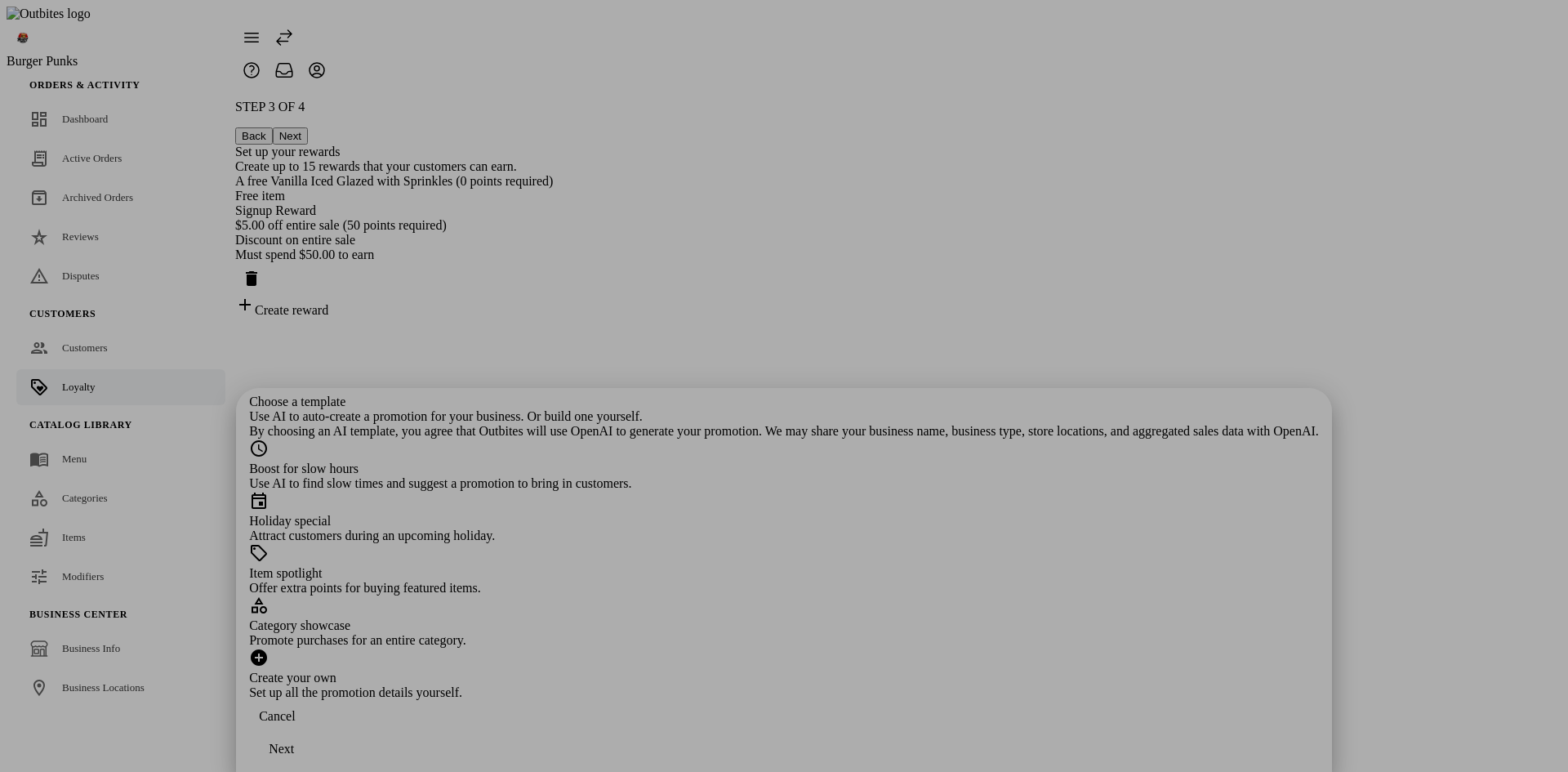
drag, startPoint x: 1226, startPoint y: 309, endPoint x: 1291, endPoint y: 282, distance: 70.4
click at [1228, 309] on div at bounding box center [784, 386] width 1568 height 772
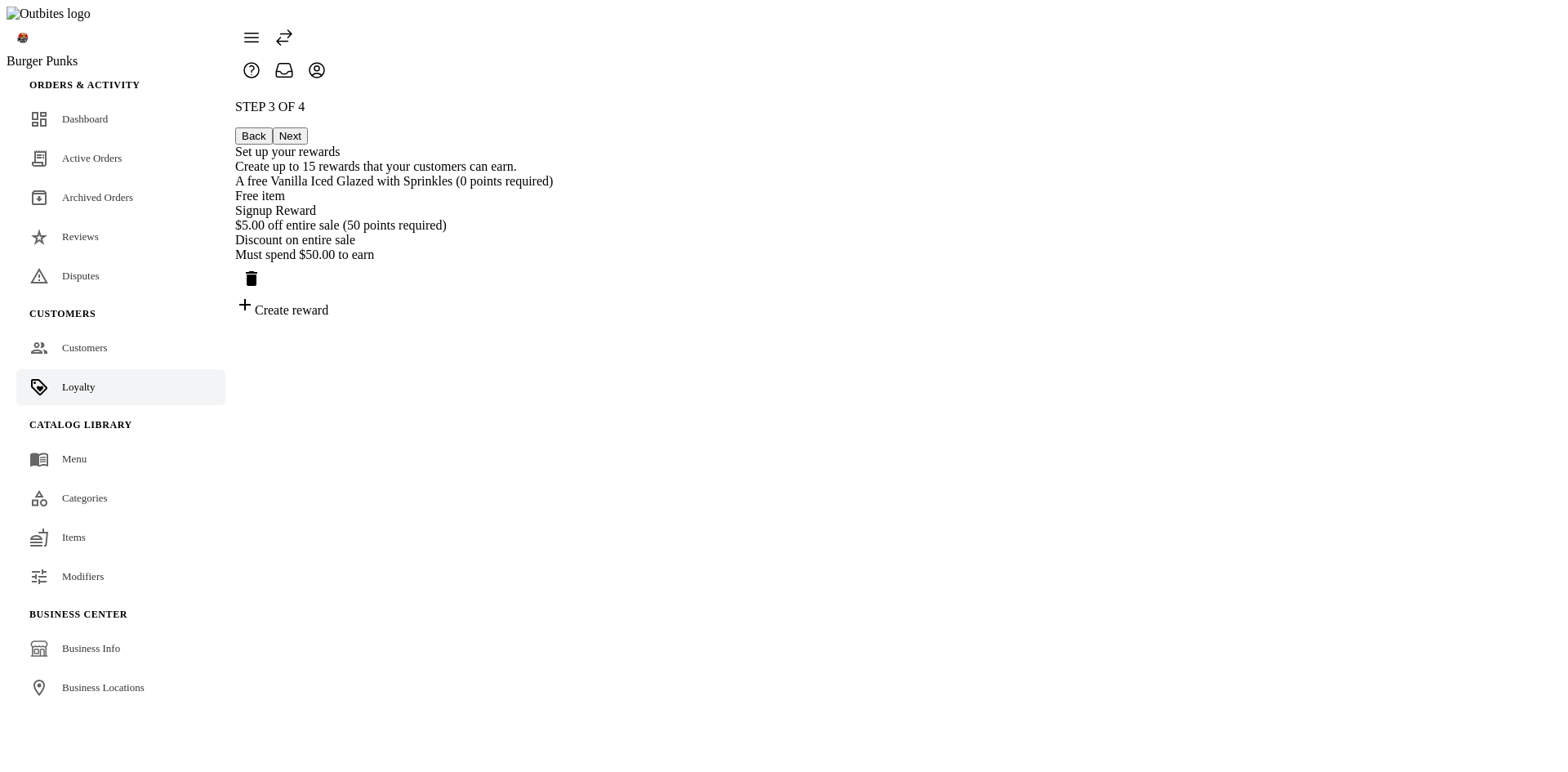
click at [552, 318] on div "Create reward" at bounding box center [394, 306] width 318 height 23
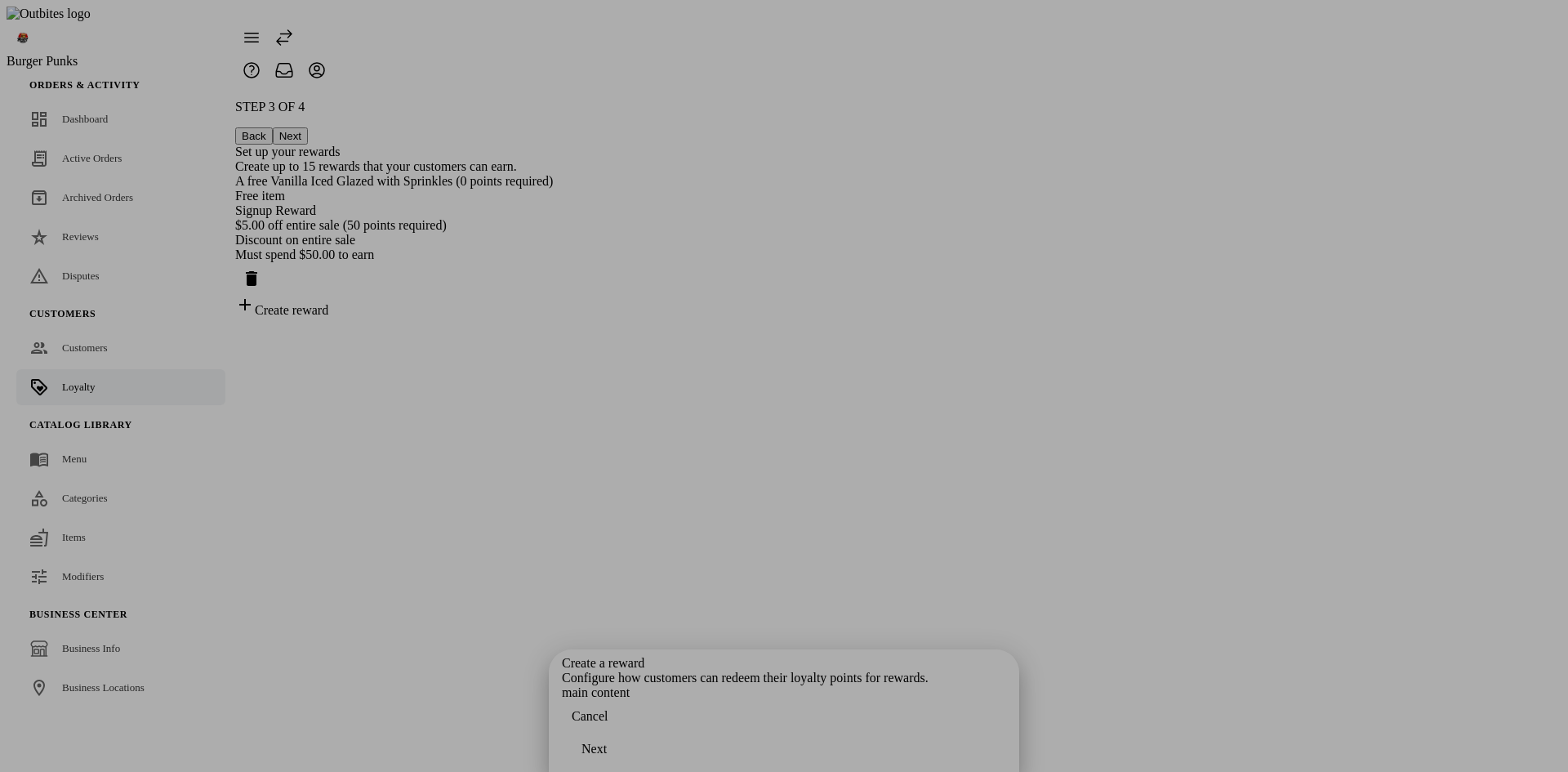
click at [1392, 570] on div at bounding box center [784, 386] width 1568 height 772
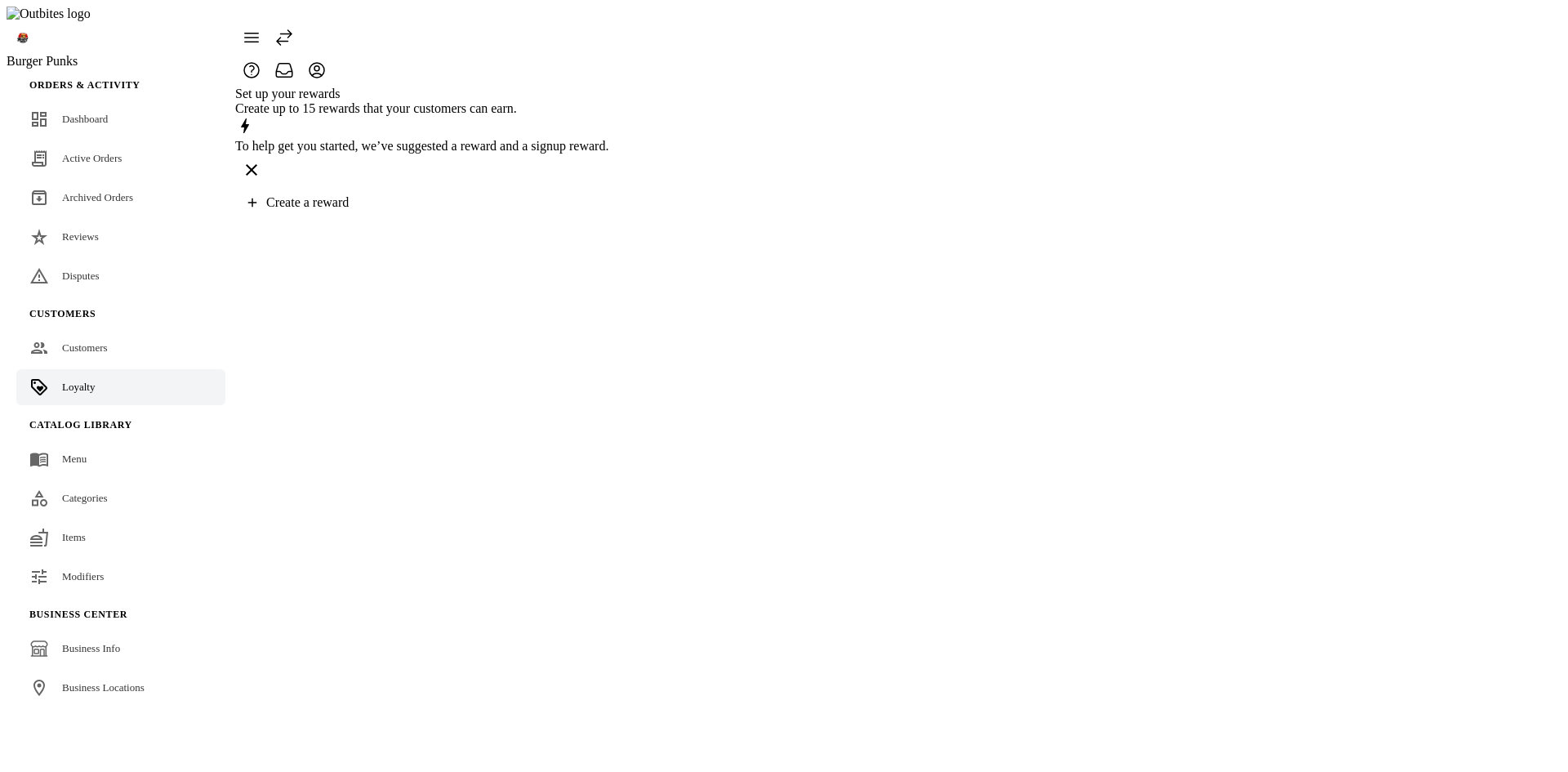
click at [362, 218] on span "button" at bounding box center [298, 202] width 126 height 39
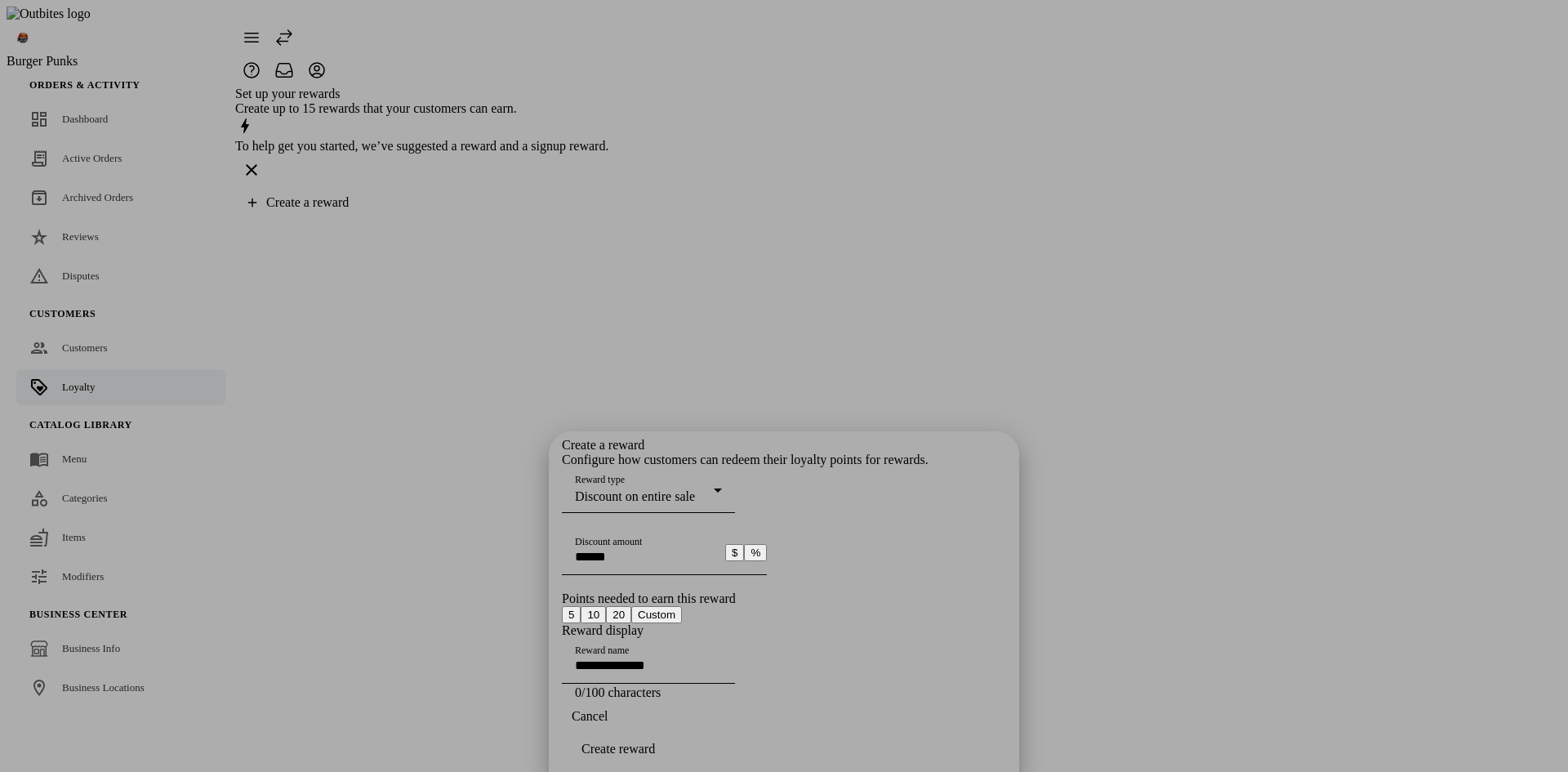
click at [1123, 372] on div at bounding box center [784, 386] width 1568 height 772
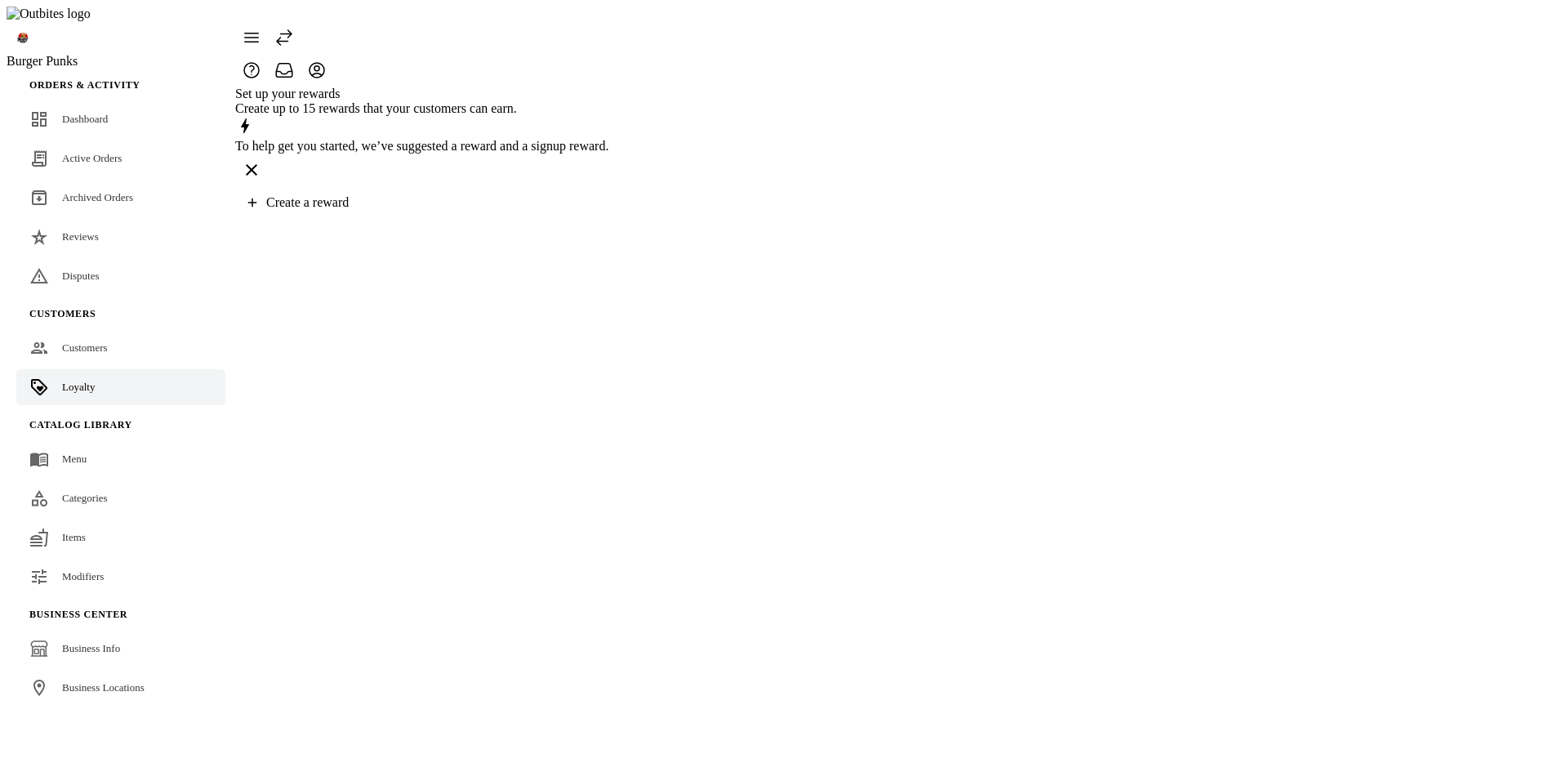
click at [349, 205] on span "Create a reward" at bounding box center [307, 202] width 82 height 14
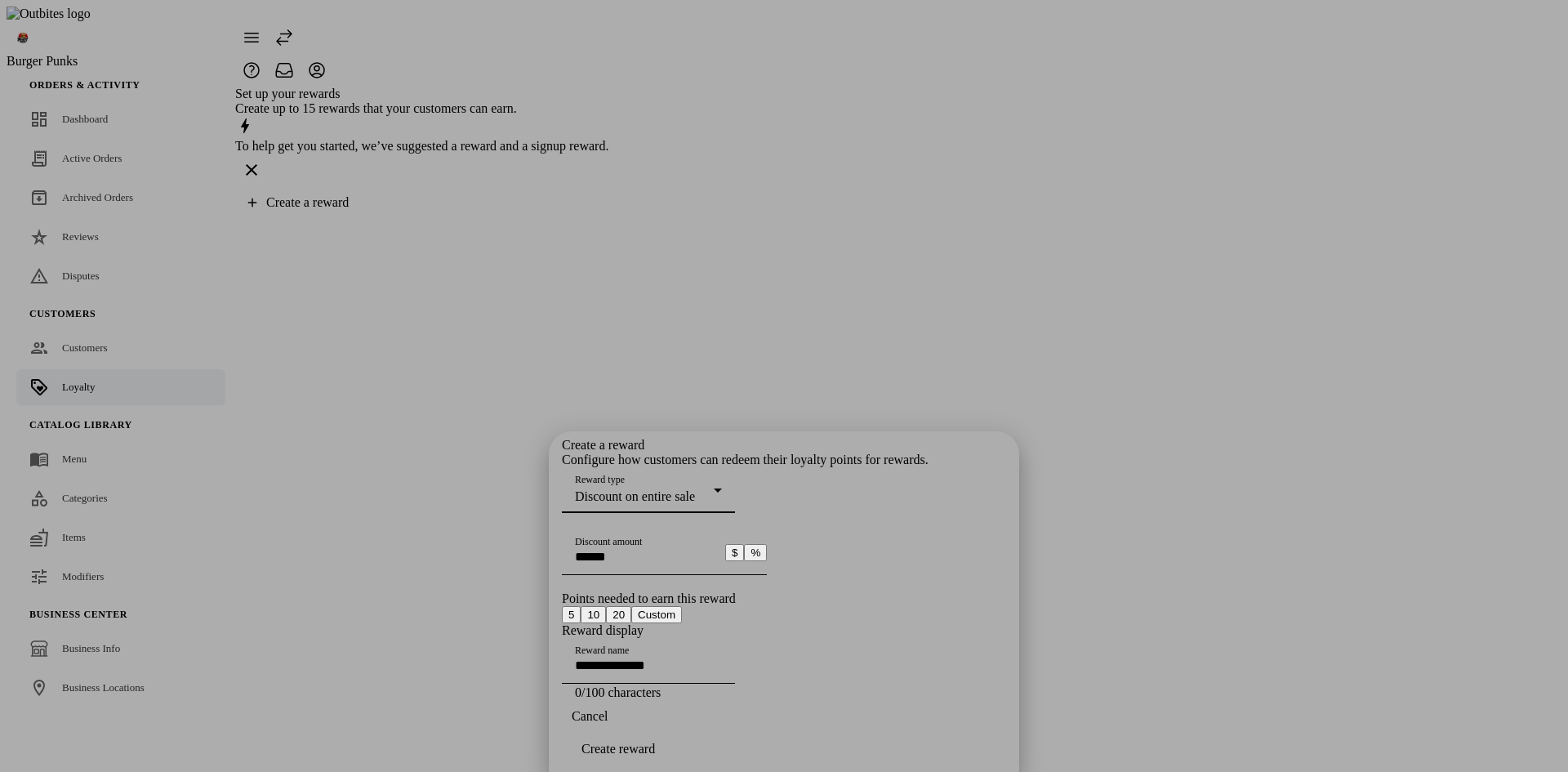
click at [722, 549] on input "Discount amount" at bounding box center [649, 556] width 147 height 14
click at [888, 636] on div "Create a reward Configure how customers can redeem their loyalty points for rew…" at bounding box center [783, 569] width 444 height 262
click at [677, 549] on input "Discount amount" at bounding box center [649, 556] width 147 height 14
click at [711, 591] on div "Points needed to earn this reward" at bounding box center [783, 598] width 444 height 15
click at [708, 549] on input "**" at bounding box center [649, 556] width 147 height 14
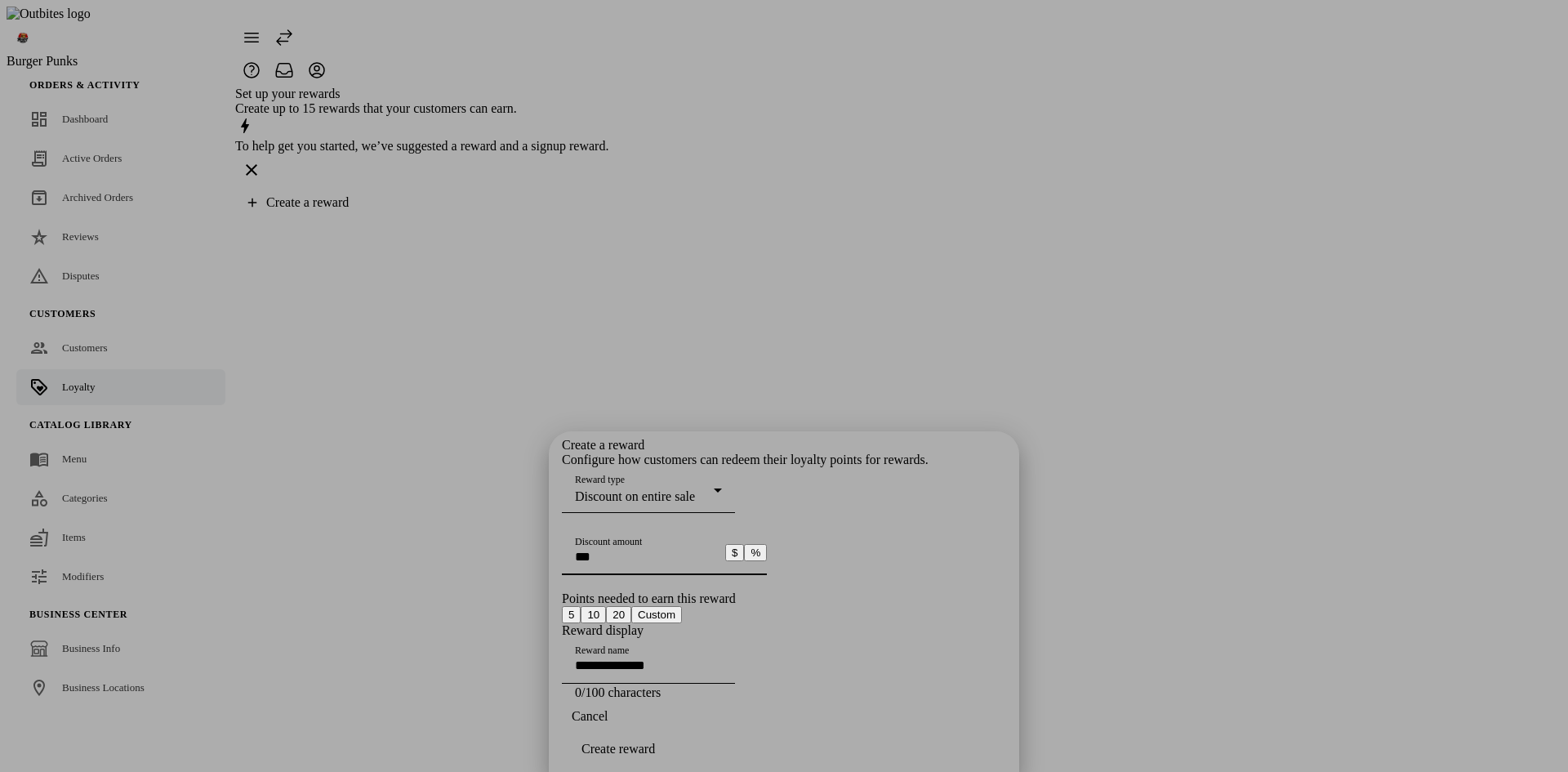
type input "**"
click at [712, 575] on div at bounding box center [664, 583] width 205 height 16
click at [607, 723] on span "Cancel" at bounding box center [589, 715] width 36 height 15
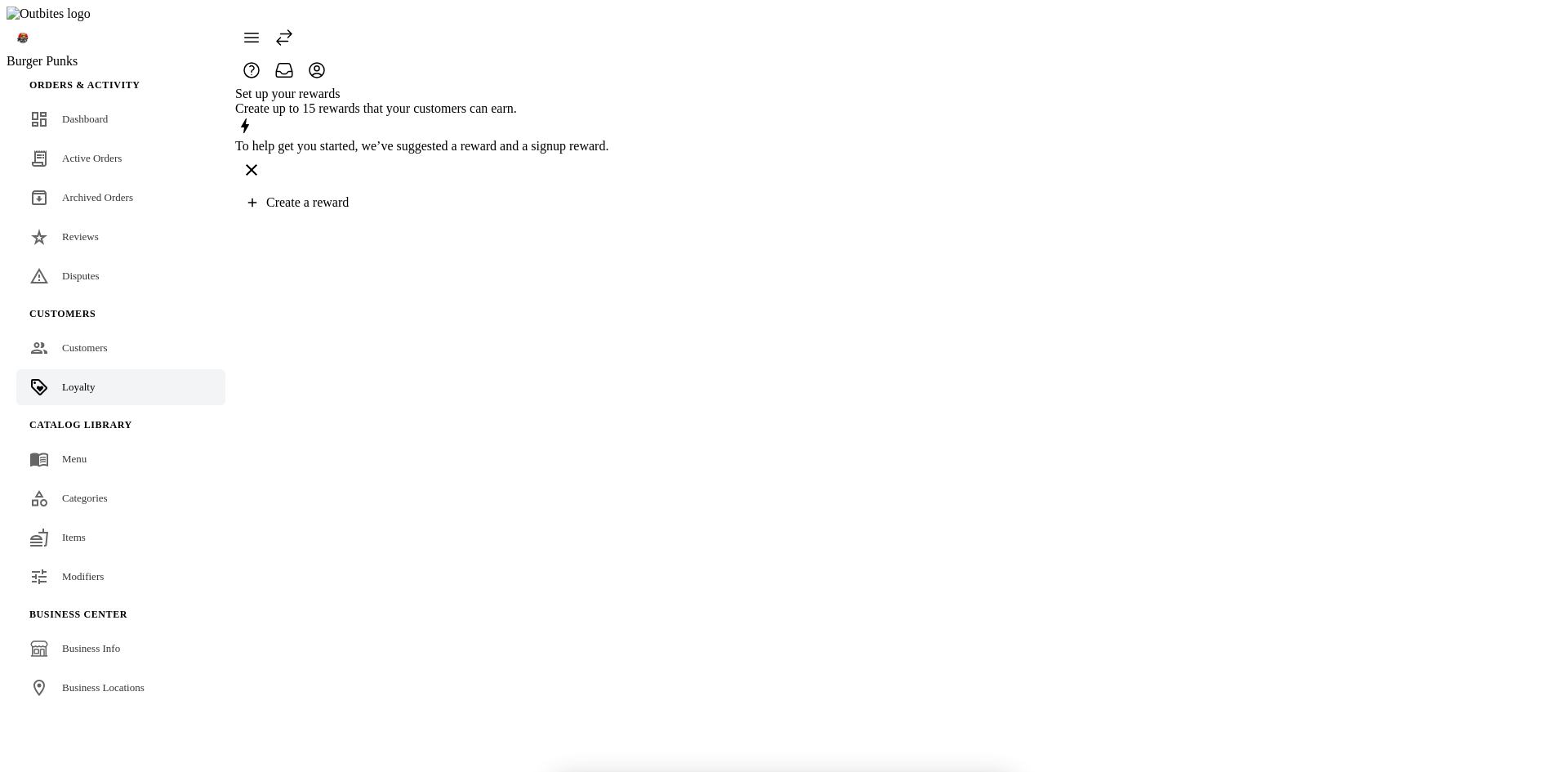
click at [608, 219] on div "Set up your rewards Create up to 15 rewards that your customers can earn. To he…" at bounding box center [422, 152] width 374 height 132
click at [349, 209] on span "Create a reward" at bounding box center [307, 202] width 82 height 14
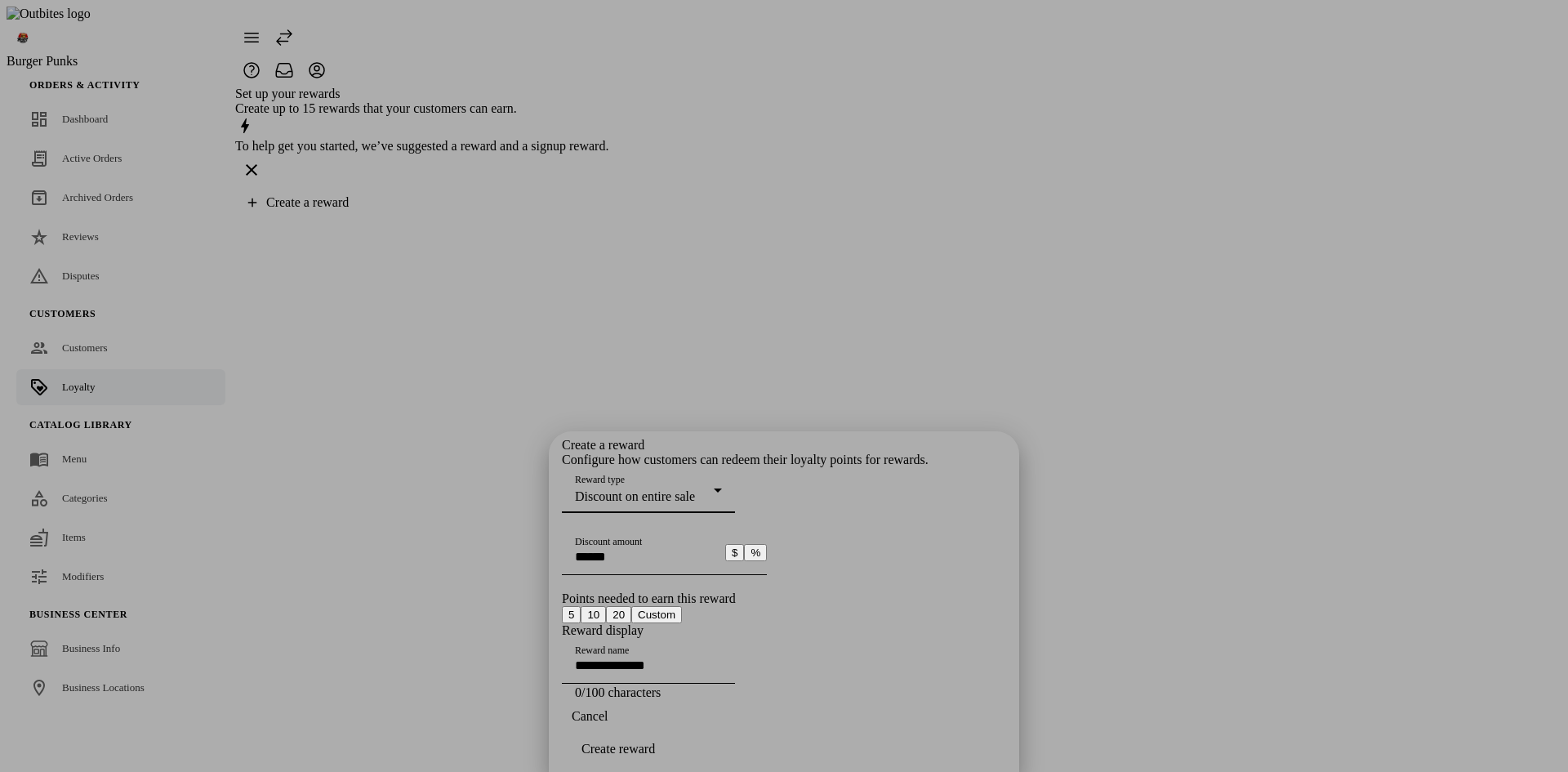
click at [662, 549] on input "Discount amount" at bounding box center [649, 556] width 147 height 14
type input "**"
click at [658, 658] on input "Reward name" at bounding box center [649, 665] width 147 height 14
type input "**********"
drag, startPoint x: 954, startPoint y: 740, endPoint x: 993, endPoint y: 699, distance: 56.6
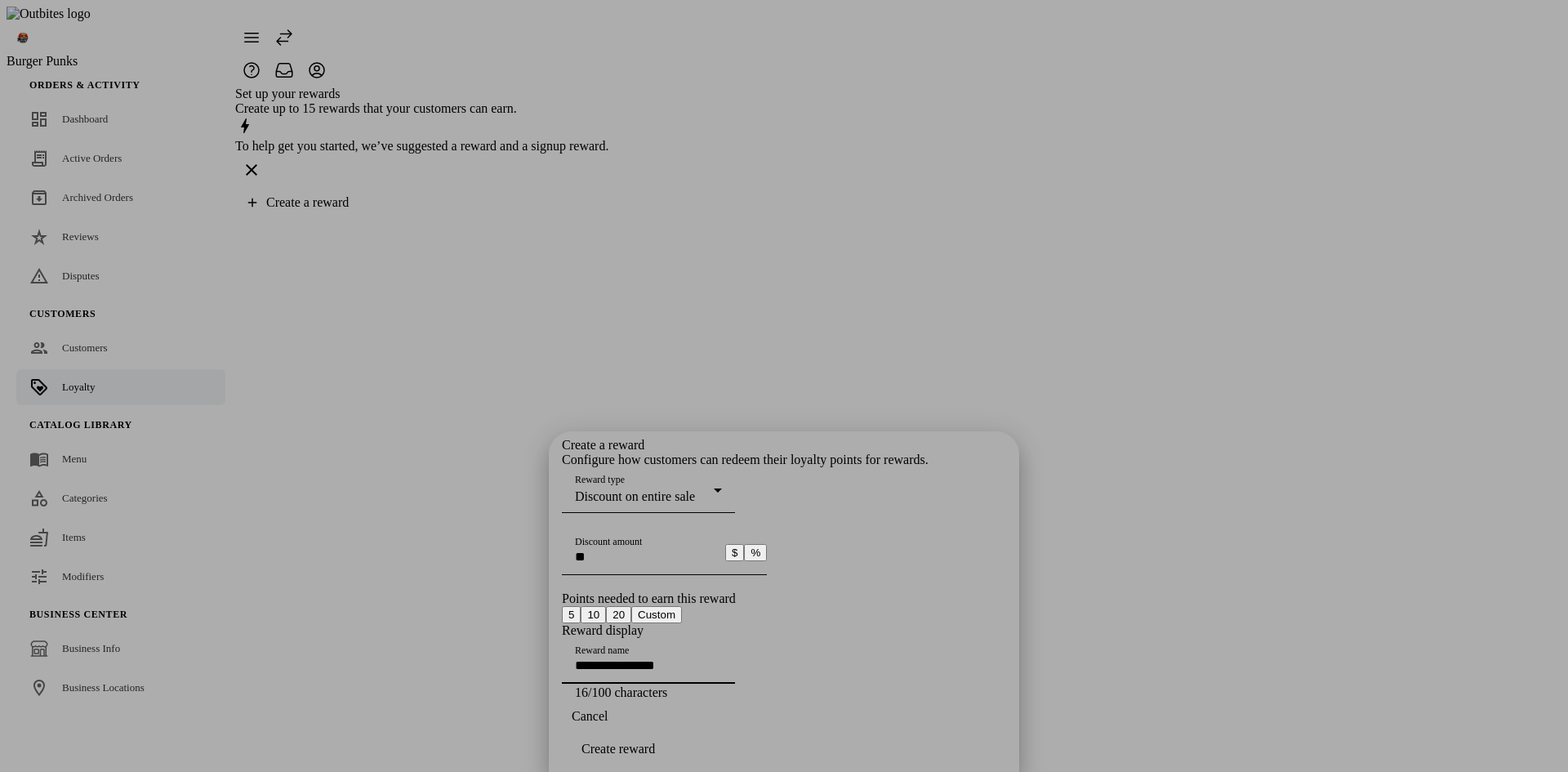
click at [655, 741] on span "Create reward" at bounding box center [618, 748] width 74 height 15
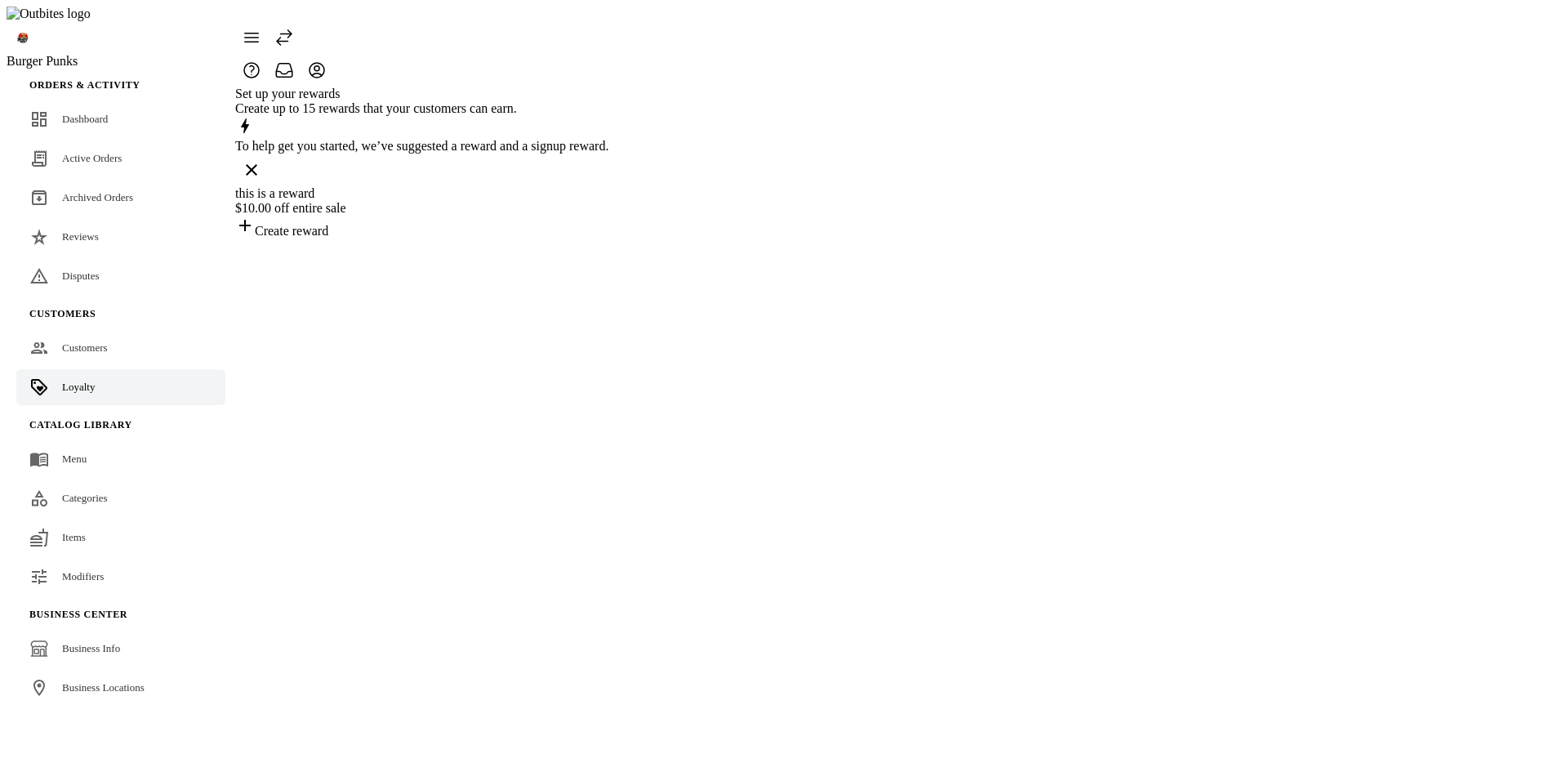
click at [608, 201] on div "this is a reward" at bounding box center [422, 193] width 374 height 15
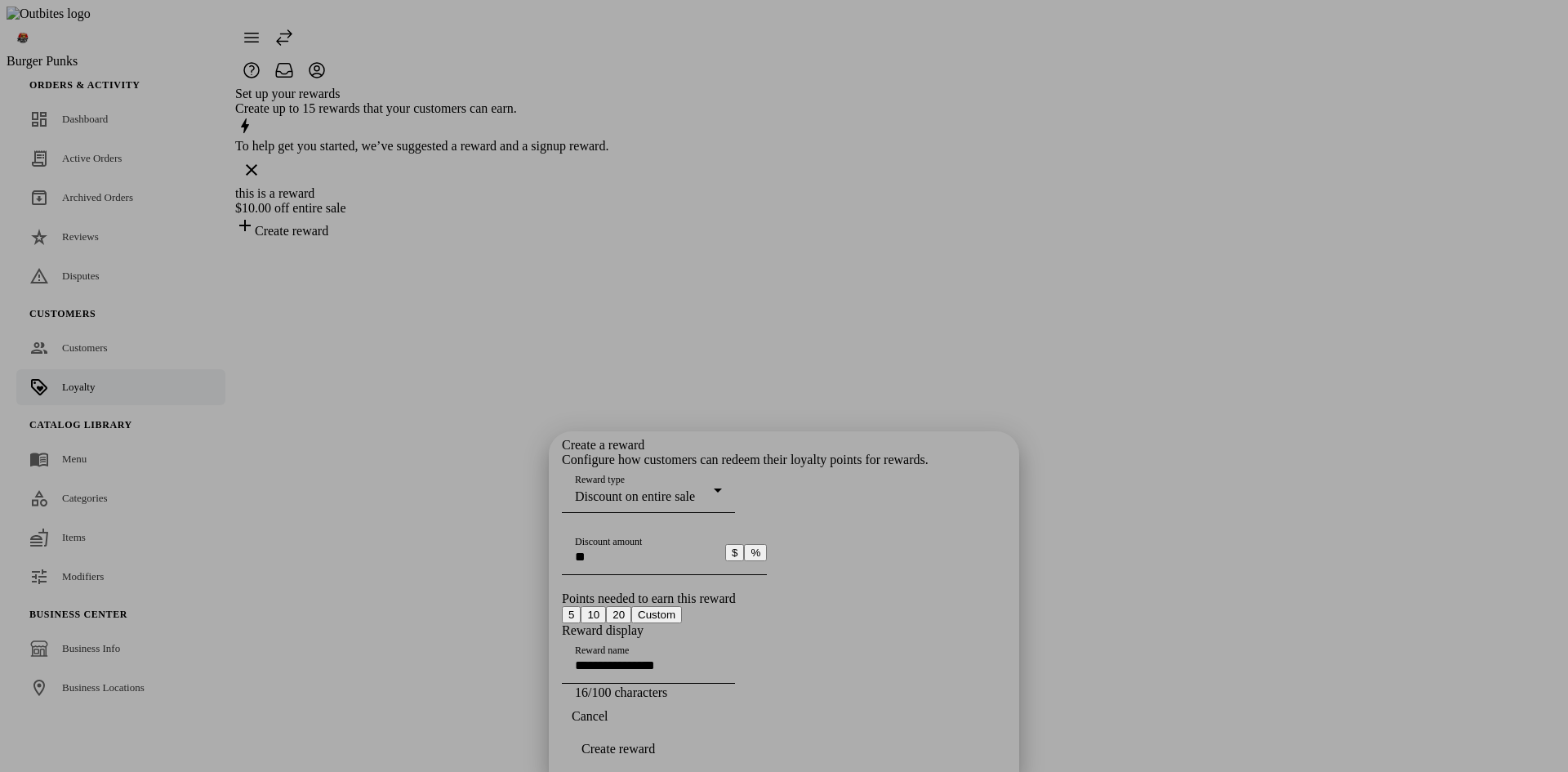
click at [1281, 394] on div at bounding box center [784, 386] width 1568 height 772
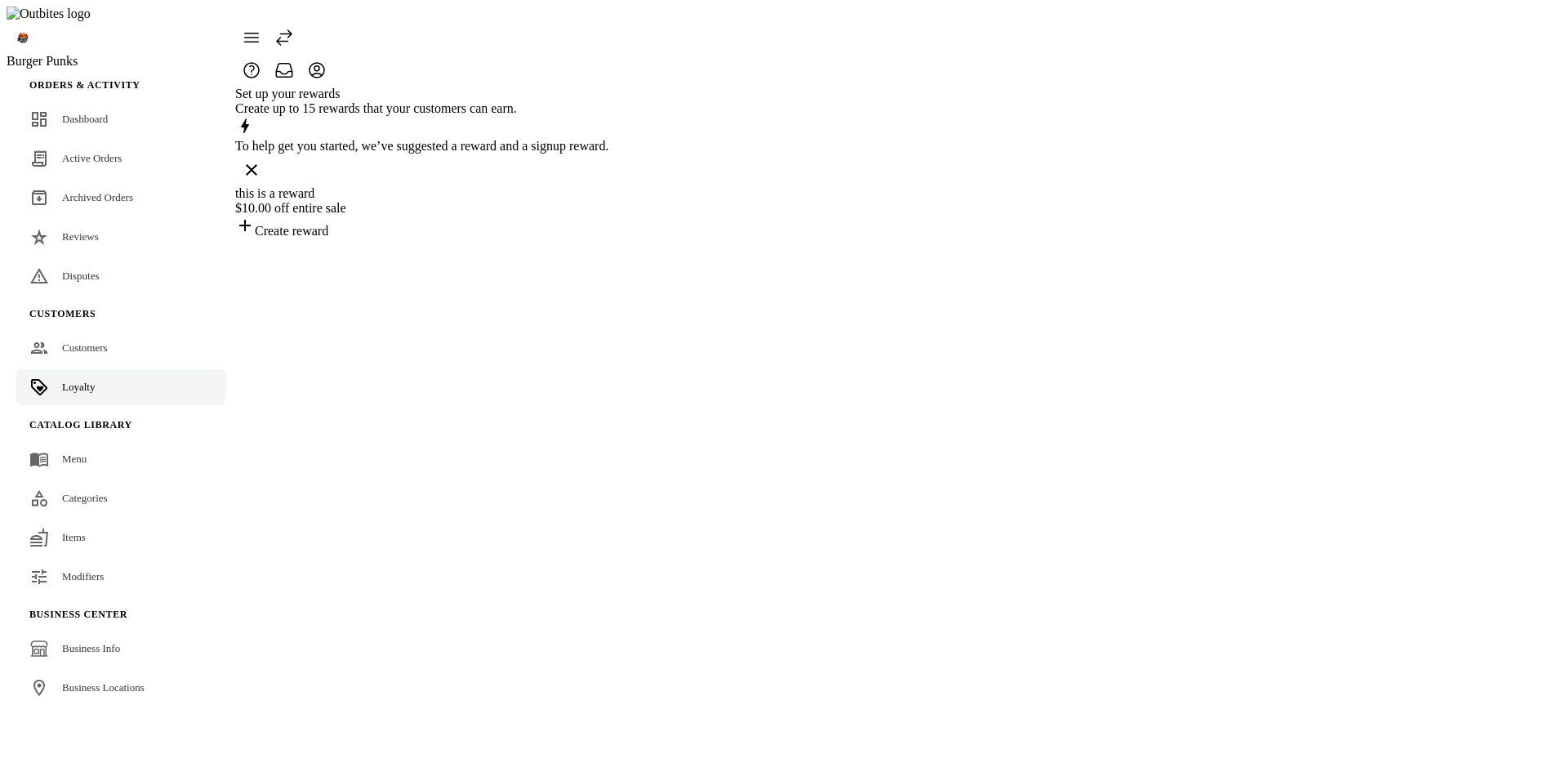
click at [608, 238] on div "Create reward" at bounding box center [422, 227] width 374 height 23
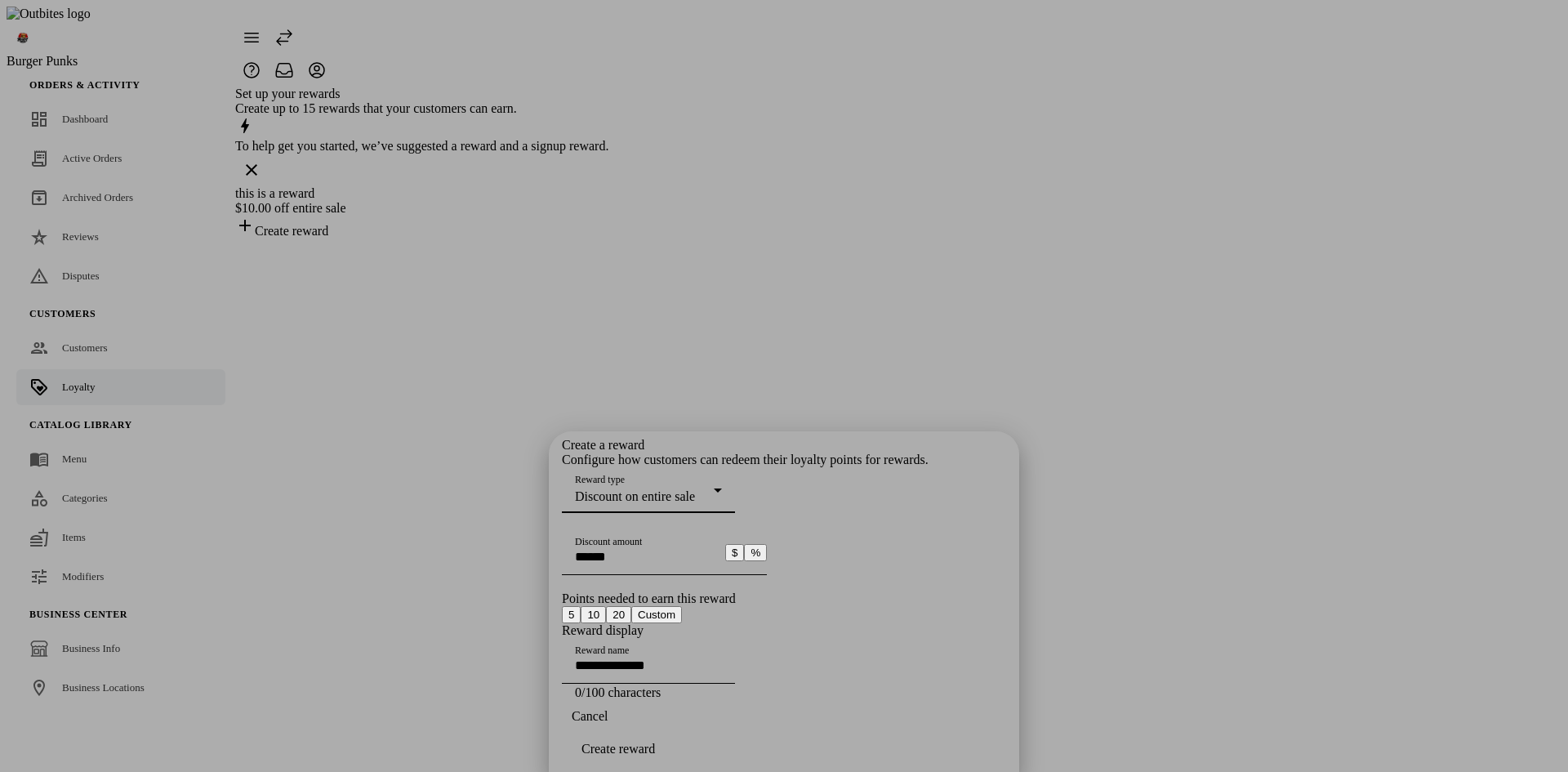
click at [1126, 338] on div at bounding box center [784, 386] width 1568 height 772
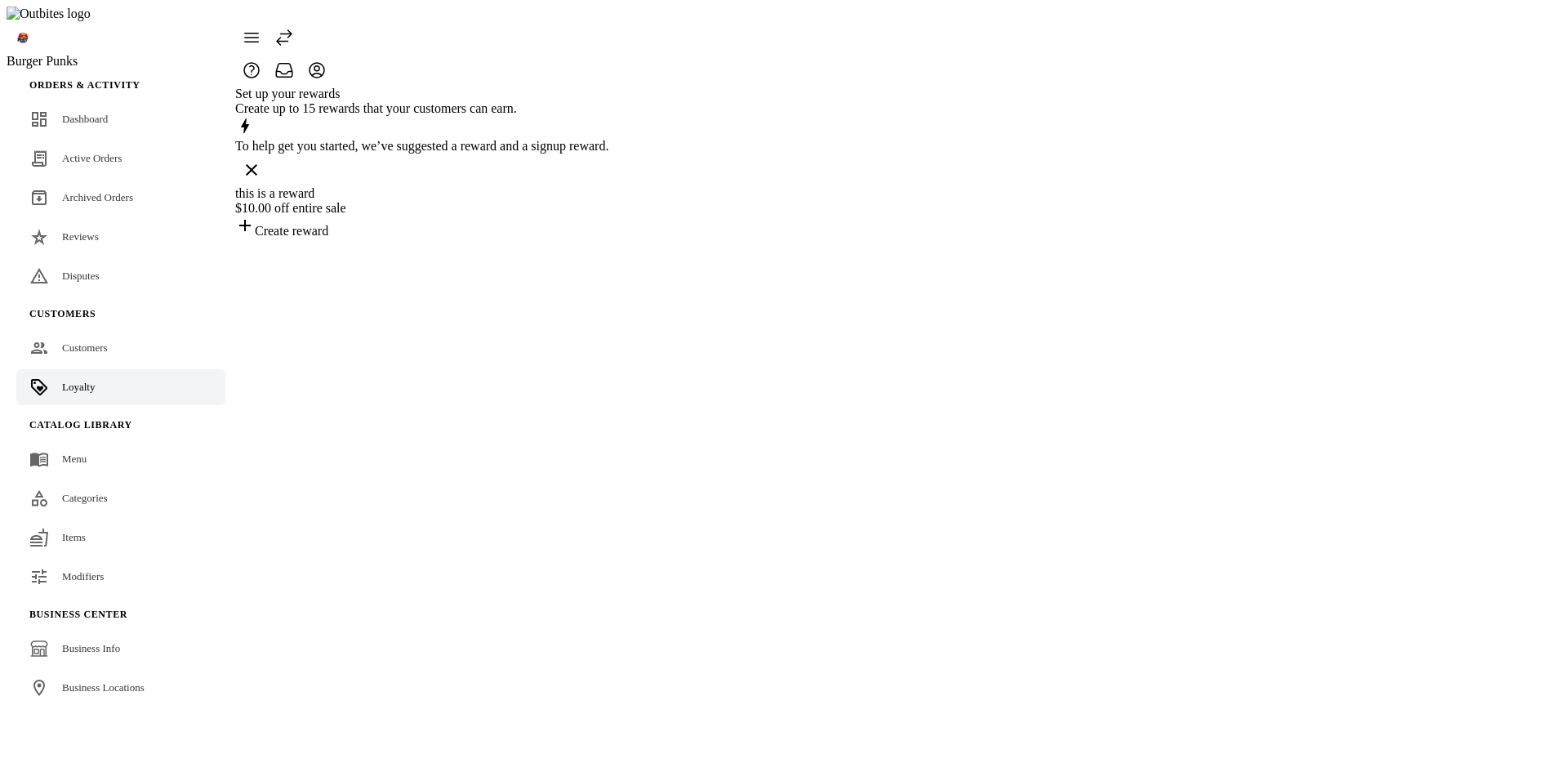
click at [608, 238] on div "Set up your rewards Create up to 15 rewards that your customers can earn. To he…" at bounding box center [422, 162] width 374 height 152
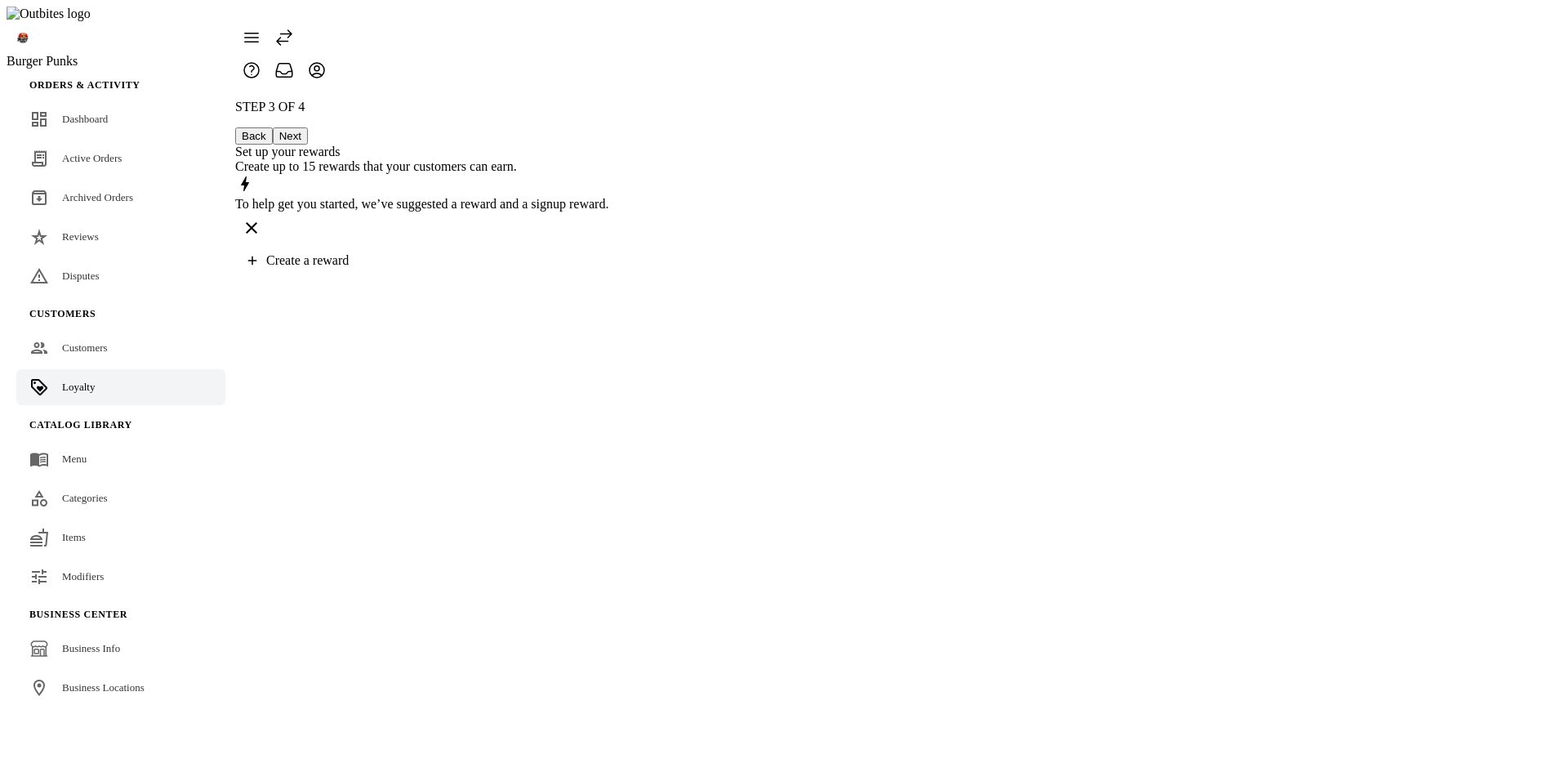
click at [349, 253] on span "Create a reward" at bounding box center [307, 260] width 82 height 14
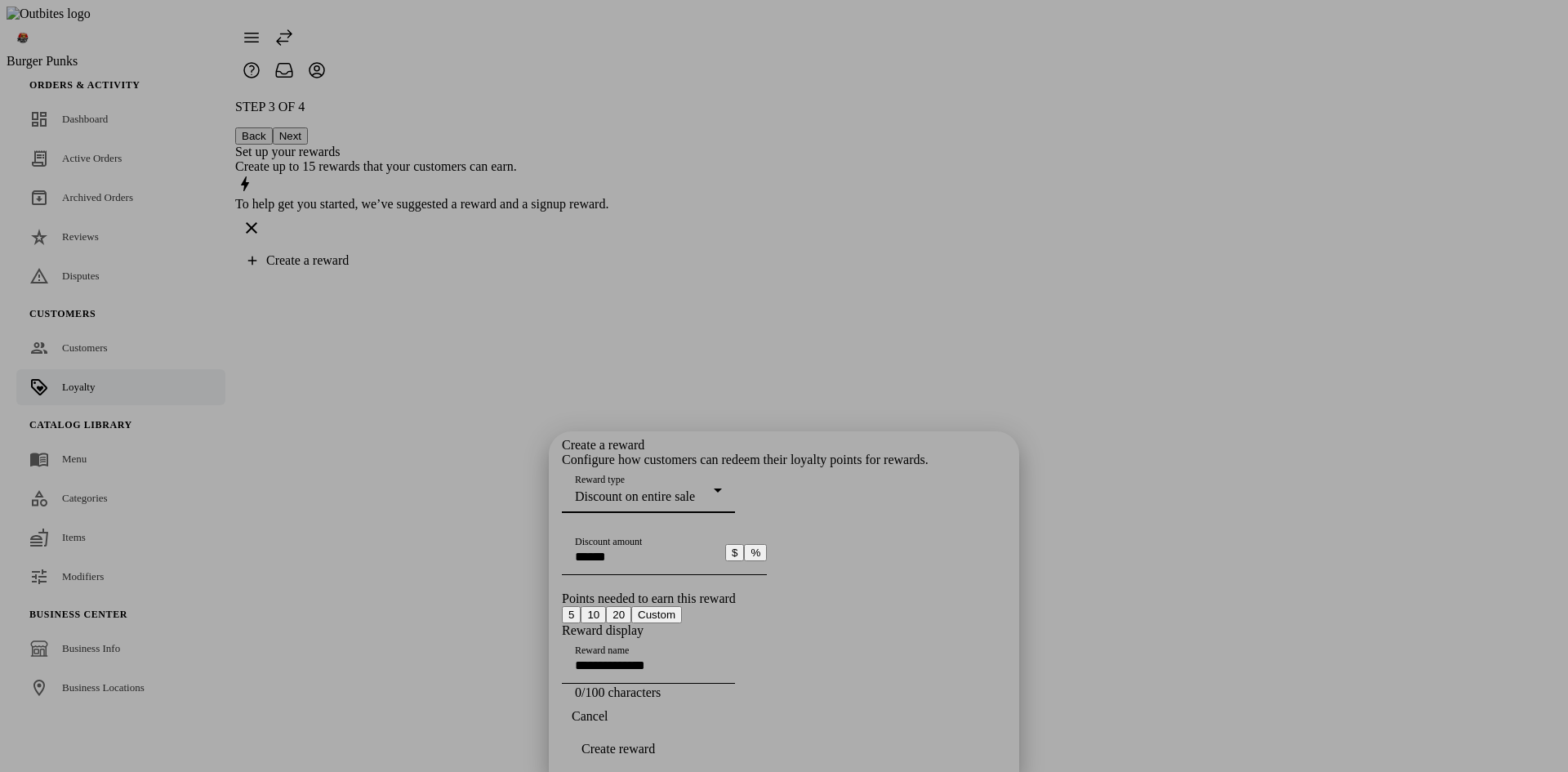
click at [672, 530] on div "Discount amount" at bounding box center [649, 552] width 147 height 46
type input "*"
click at [631, 606] on button "20" at bounding box center [618, 614] width 25 height 17
click at [682, 606] on button "Custom" at bounding box center [656, 614] width 51 height 17
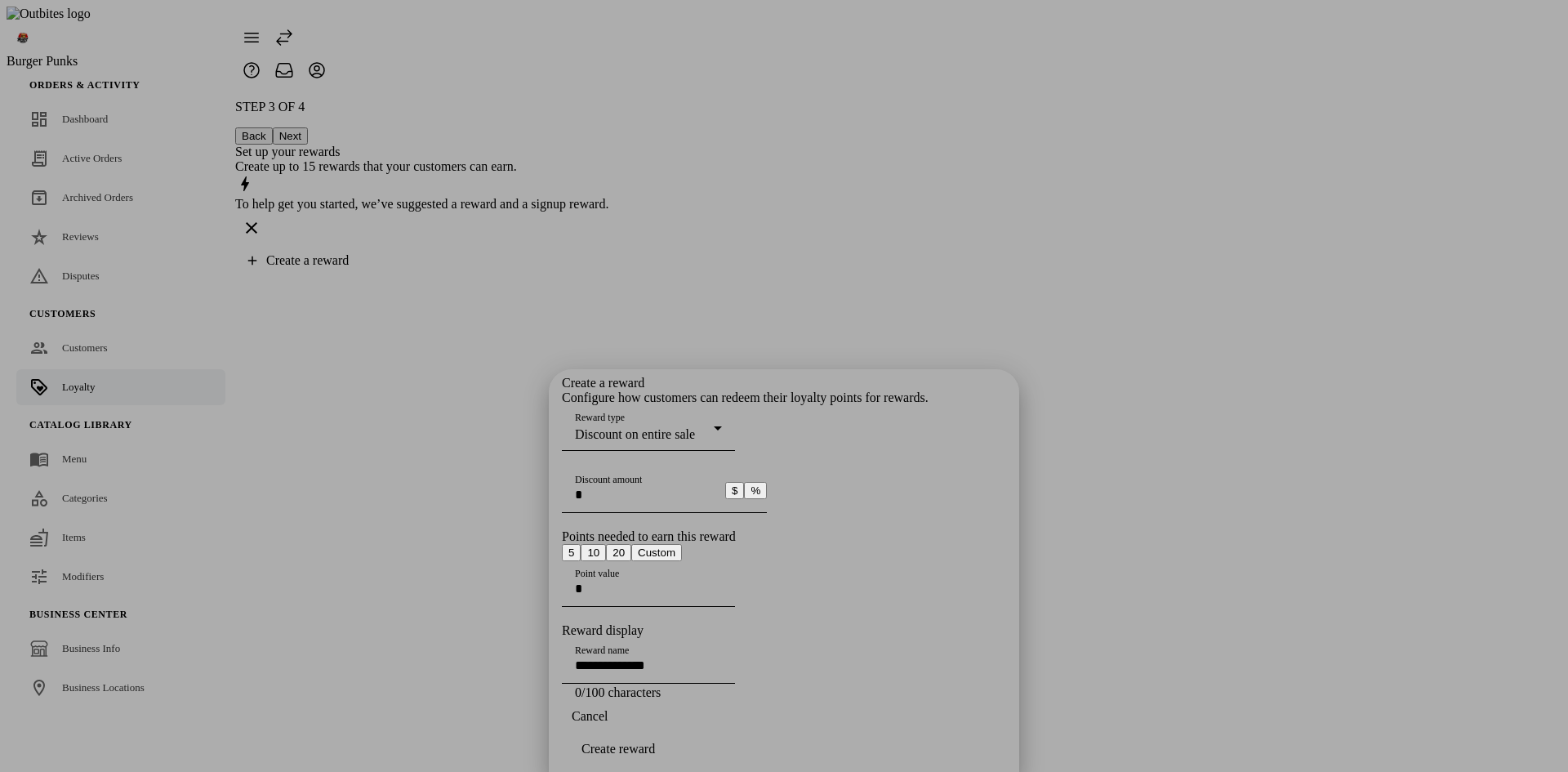
click at [657, 581] on input "Point value" at bounding box center [649, 588] width 147 height 14
type input "**"
click at [647, 638] on div "Reward name" at bounding box center [649, 661] width 147 height 46
type input "**********"
drag, startPoint x: 930, startPoint y: 745, endPoint x: 940, endPoint y: 747, distance: 10.2
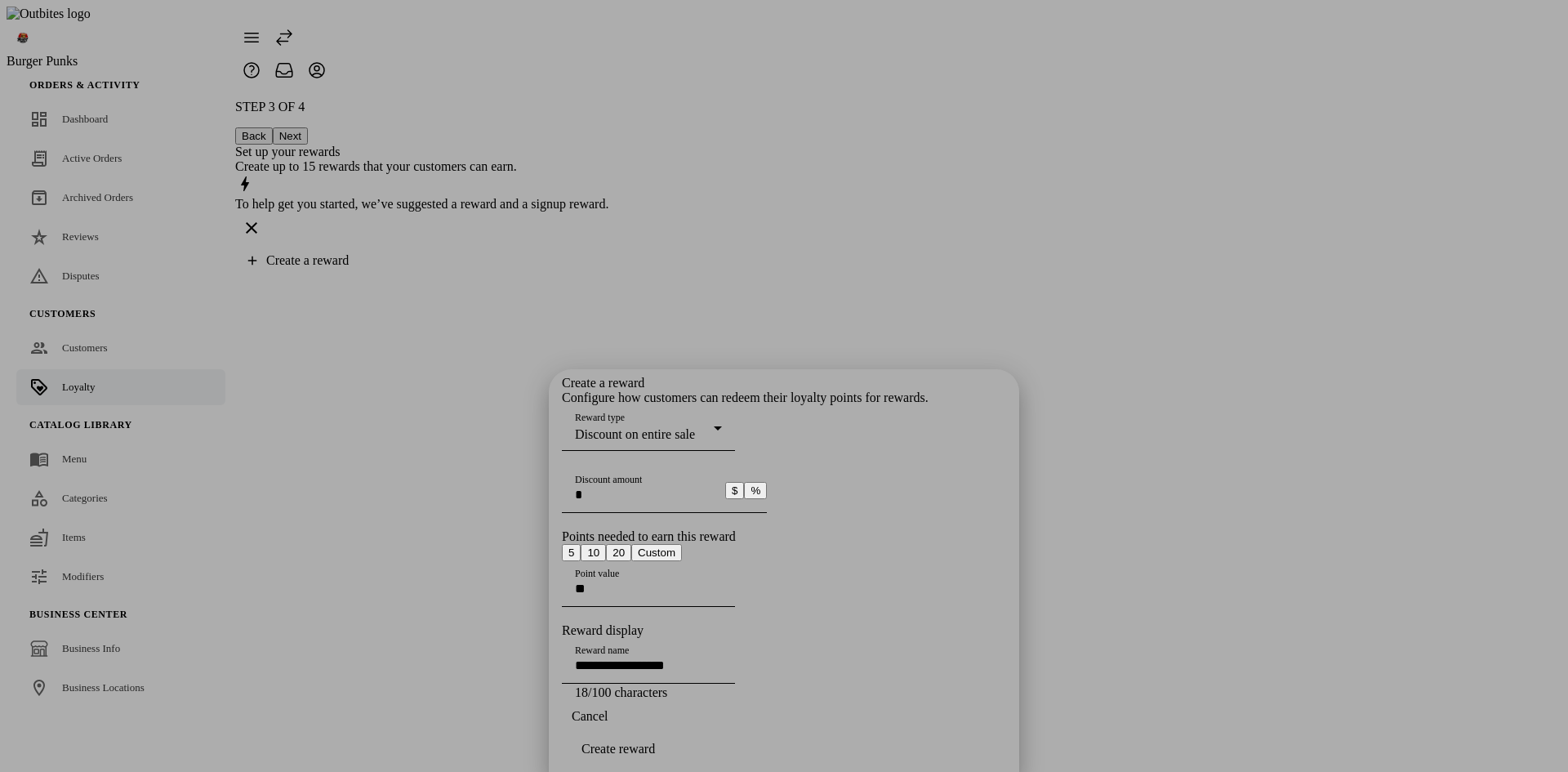
click at [655, 746] on span "Create reward" at bounding box center [618, 748] width 74 height 15
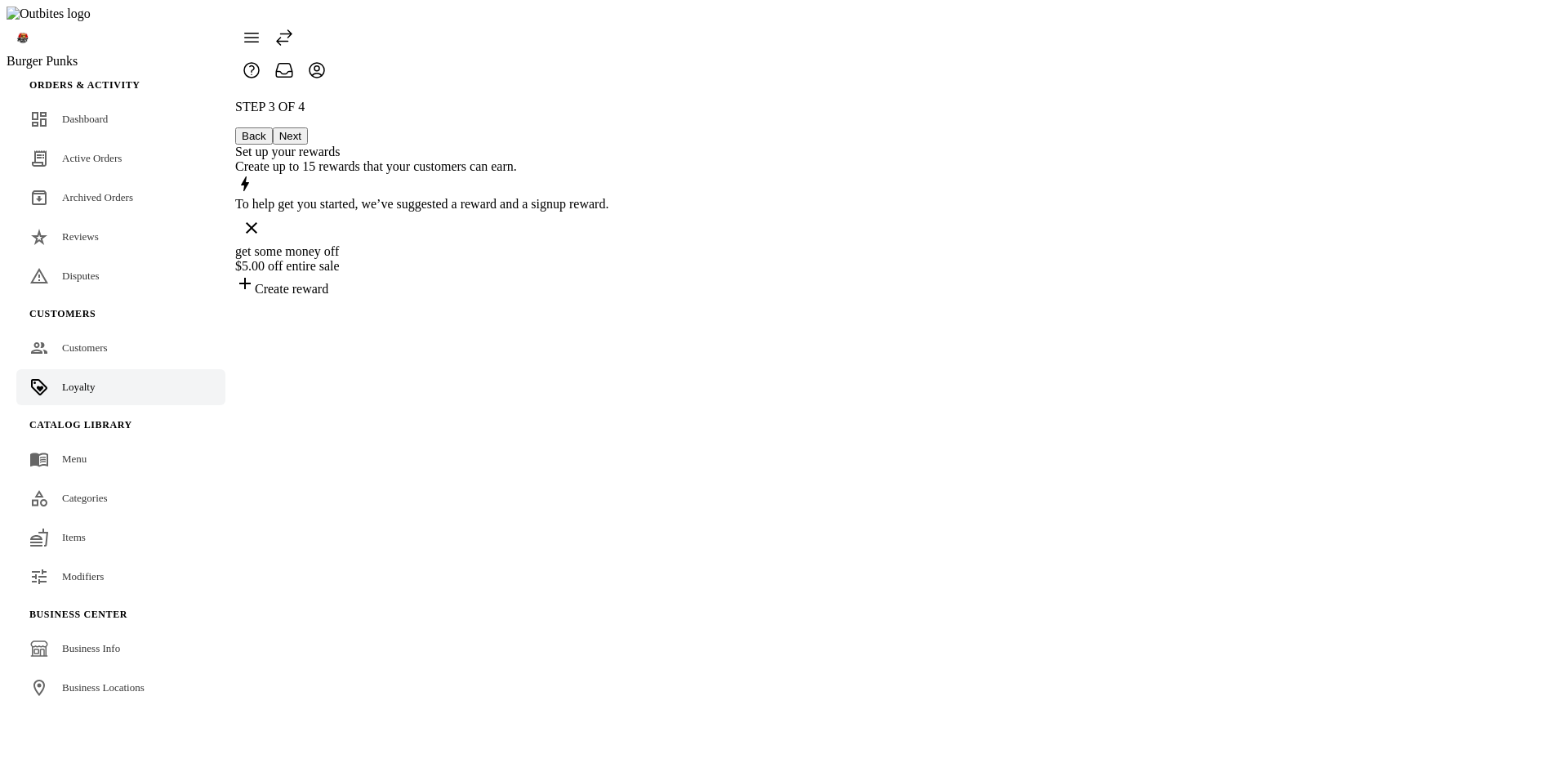
click at [308, 127] on button "Next" at bounding box center [290, 135] width 35 height 17
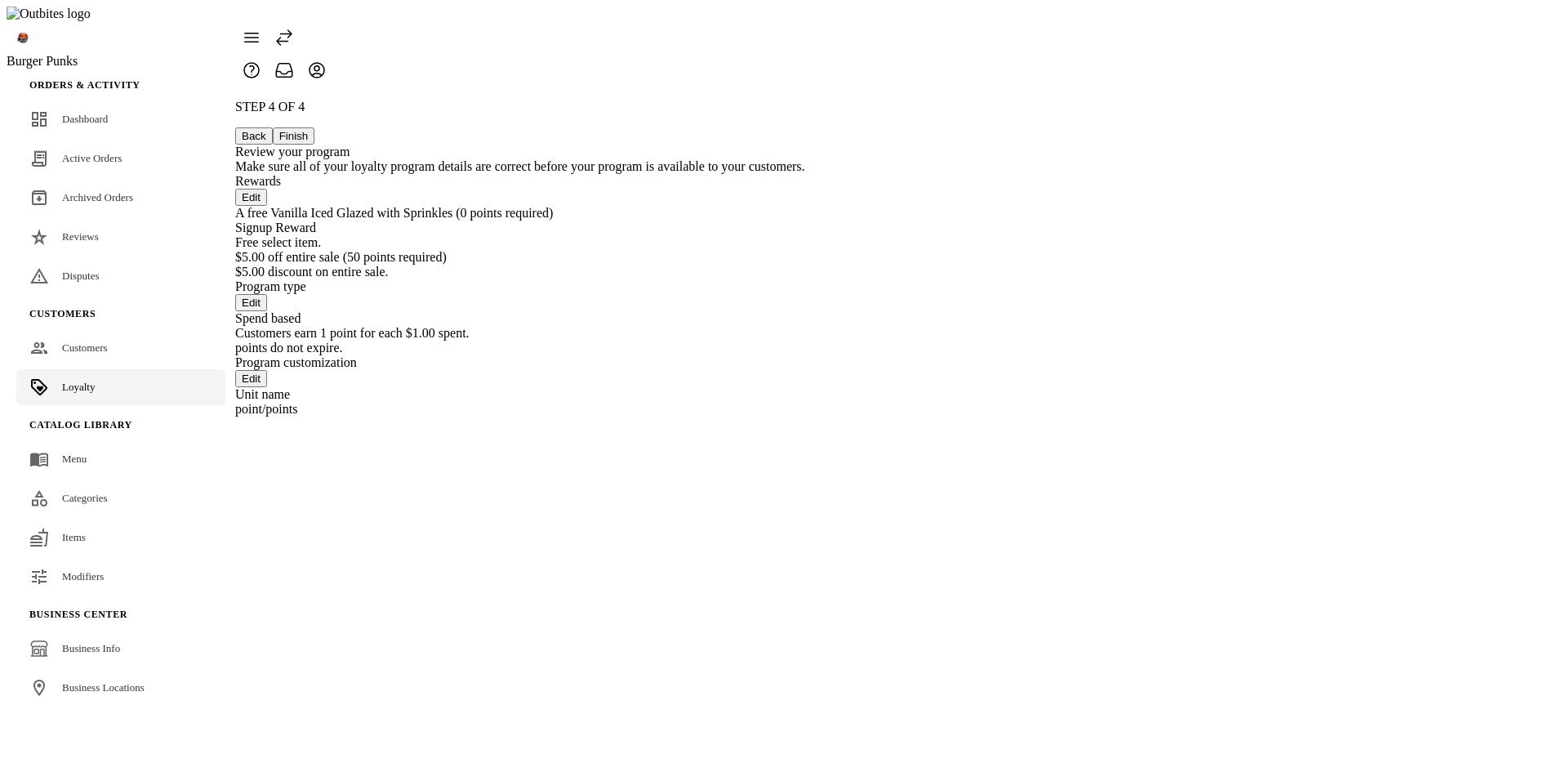
click at [273, 127] on button "Back" at bounding box center [254, 135] width 38 height 17
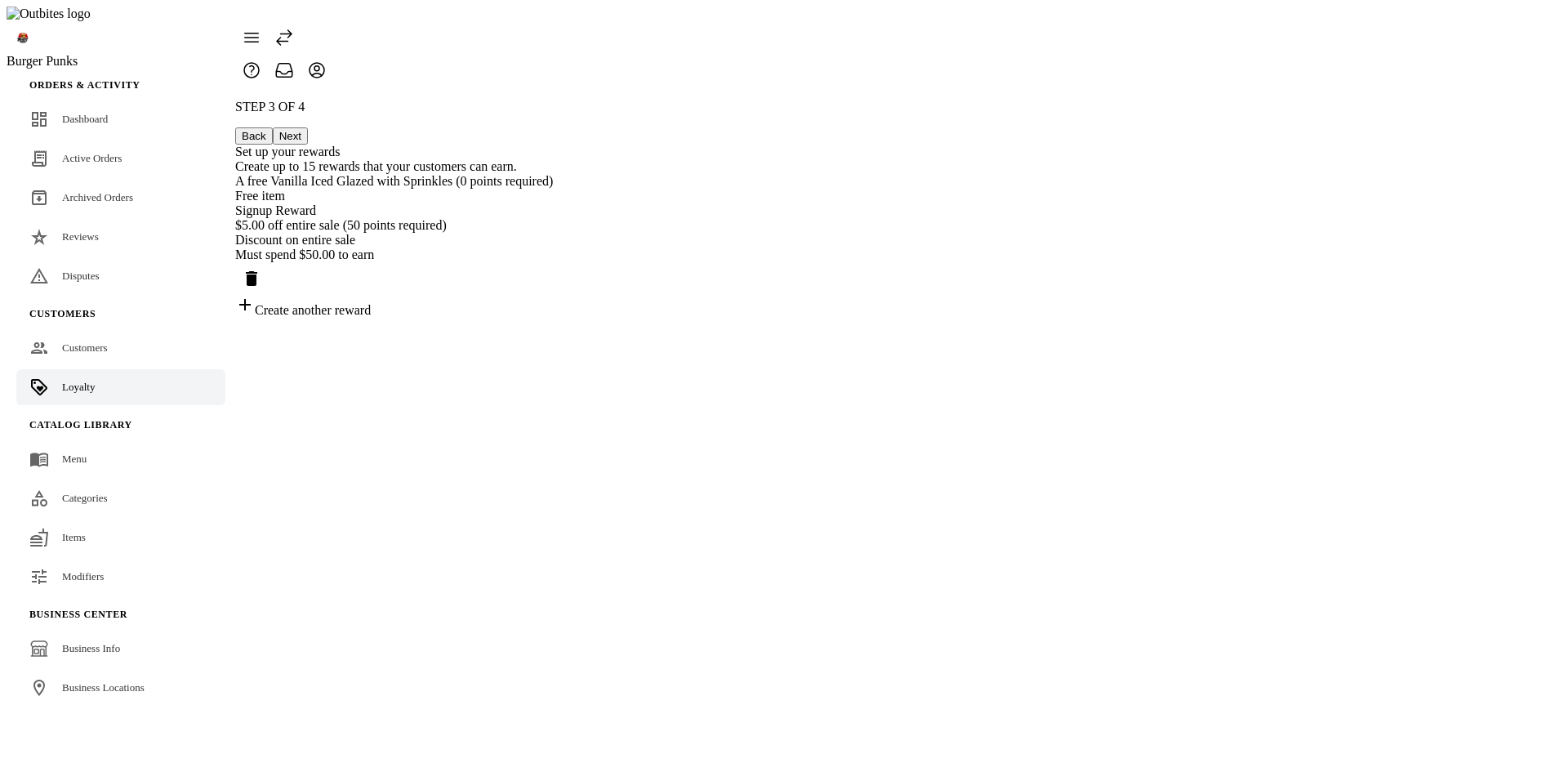
click at [552, 318] on div "Create another reward" at bounding box center [394, 306] width 318 height 23
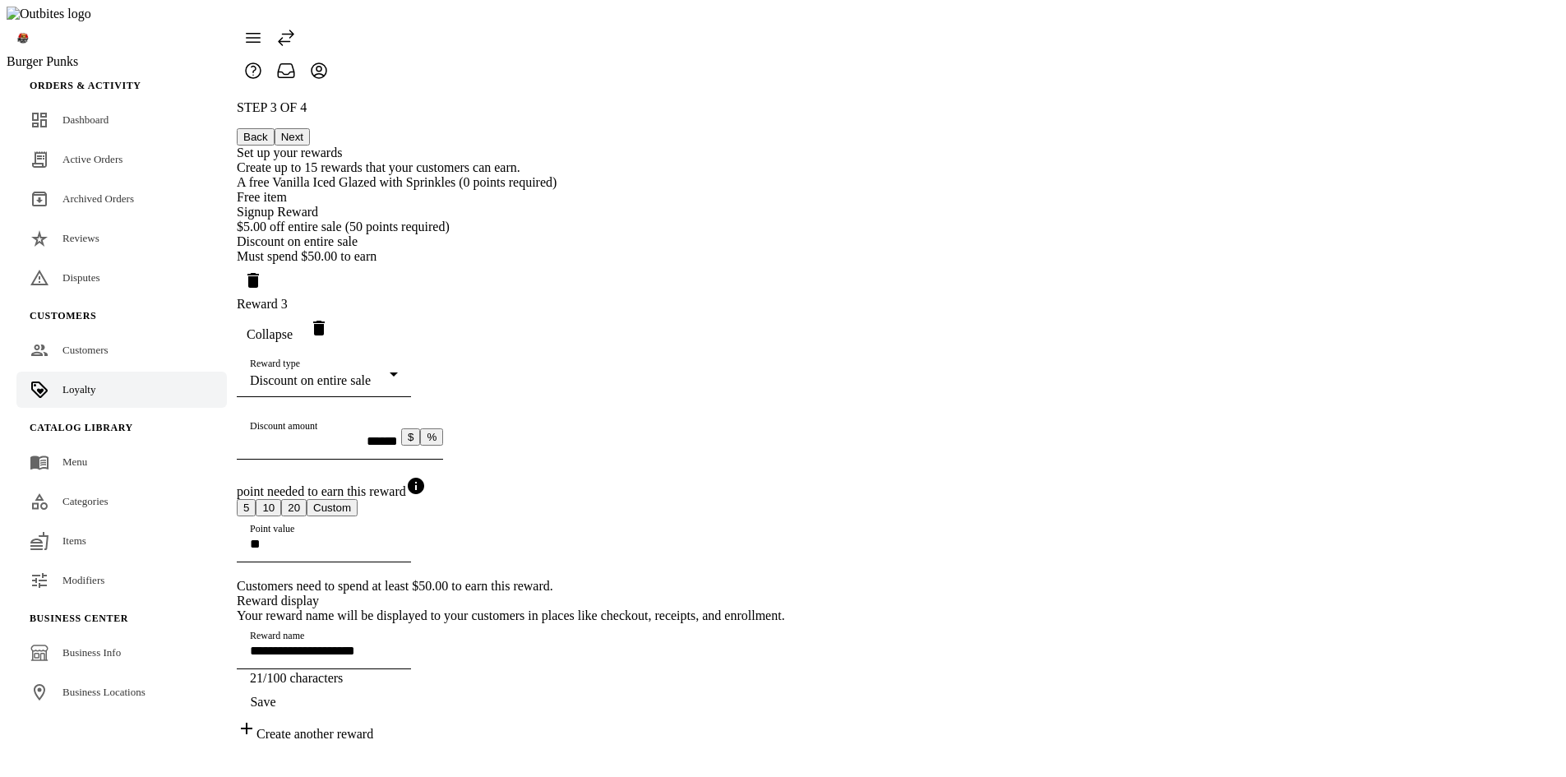
click at [293, 342] on span "Collapse" at bounding box center [270, 334] width 46 height 15
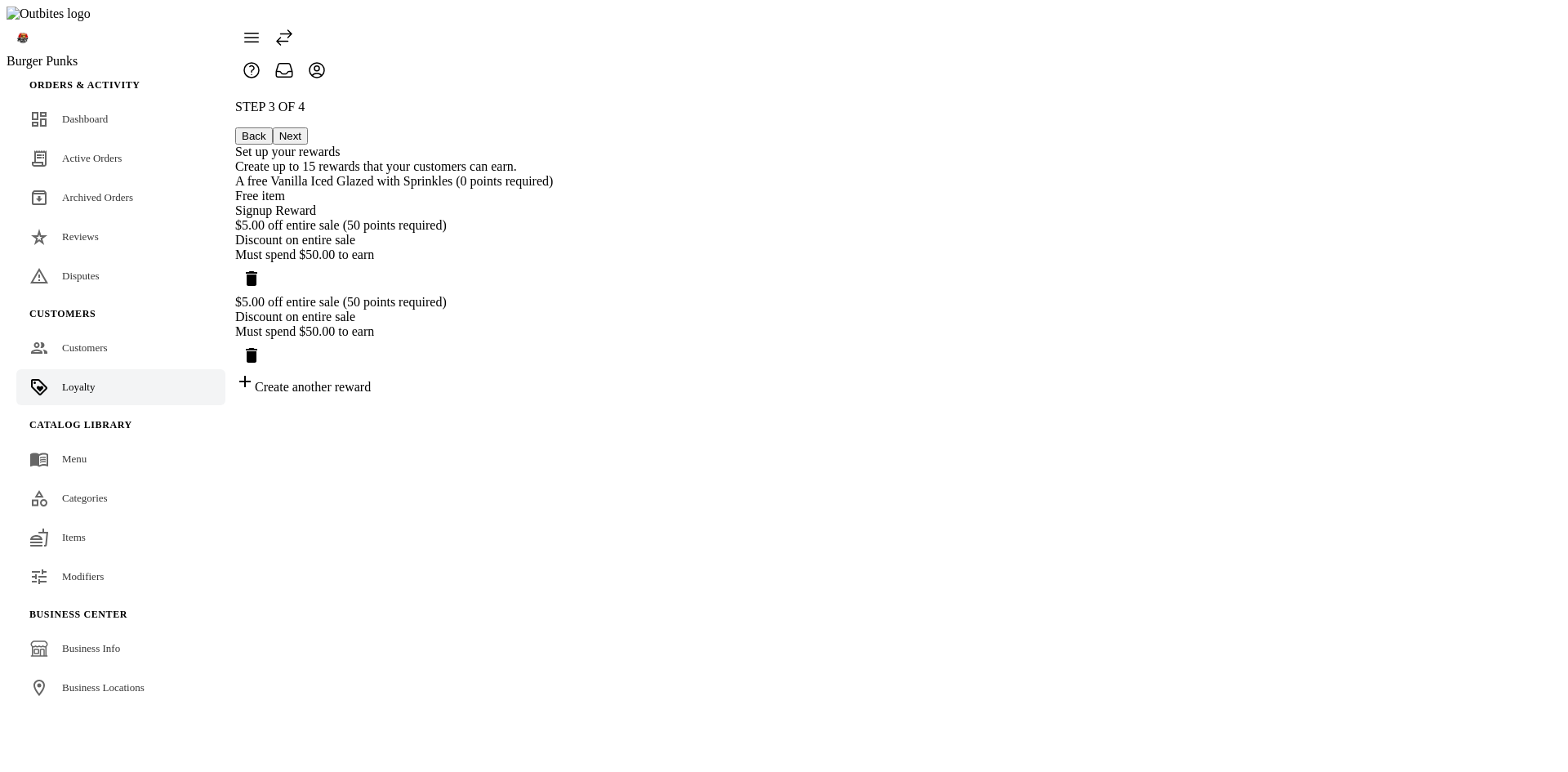
drag, startPoint x: 1098, startPoint y: 358, endPoint x: 1190, endPoint y: 384, distance: 95.6
click at [261, 358] on icon "Delete reward" at bounding box center [251, 356] width 20 height 20
click at [552, 318] on div "STEP 3 OF 4 Back Next Set up your rewards Create up to 15 rewards that your cus…" at bounding box center [394, 208] width 318 height 218
click at [552, 318] on div "Create another reward" at bounding box center [394, 306] width 318 height 23
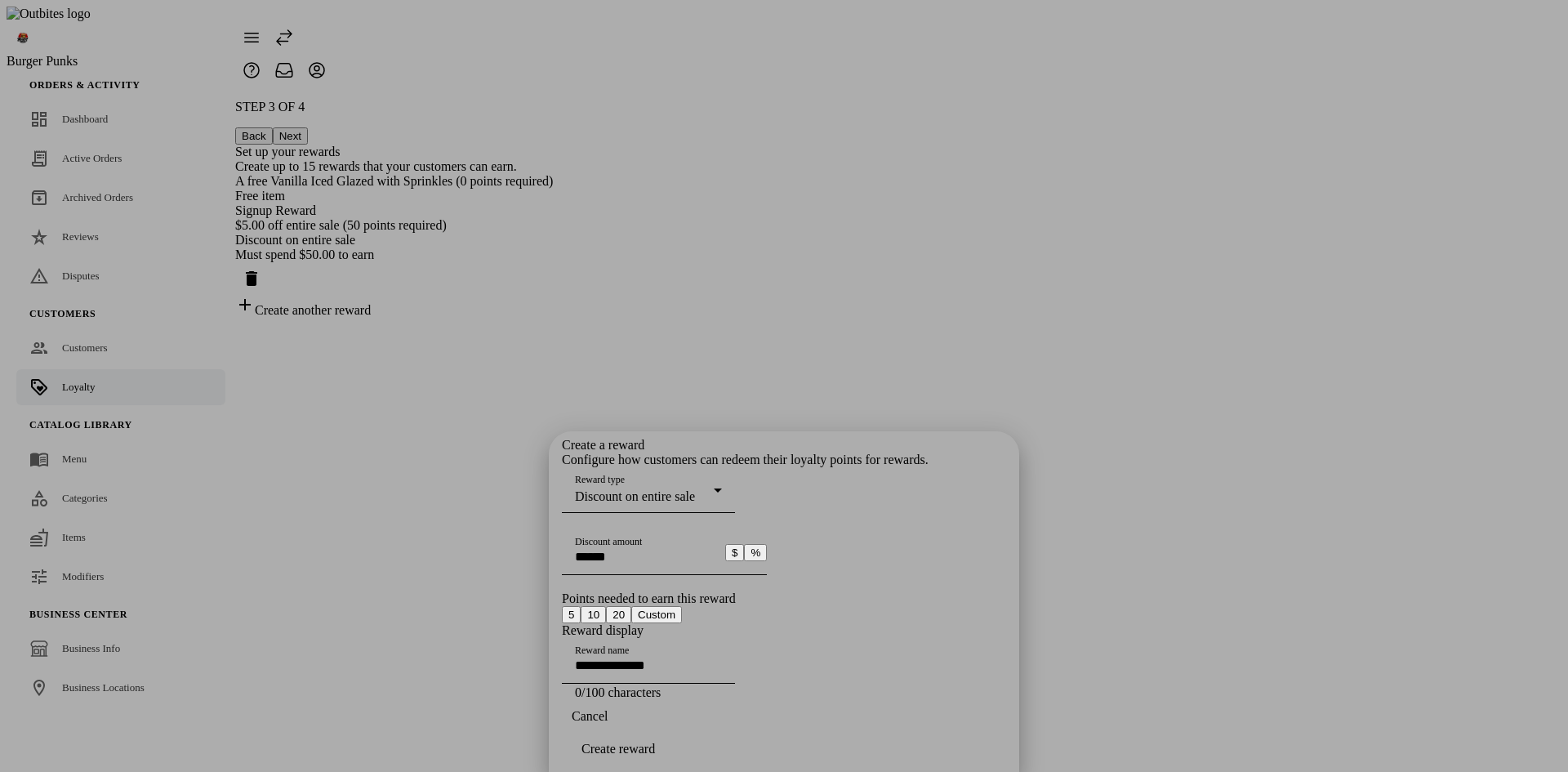
click at [1192, 475] on div at bounding box center [784, 386] width 1568 height 772
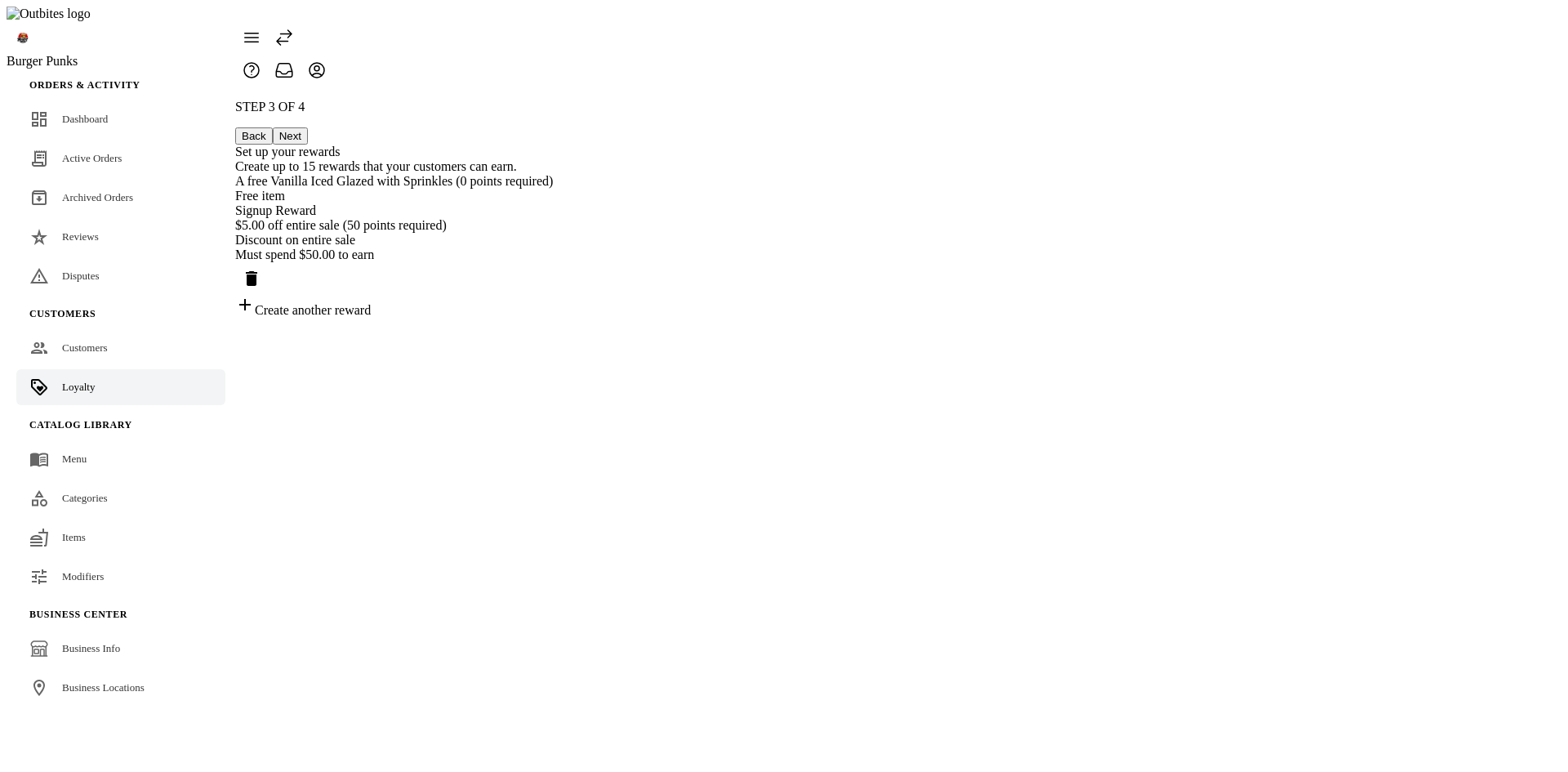
click at [552, 318] on div "Create another reward" at bounding box center [394, 306] width 318 height 23
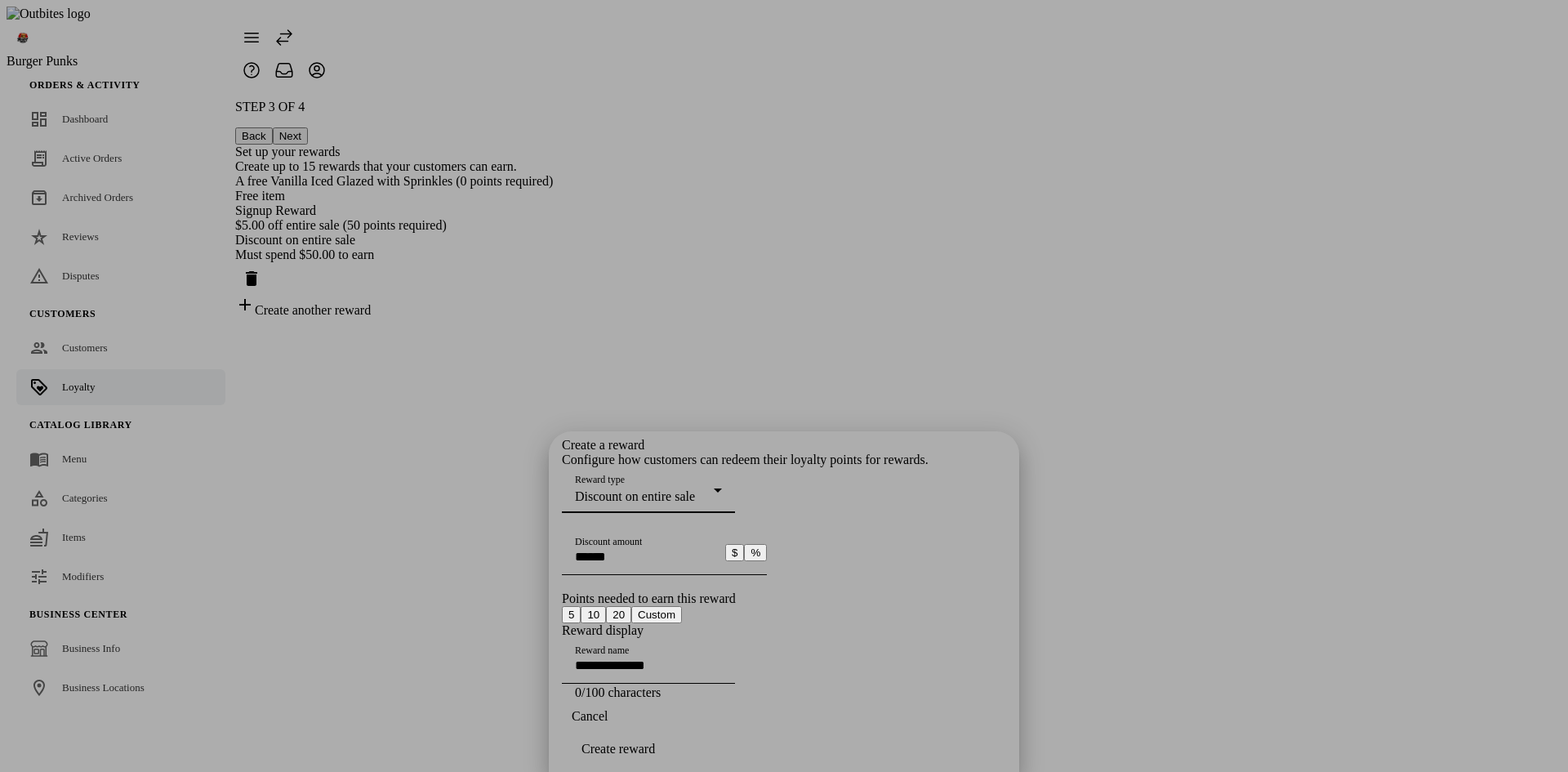
click at [1268, 510] on div at bounding box center [784, 386] width 1568 height 772
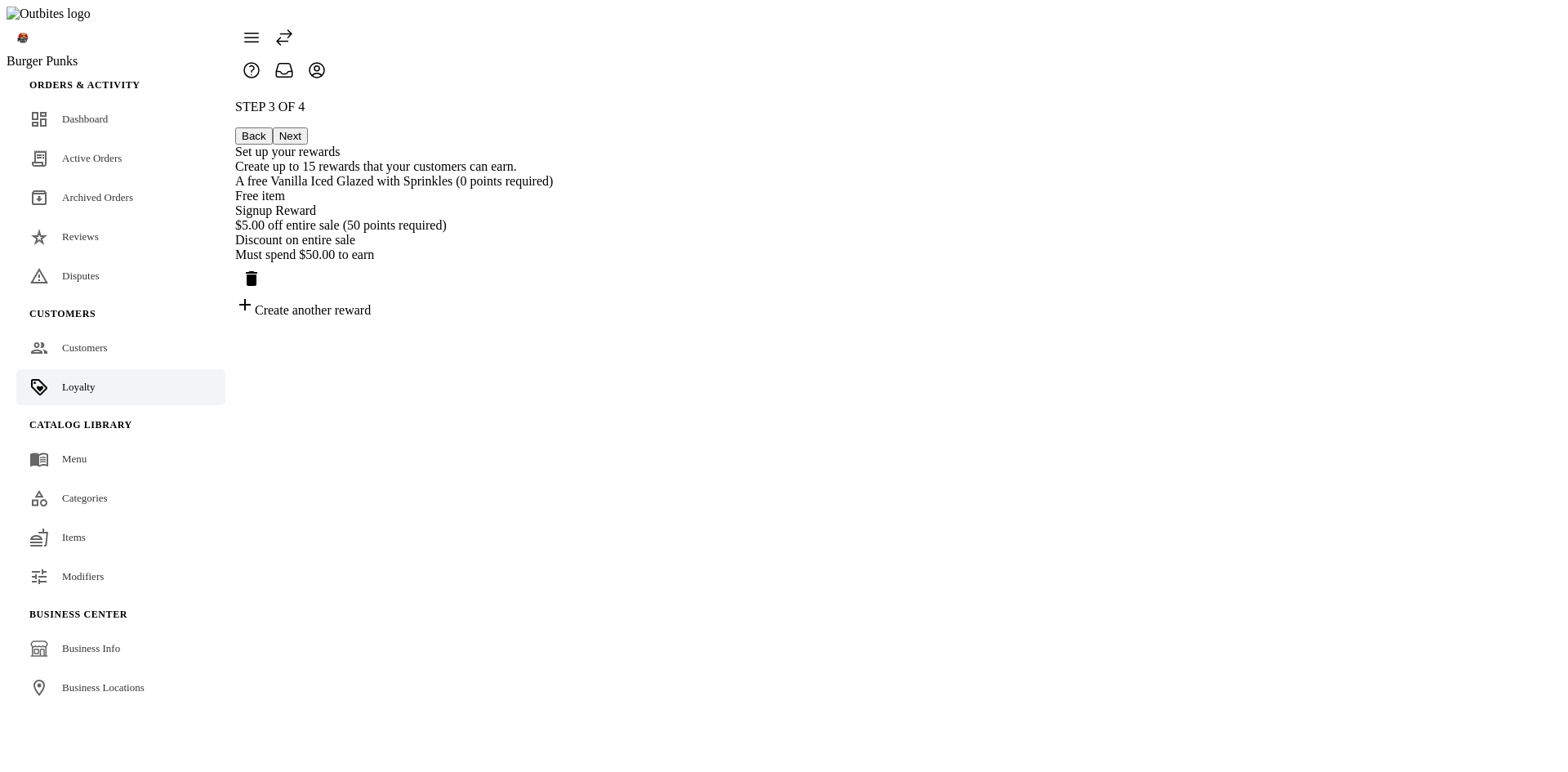
click at [552, 318] on div "Create another reward" at bounding box center [394, 306] width 318 height 23
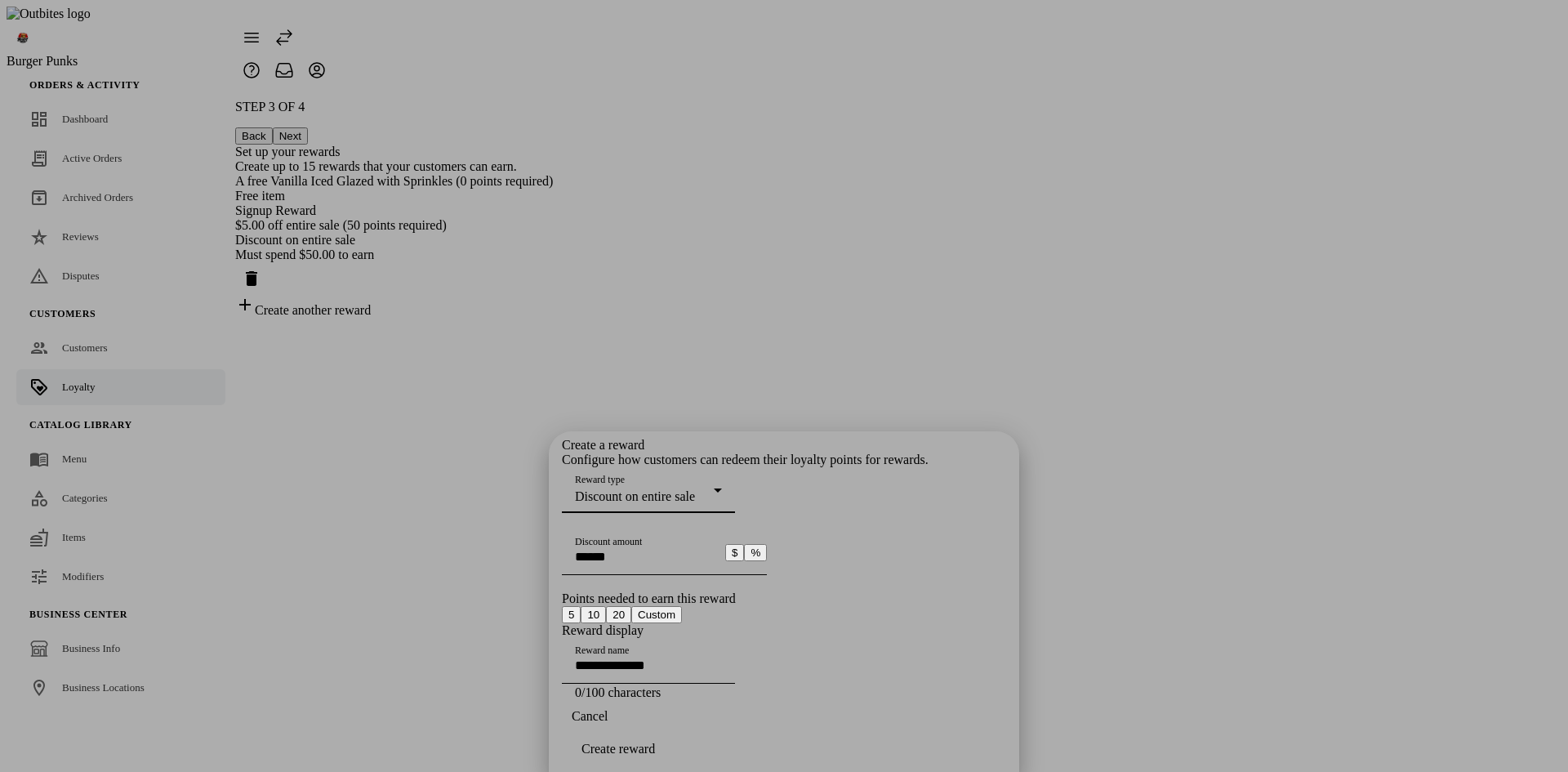
click at [1280, 397] on div at bounding box center [784, 386] width 1568 height 772
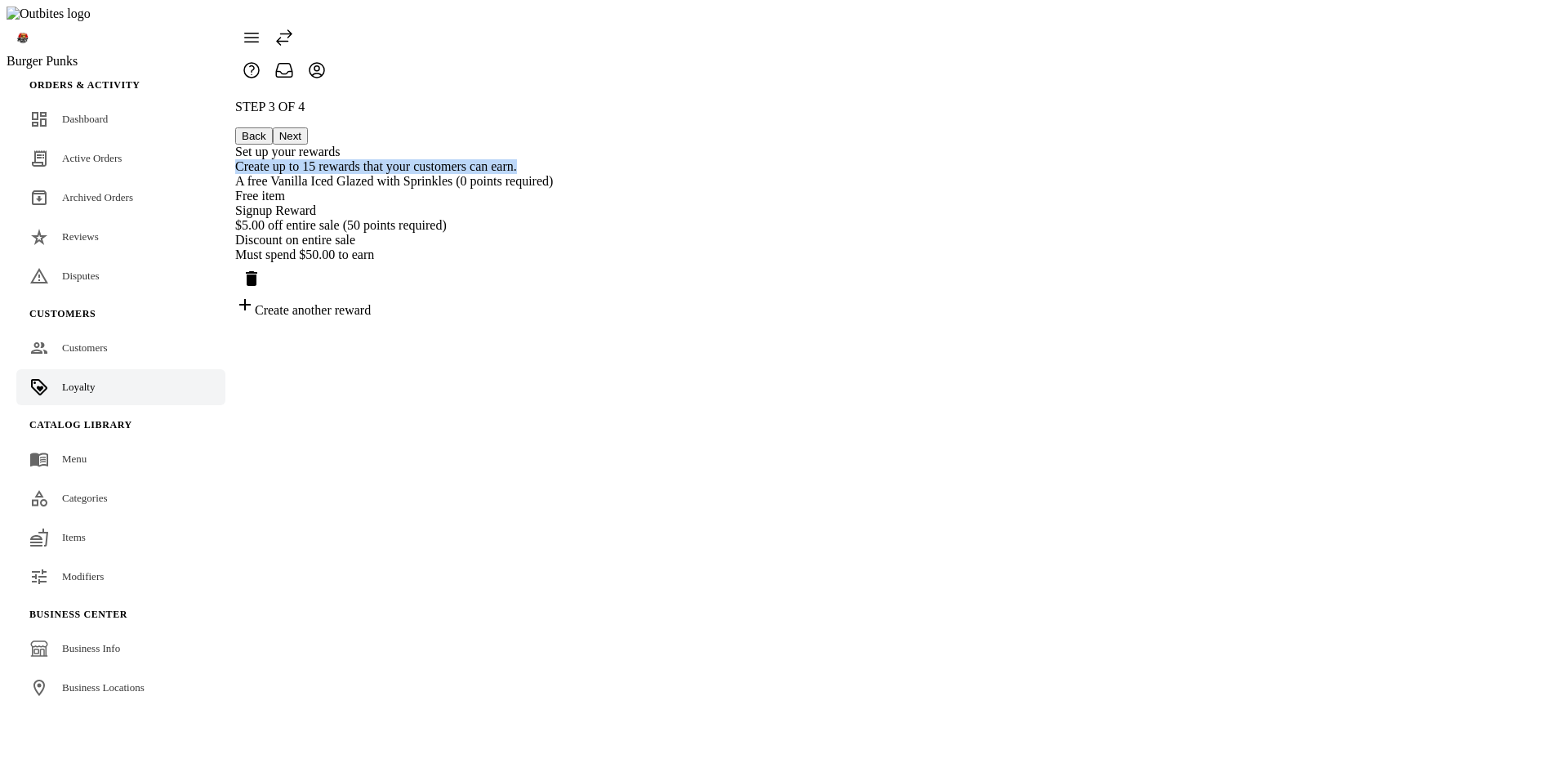
drag, startPoint x: 658, startPoint y: 117, endPoint x: 972, endPoint y: 126, distance: 314.1
click at [552, 126] on div "STEP 3 OF 4 Back Next Set up your rewards Create up to 15 rewards that your cus…" at bounding box center [394, 208] width 318 height 218
copy div "Create up to 15 rewards that your customers can earn."
click at [552, 318] on div "Create another reward" at bounding box center [394, 306] width 318 height 23
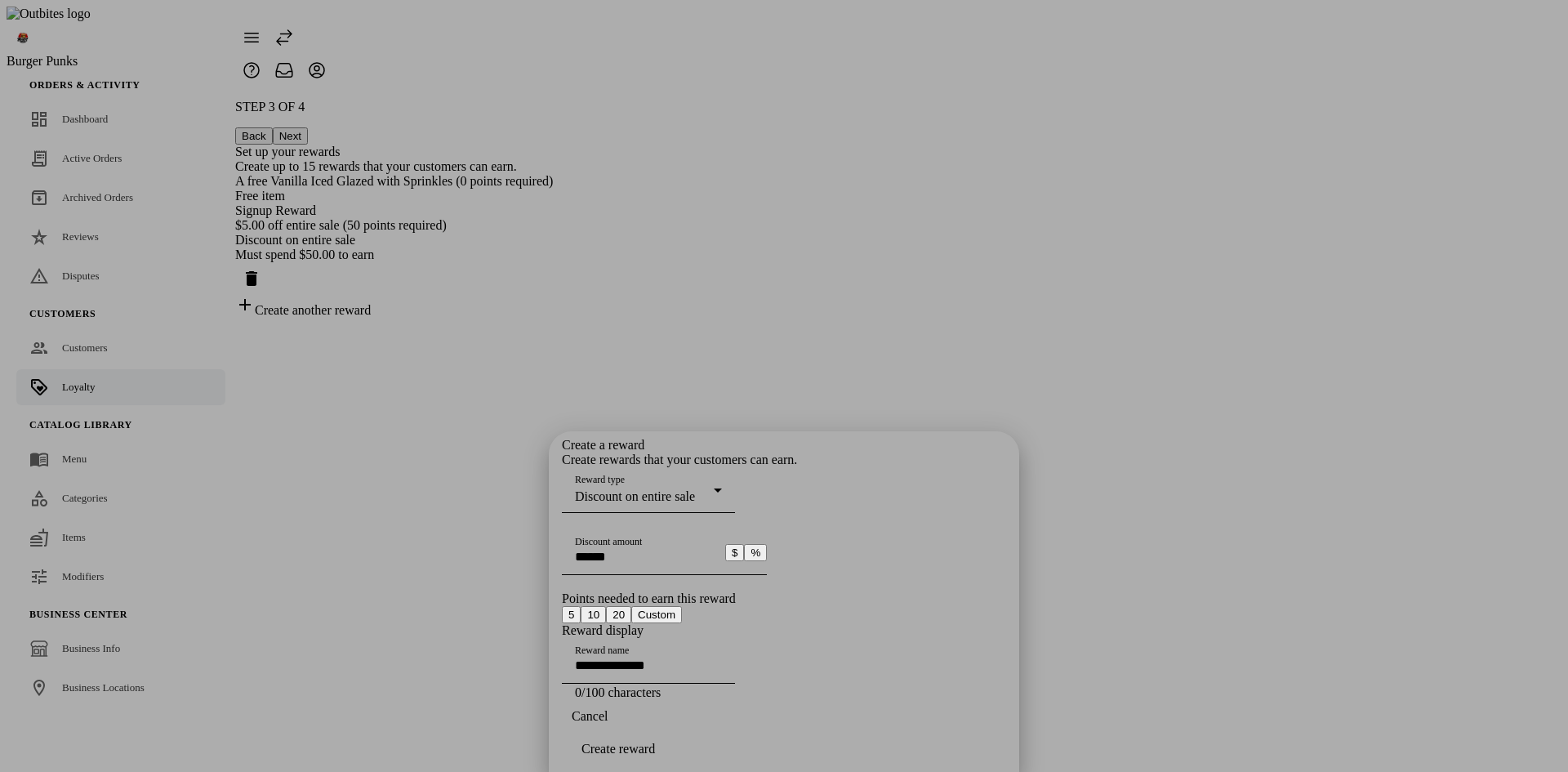
click at [1165, 413] on div at bounding box center [784, 386] width 1568 height 772
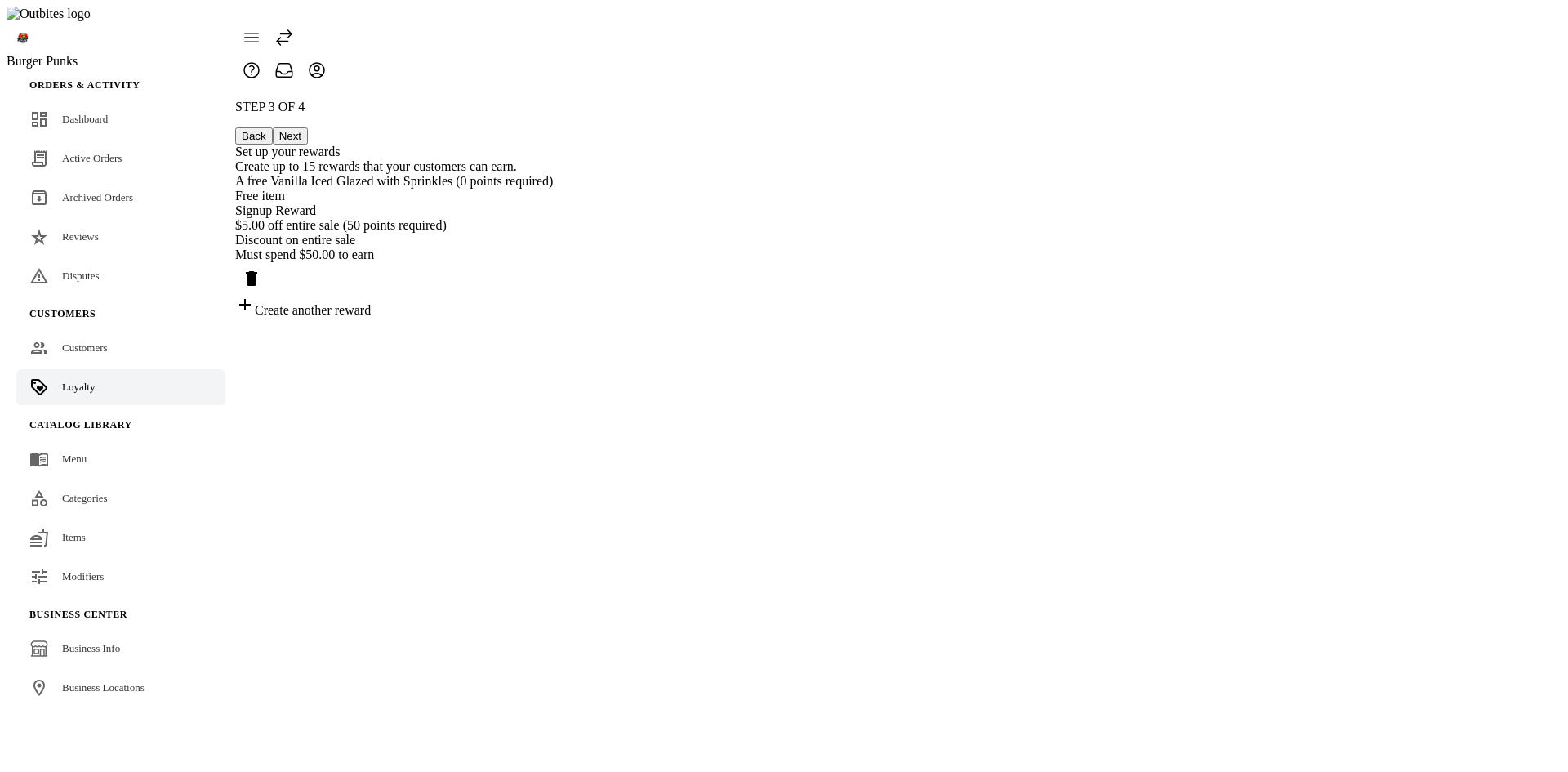
click at [552, 200] on div "A free Vanilla Iced Glazed with Sprinkles (0 points required) Free item Signup …" at bounding box center [394, 196] width 318 height 44
click at [552, 232] on div "$5.00 off entire sale (50 points required)" at bounding box center [394, 225] width 318 height 15
click at [257, 271] on icon "Delete reward" at bounding box center [251, 278] width 12 height 15
click at [273, 127] on button "Back" at bounding box center [254, 135] width 38 height 17
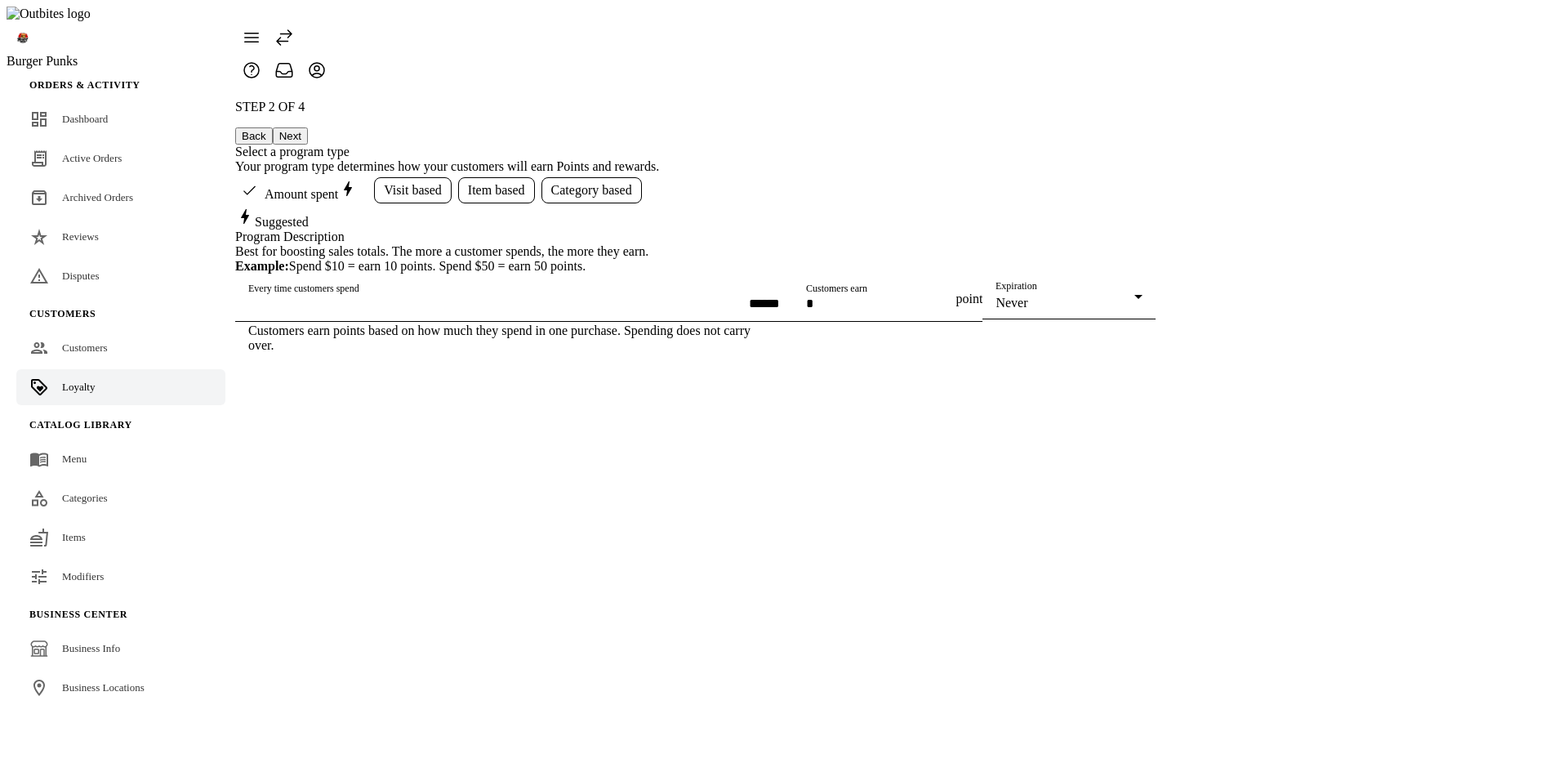
click at [308, 127] on button "Next" at bounding box center [290, 135] width 35 height 17
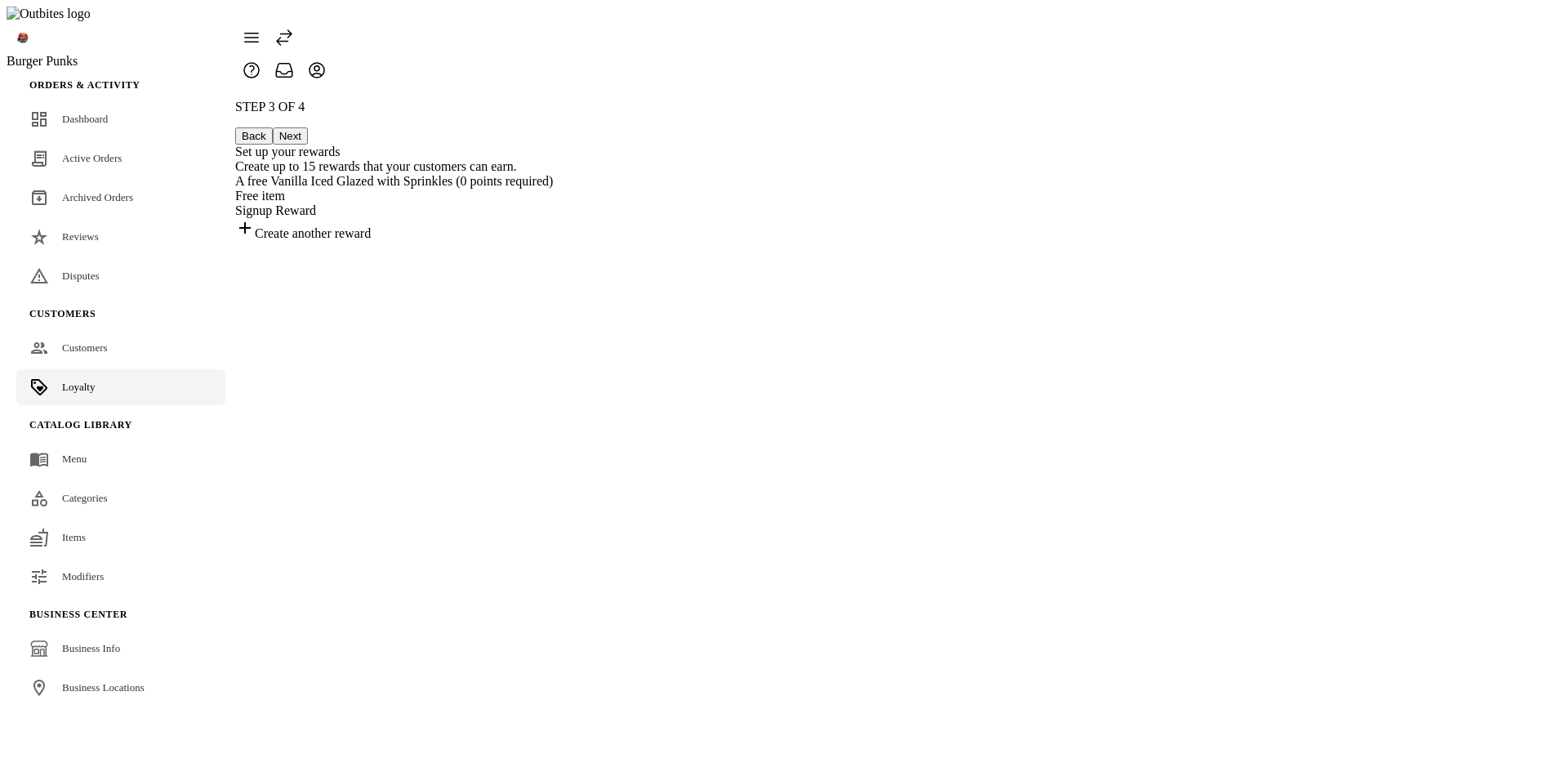
click at [552, 240] on div "STEP 3 OF 4 Back Next Set up your rewards Create up to 15 rewards that your cus…" at bounding box center [394, 170] width 318 height 141
click at [57, 330] on link "Customers" at bounding box center [120, 348] width 209 height 36
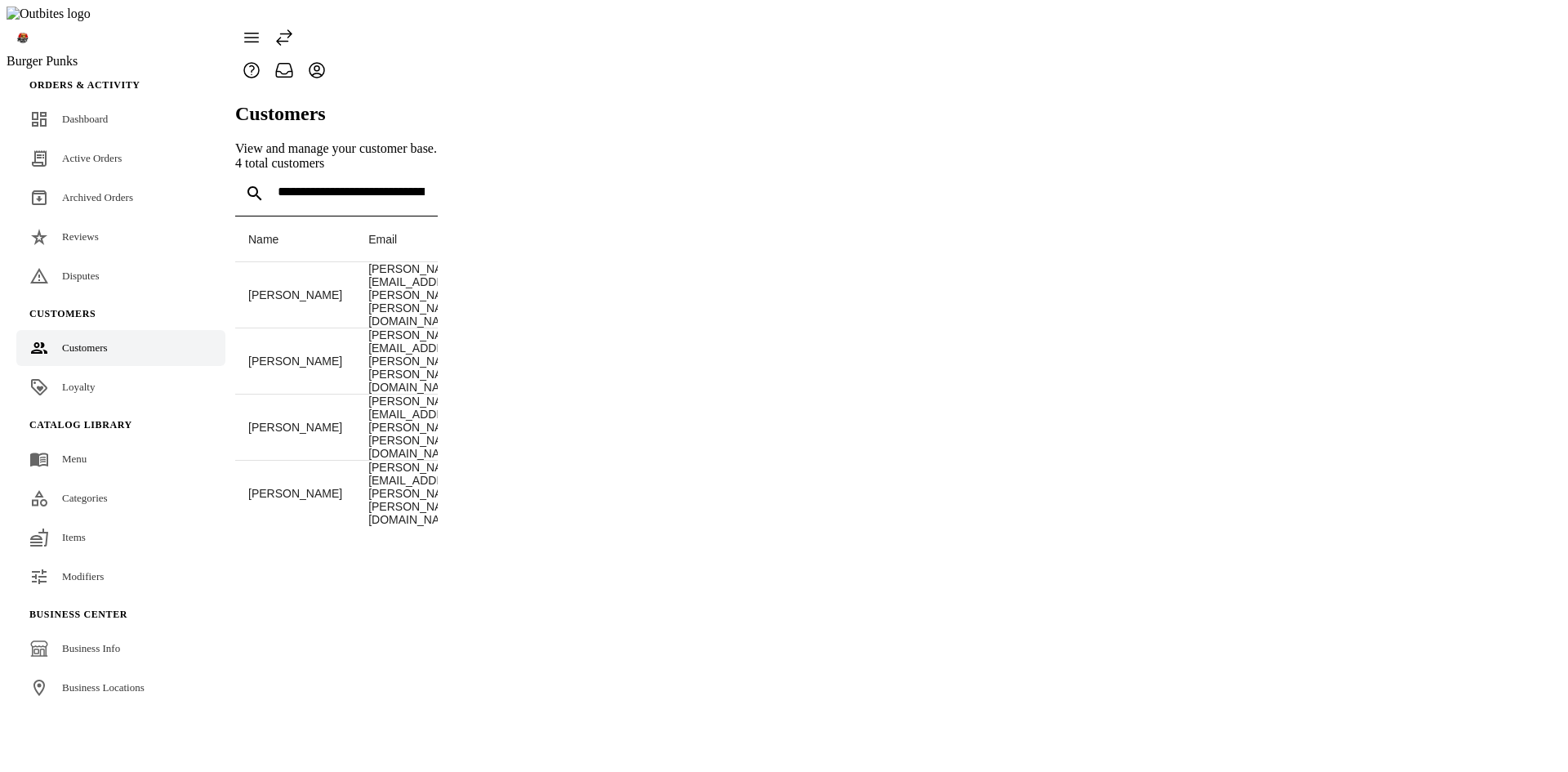
click at [71, 381] on span "Loyalty" at bounding box center [78, 386] width 33 height 12
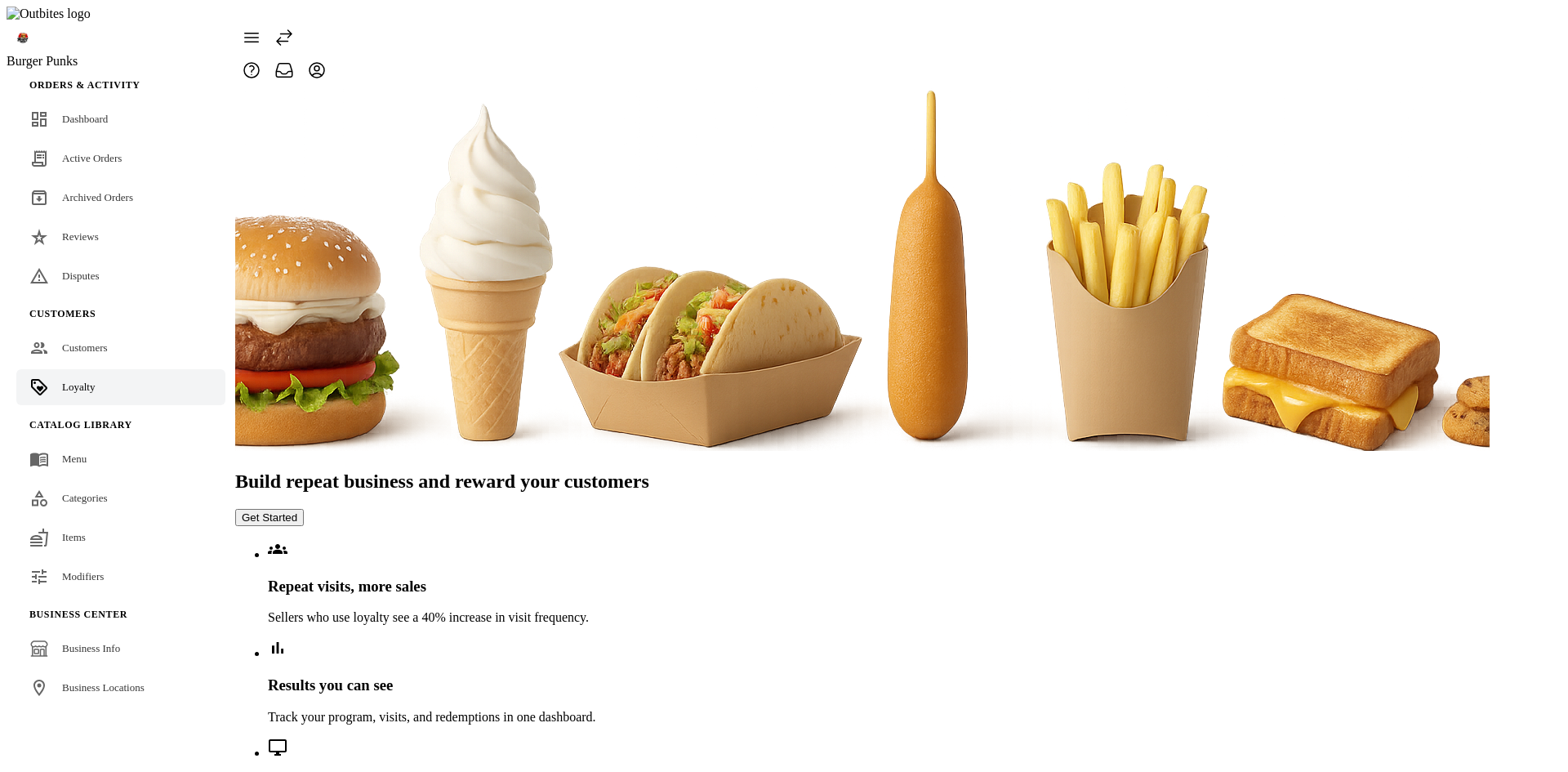
click at [304, 509] on button "Get Started" at bounding box center [269, 517] width 69 height 17
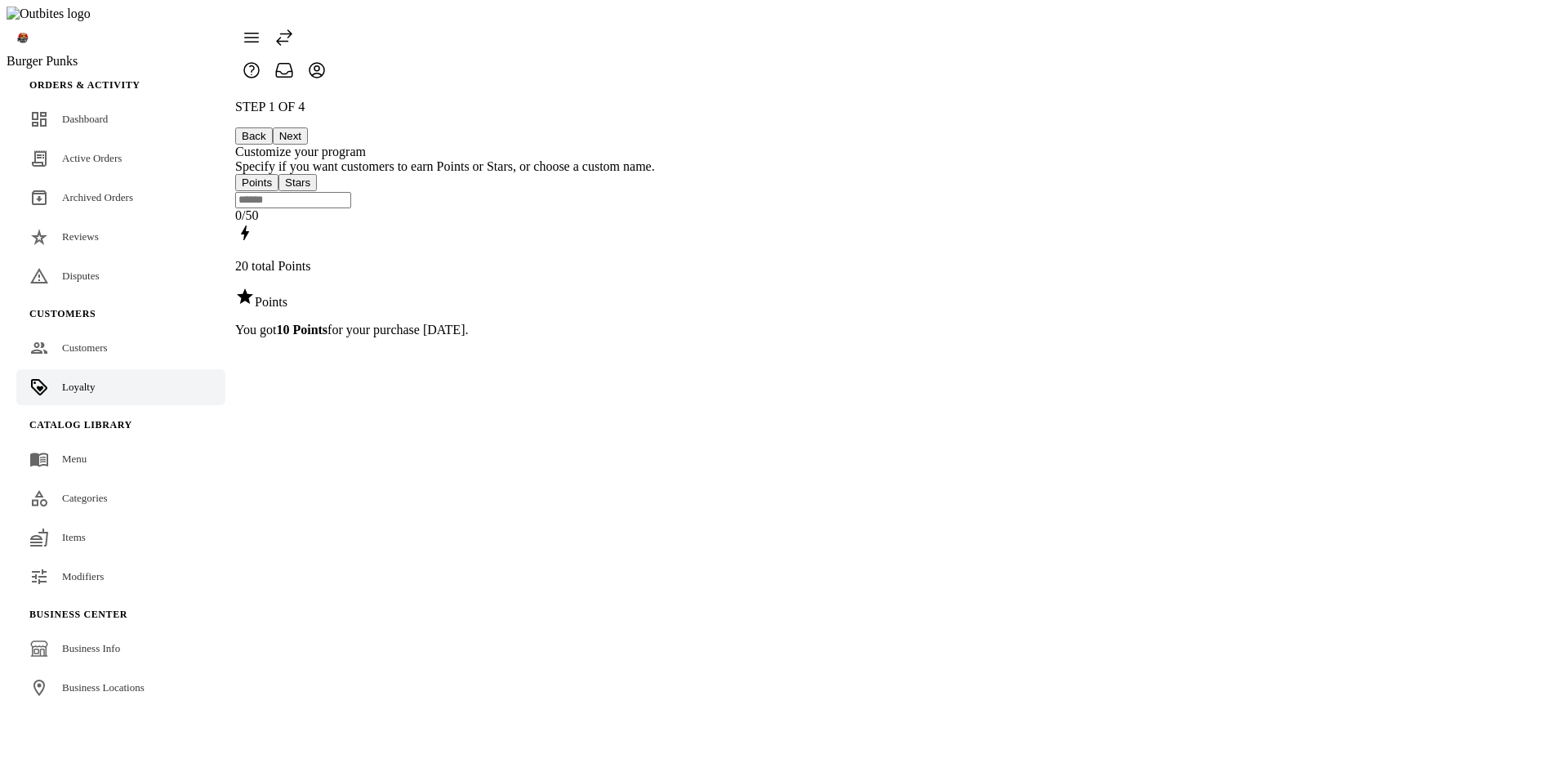
click at [308, 127] on button "Next" at bounding box center [290, 135] width 35 height 17
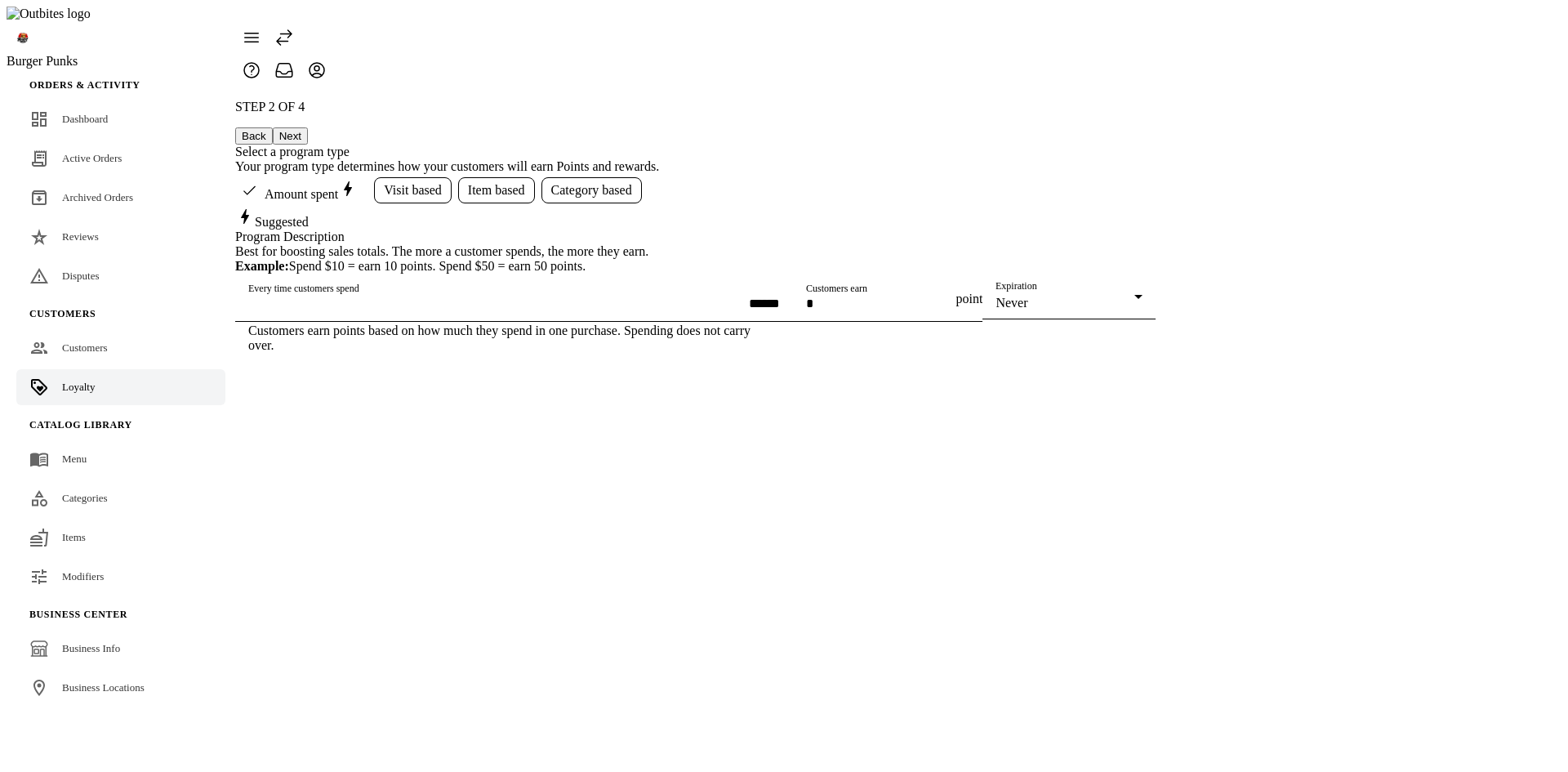
click at [308, 127] on button "Next" at bounding box center [290, 135] width 35 height 17
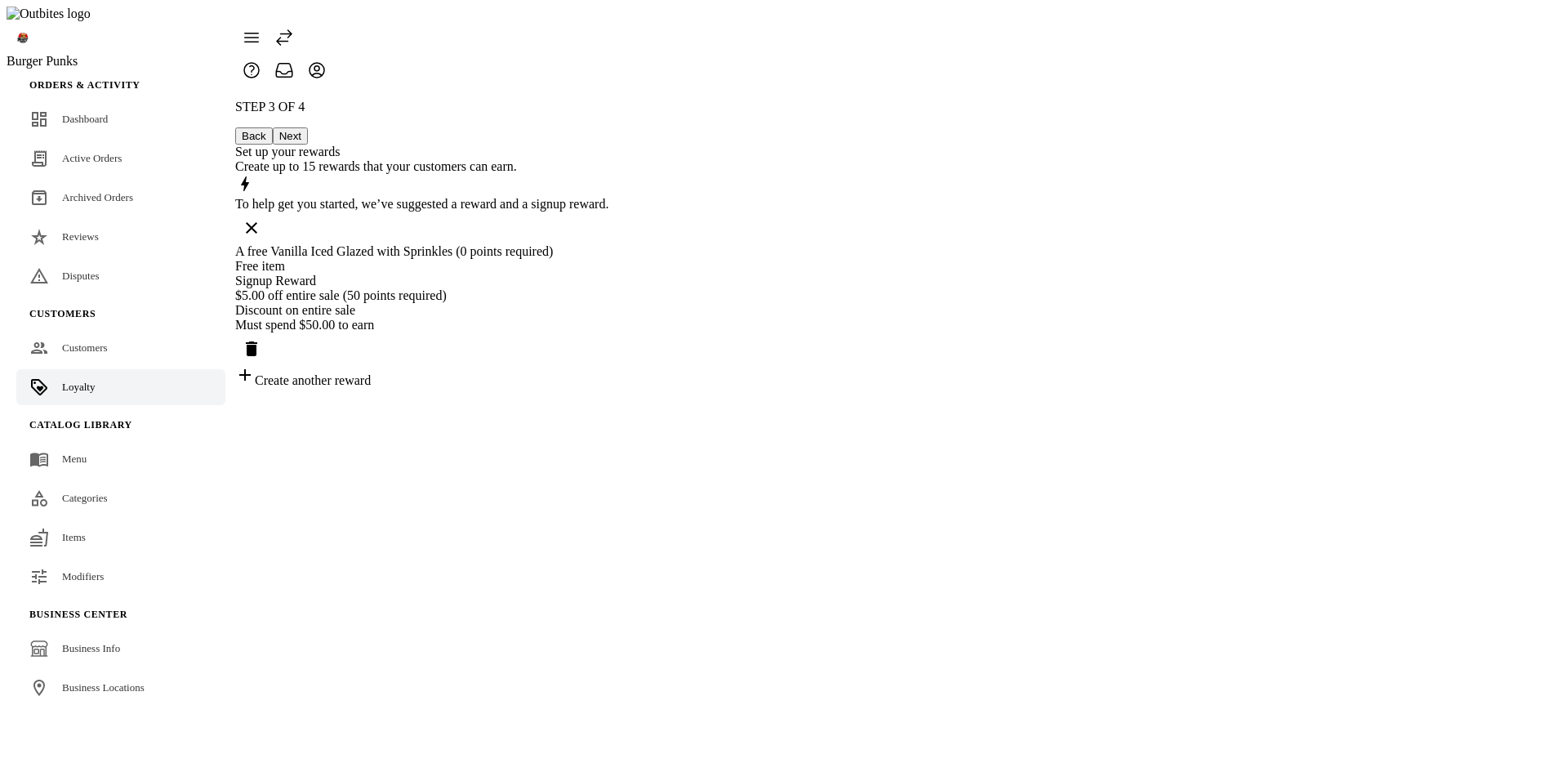
click at [608, 387] on div "Create another reward" at bounding box center [422, 376] width 374 height 23
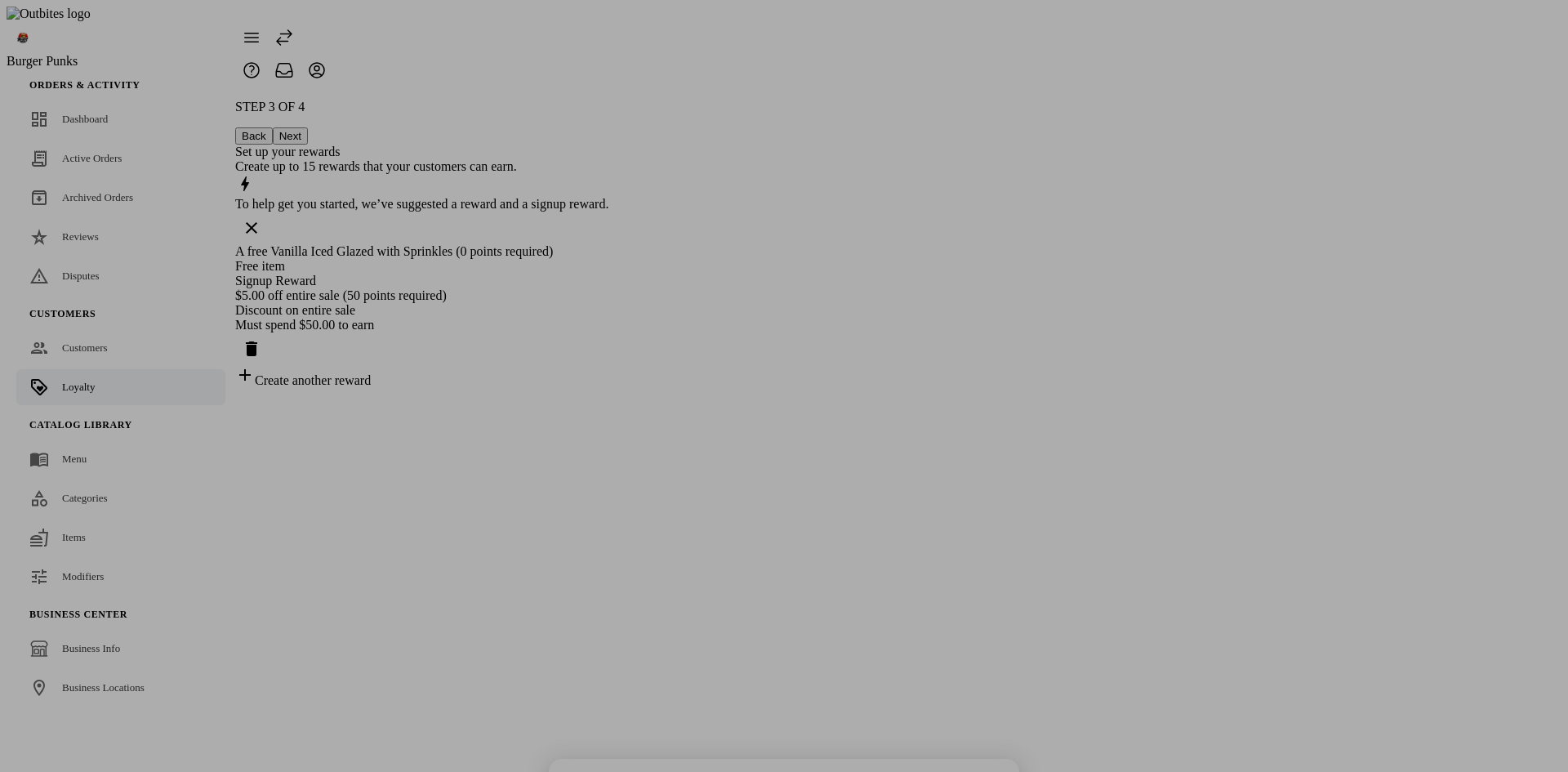
click at [1235, 401] on div at bounding box center [784, 386] width 1568 height 772
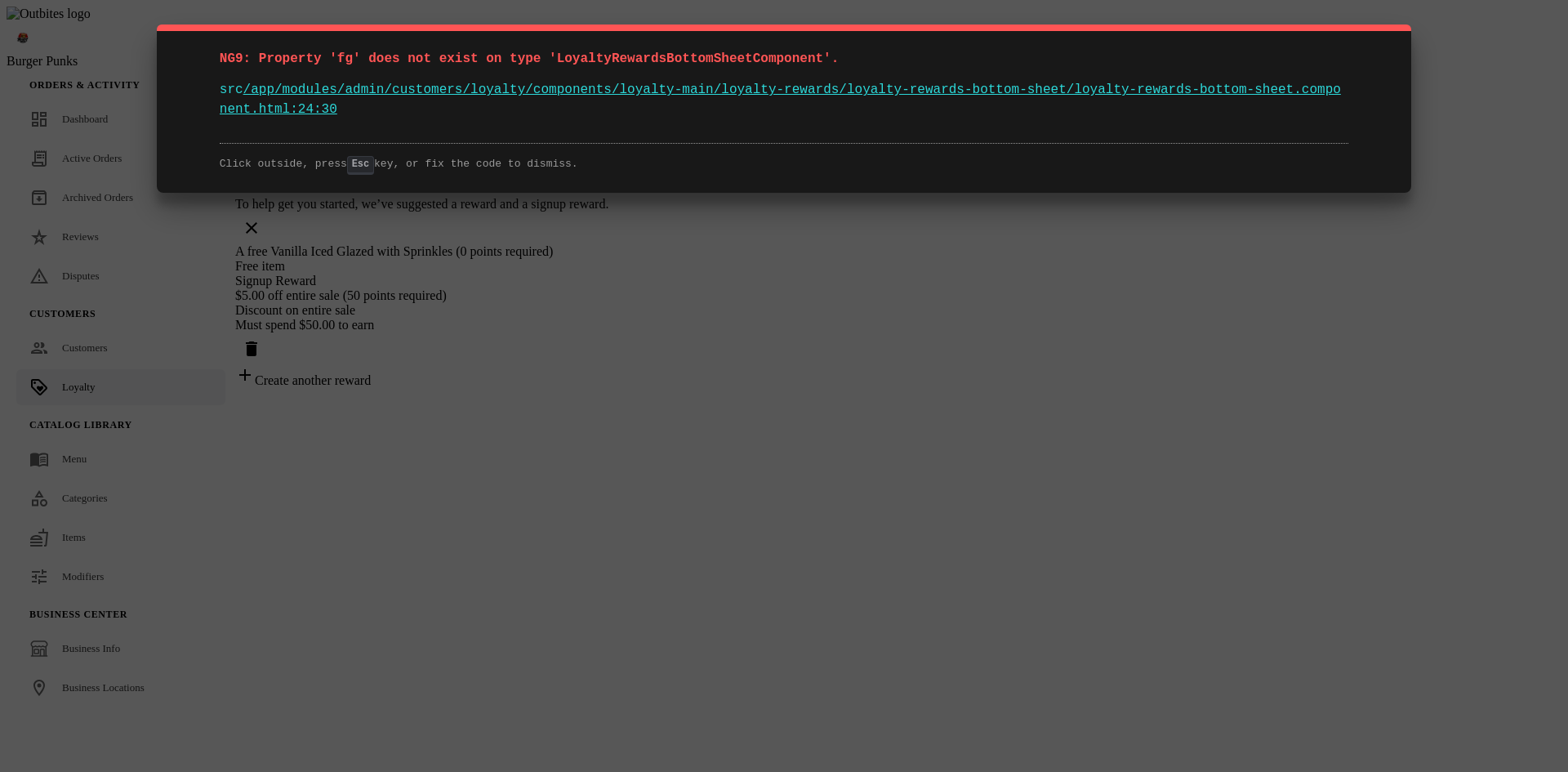
click at [1053, 516] on div "NG9: Property 'fg' does not exist on type 'LoyaltyRewardsBottomSheetComponent'.…" at bounding box center [784, 386] width 1568 height 772
click at [1300, 482] on div "NG9: Property 'fg' does not exist on type 'LoyaltyRewardsBottomSheetComponent'.…" at bounding box center [784, 386] width 1568 height 772
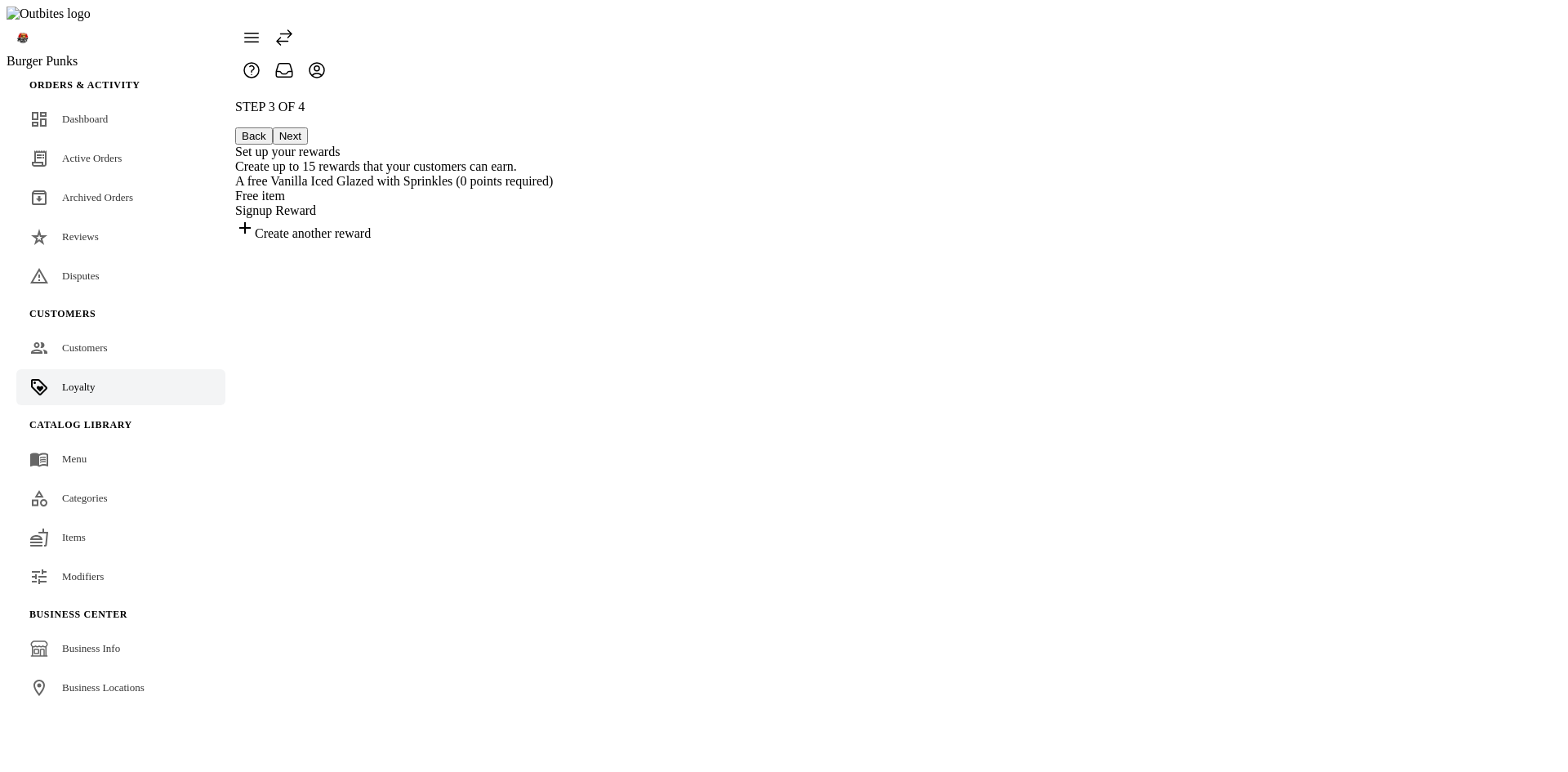
click at [552, 240] on div "STEP 3 OF 4 Back Next Set up your rewards Create up to 15 rewards that your cus…" at bounding box center [394, 170] width 318 height 141
click at [80, 381] on span "Loyalty" at bounding box center [78, 386] width 33 height 12
click at [89, 342] on span "Customers" at bounding box center [84, 348] width 46 height 12
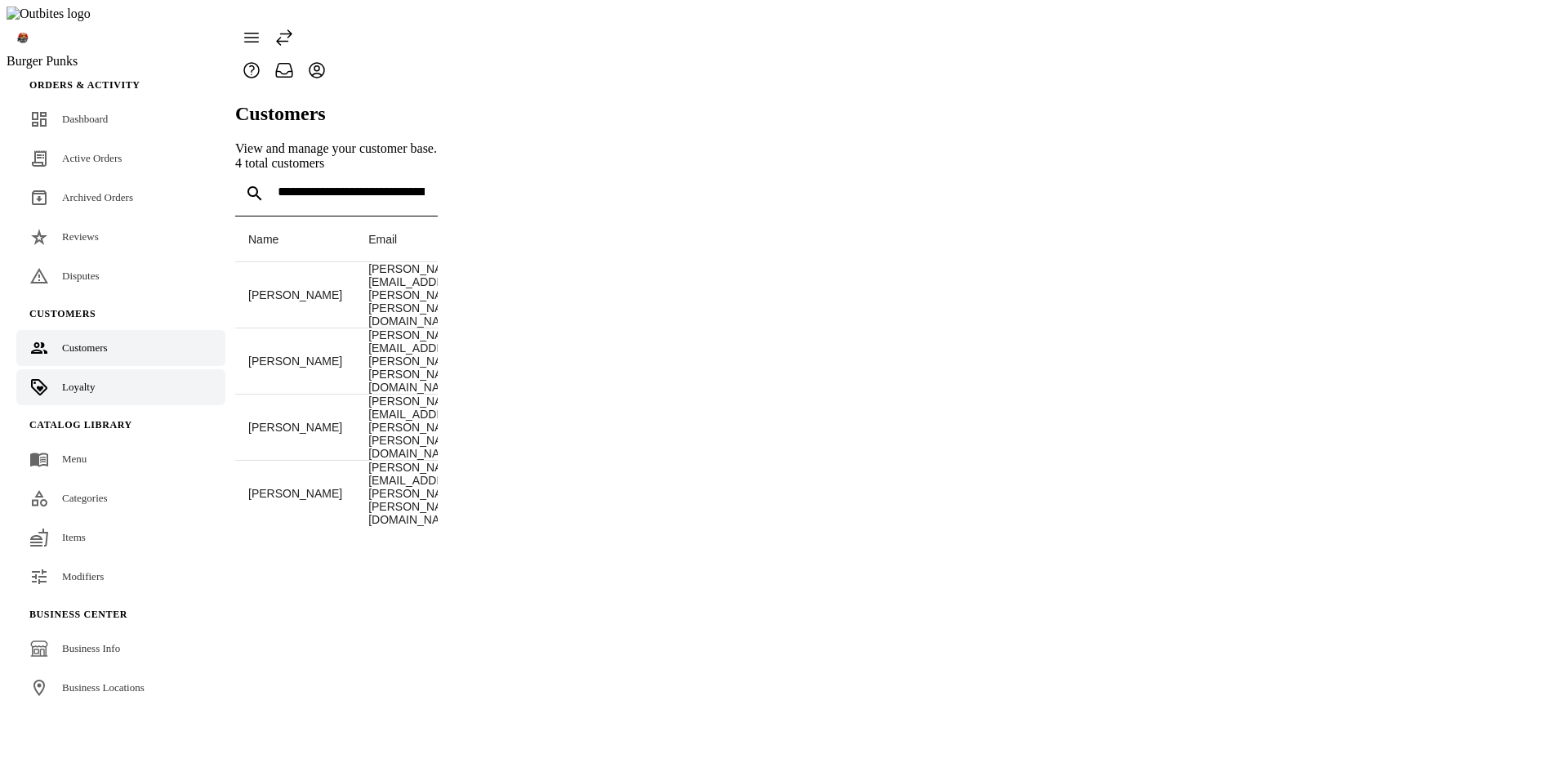
click at [88, 381] on span "Loyalty" at bounding box center [78, 386] width 33 height 12
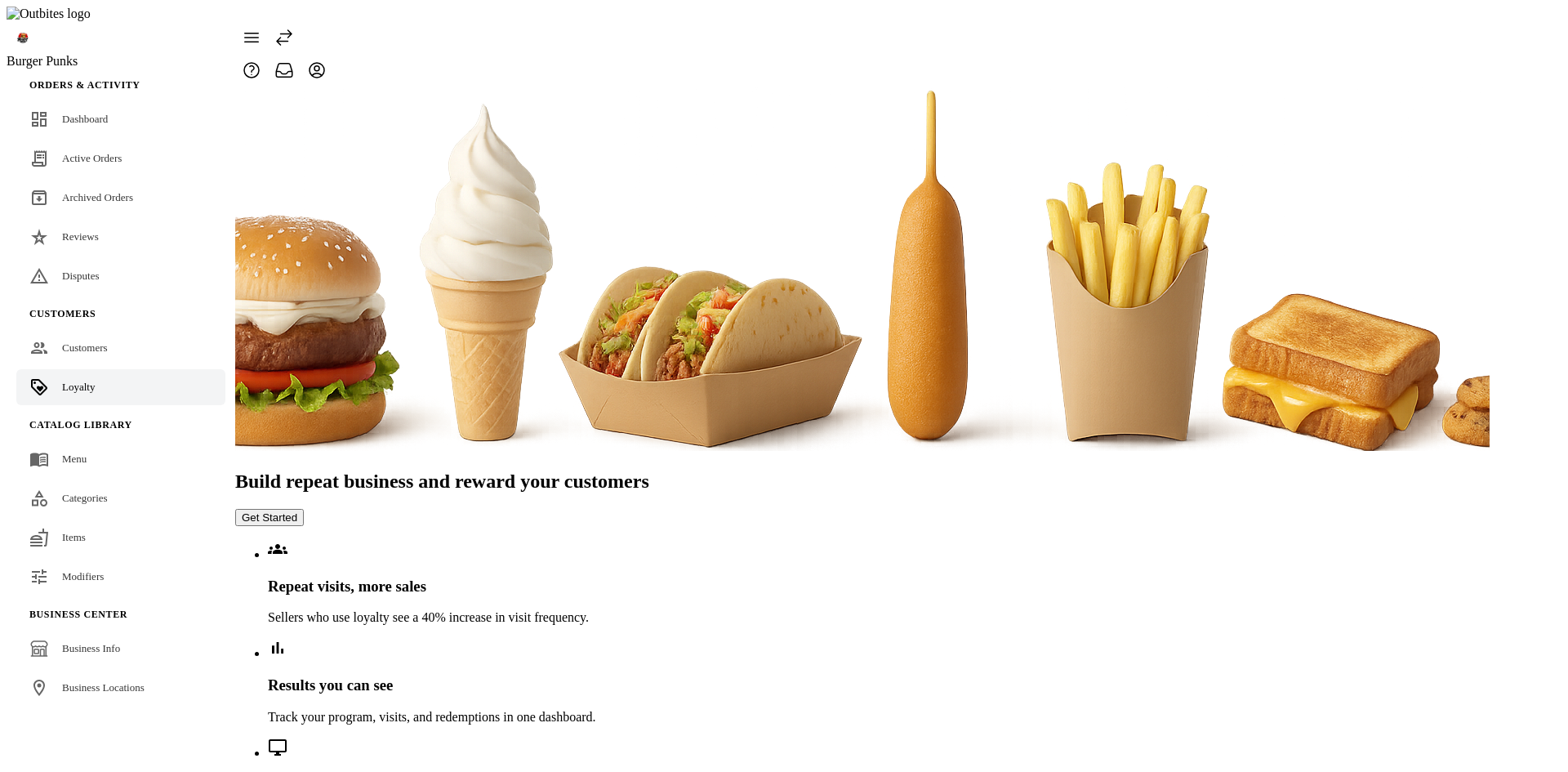
click at [304, 509] on button "Get Started" at bounding box center [269, 517] width 69 height 17
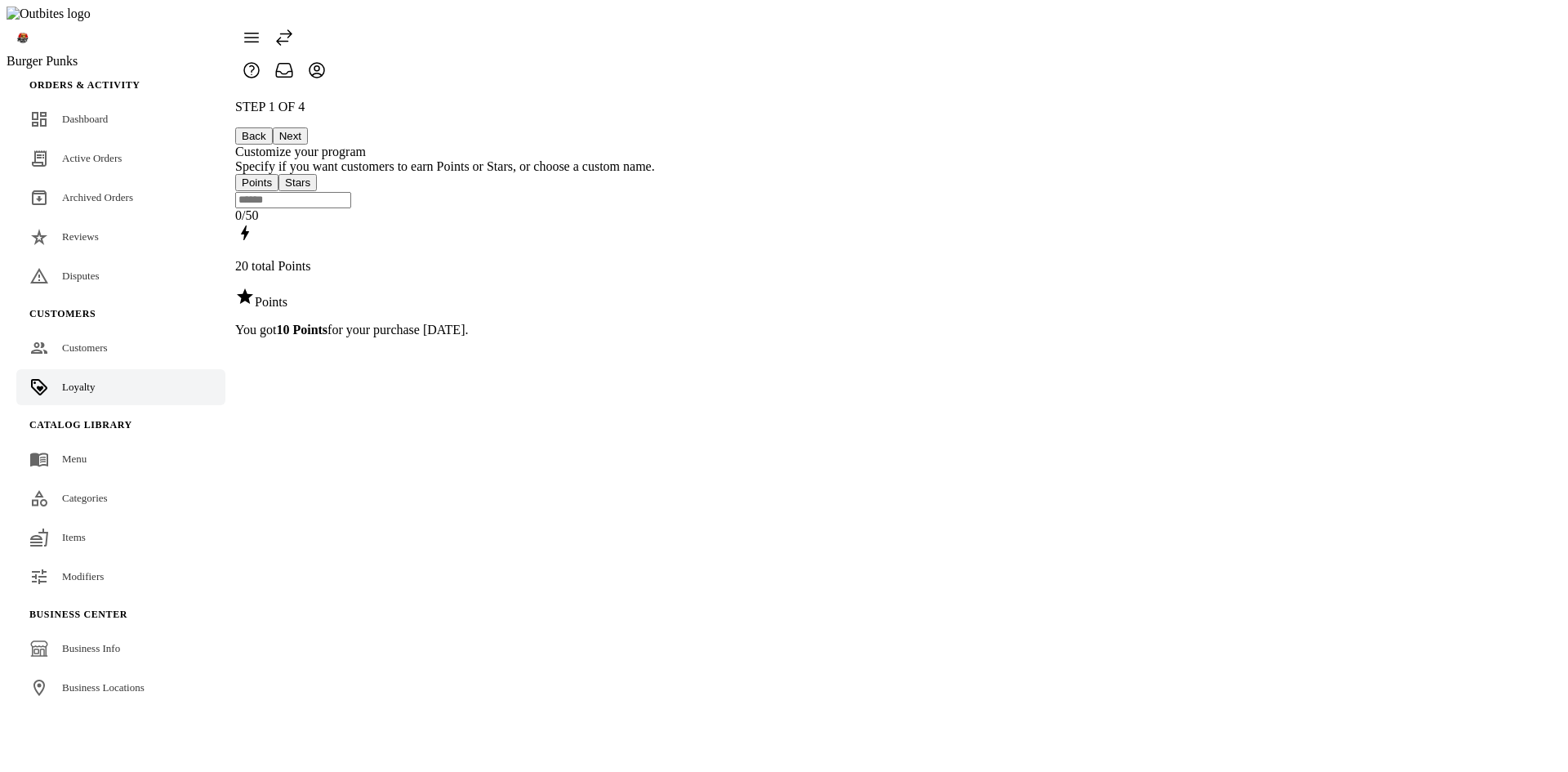
click at [308, 127] on button "Next" at bounding box center [290, 135] width 35 height 17
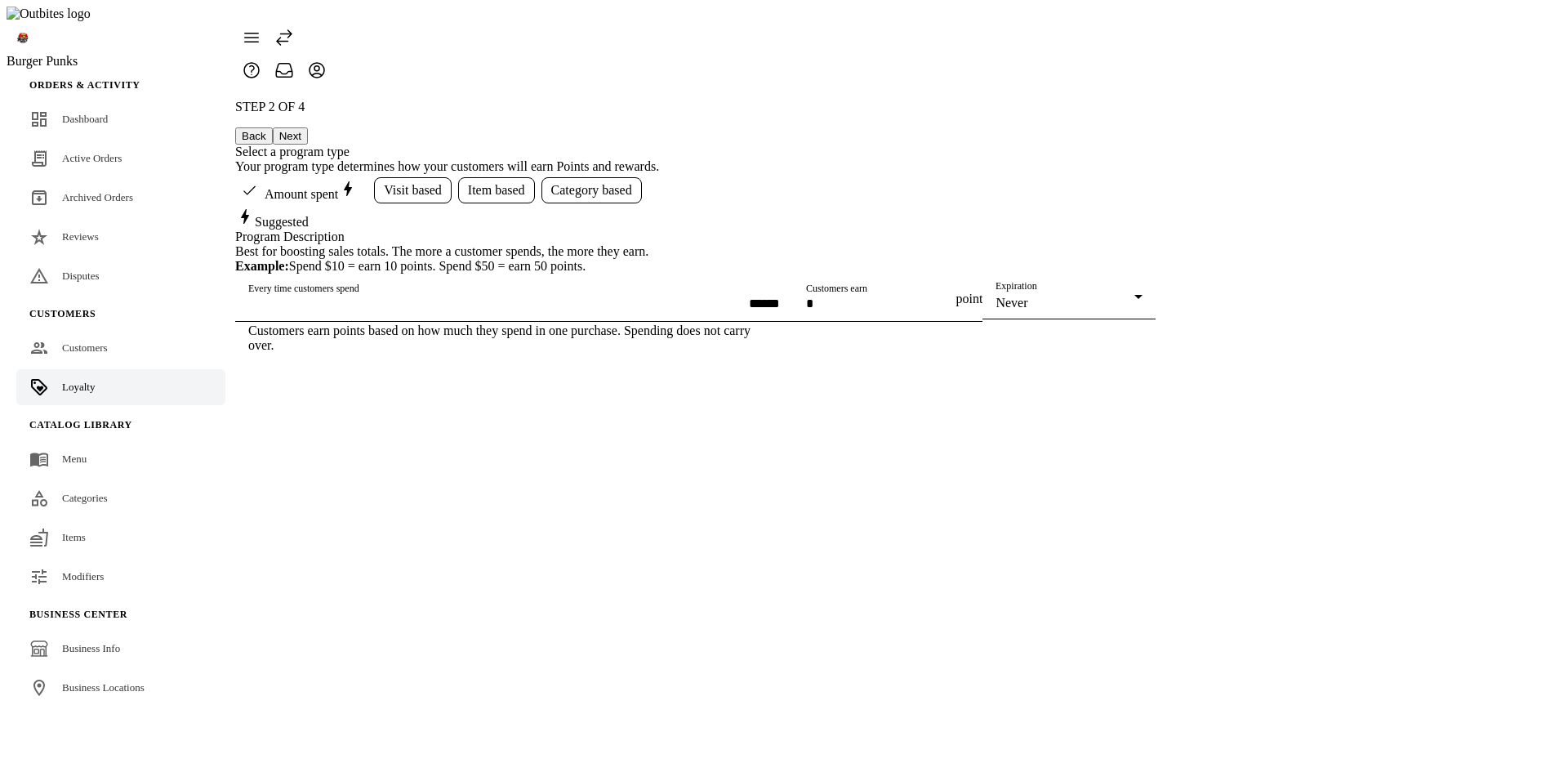
click at [308, 127] on button "Next" at bounding box center [290, 135] width 35 height 17
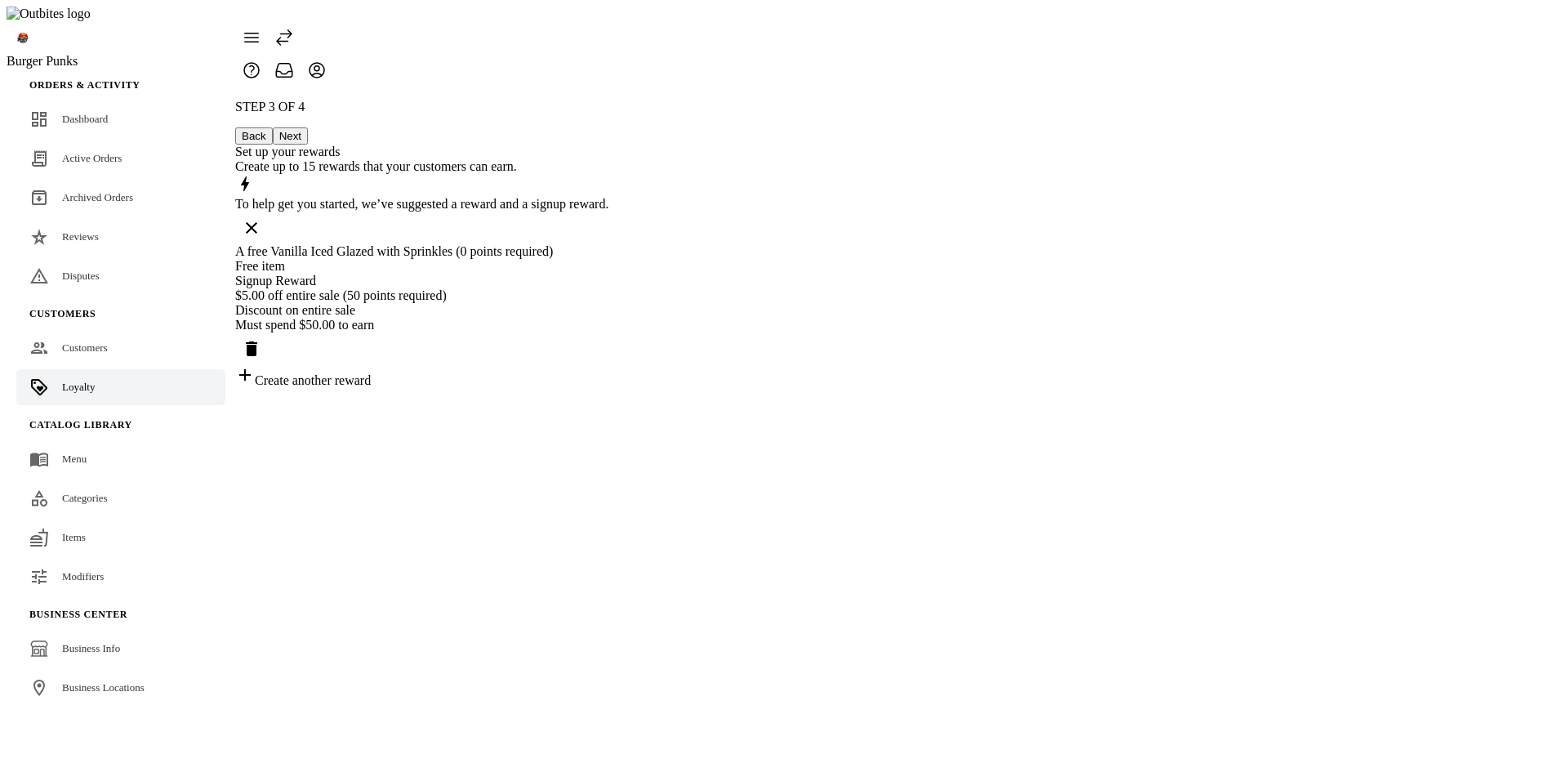
click at [608, 262] on div "STEP 3 OF 4 Back Next Set up your rewards Create up to 15 rewards that your cus…" at bounding box center [422, 243] width 374 height 288
